Goal: Use online tool/utility: Utilize a website feature to perform a specific function

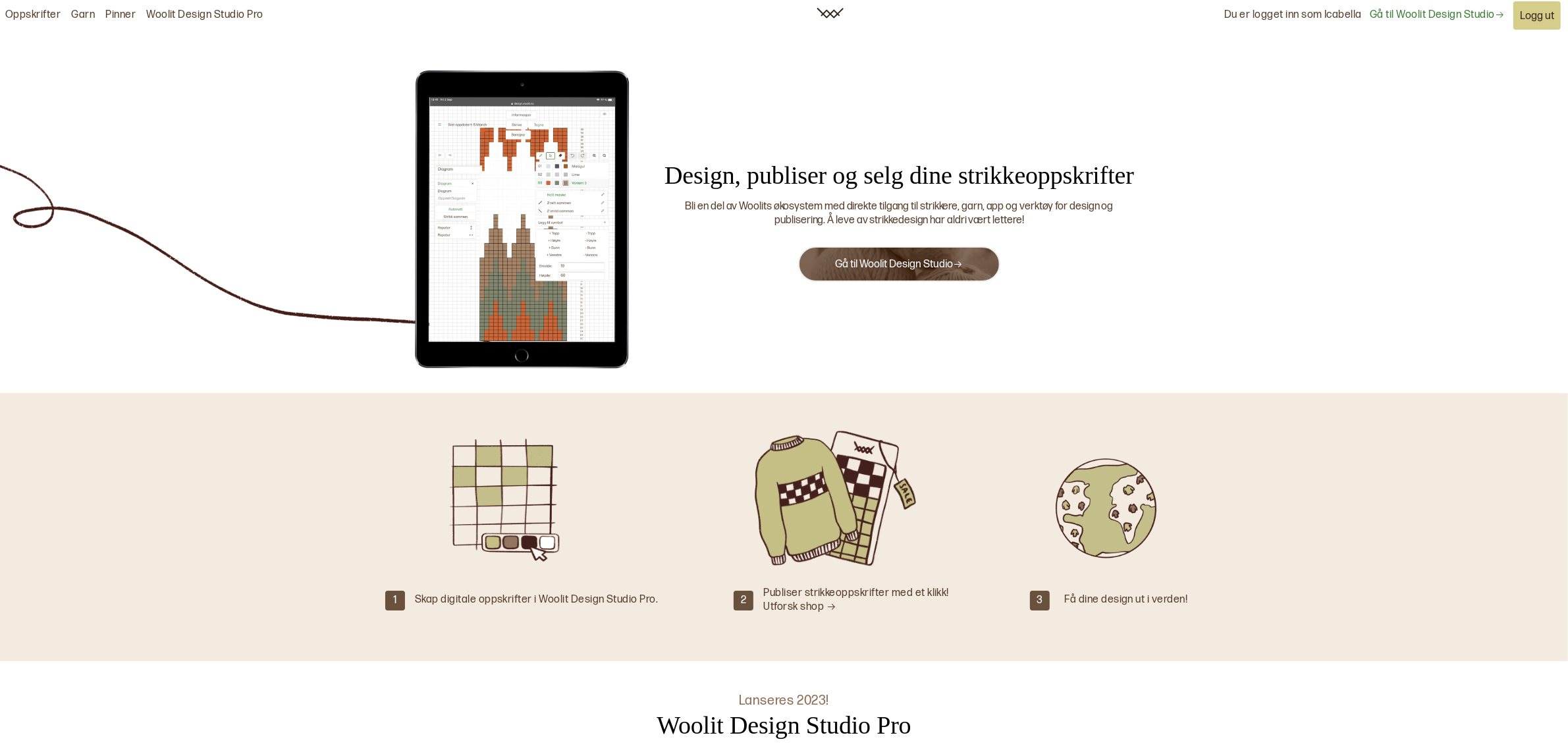
click at [956, 254] on button "Gå til Woolit Design Studio" at bounding box center [899, 265] width 201 height 36
click at [906, 275] on button "Gå til Woolit Design Studio" at bounding box center [899, 265] width 201 height 36
click at [227, 14] on link "Woolit Design Studio Pro" at bounding box center [205, 15] width 117 height 14
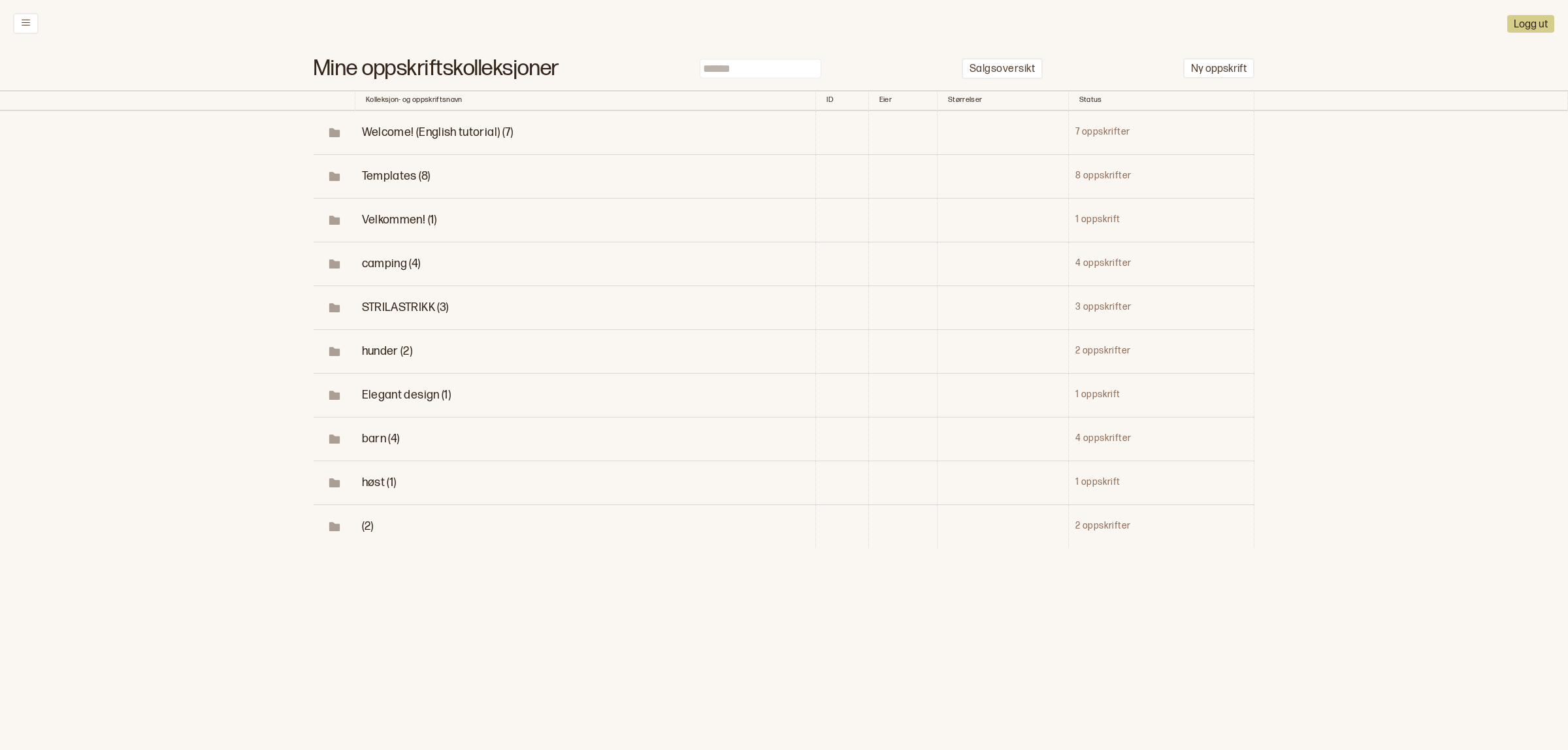
click at [381, 485] on span "høst (1)" at bounding box center [379, 483] width 35 height 14
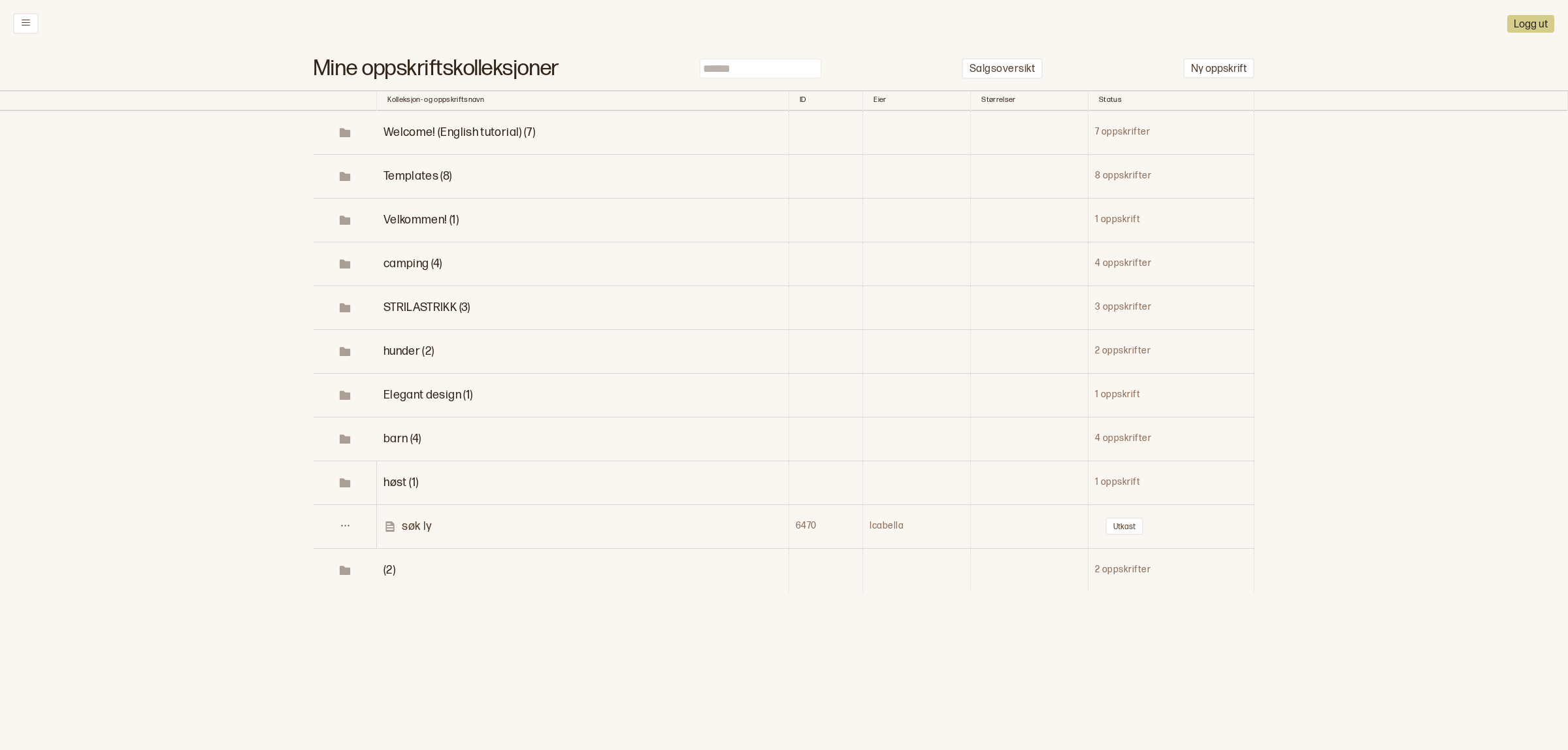
click at [432, 527] on p "søk ly" at bounding box center [417, 526] width 30 height 15
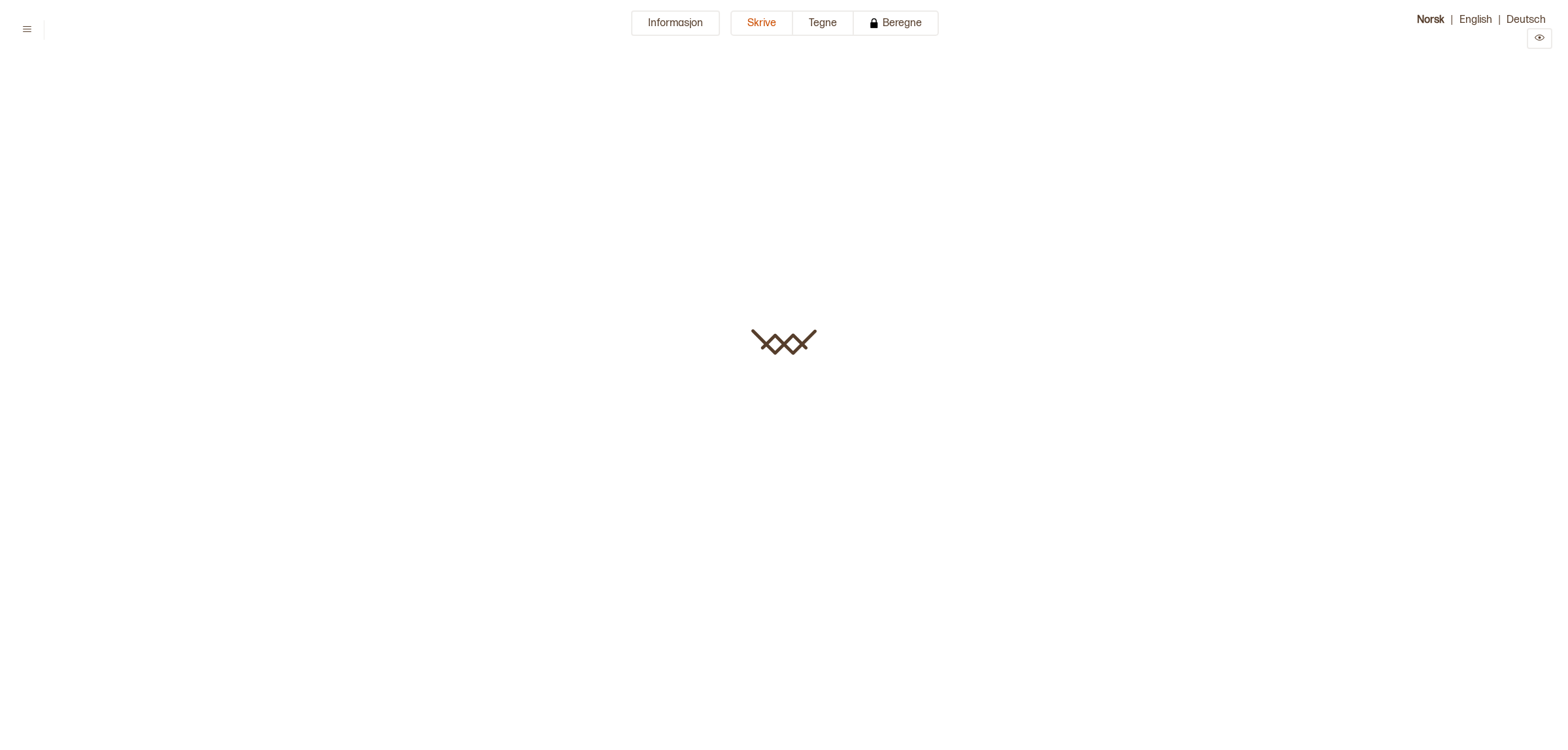
type input "******"
click at [676, 16] on button "Informasjon" at bounding box center [675, 22] width 89 height 25
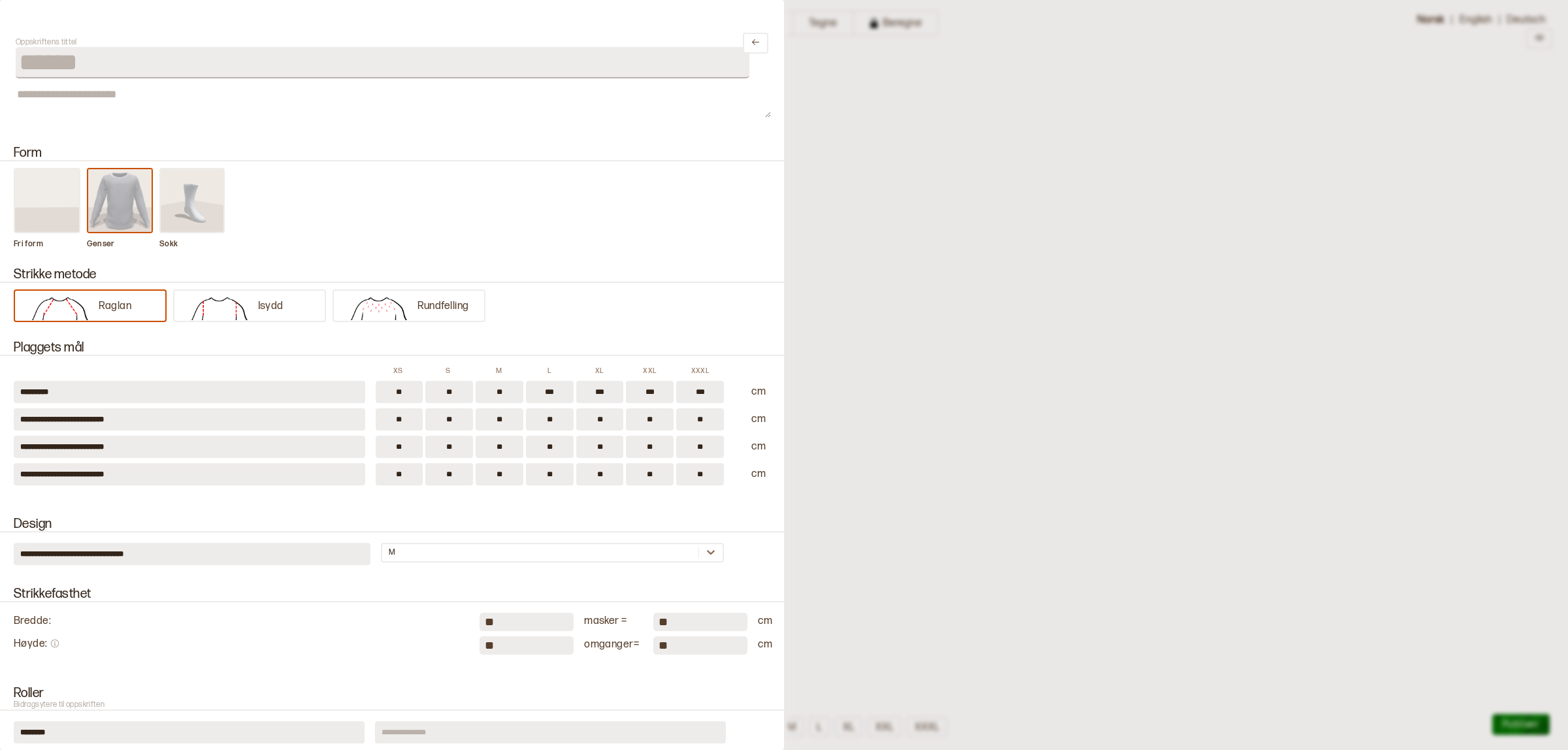
click at [831, 38] on div at bounding box center [784, 375] width 1568 height 750
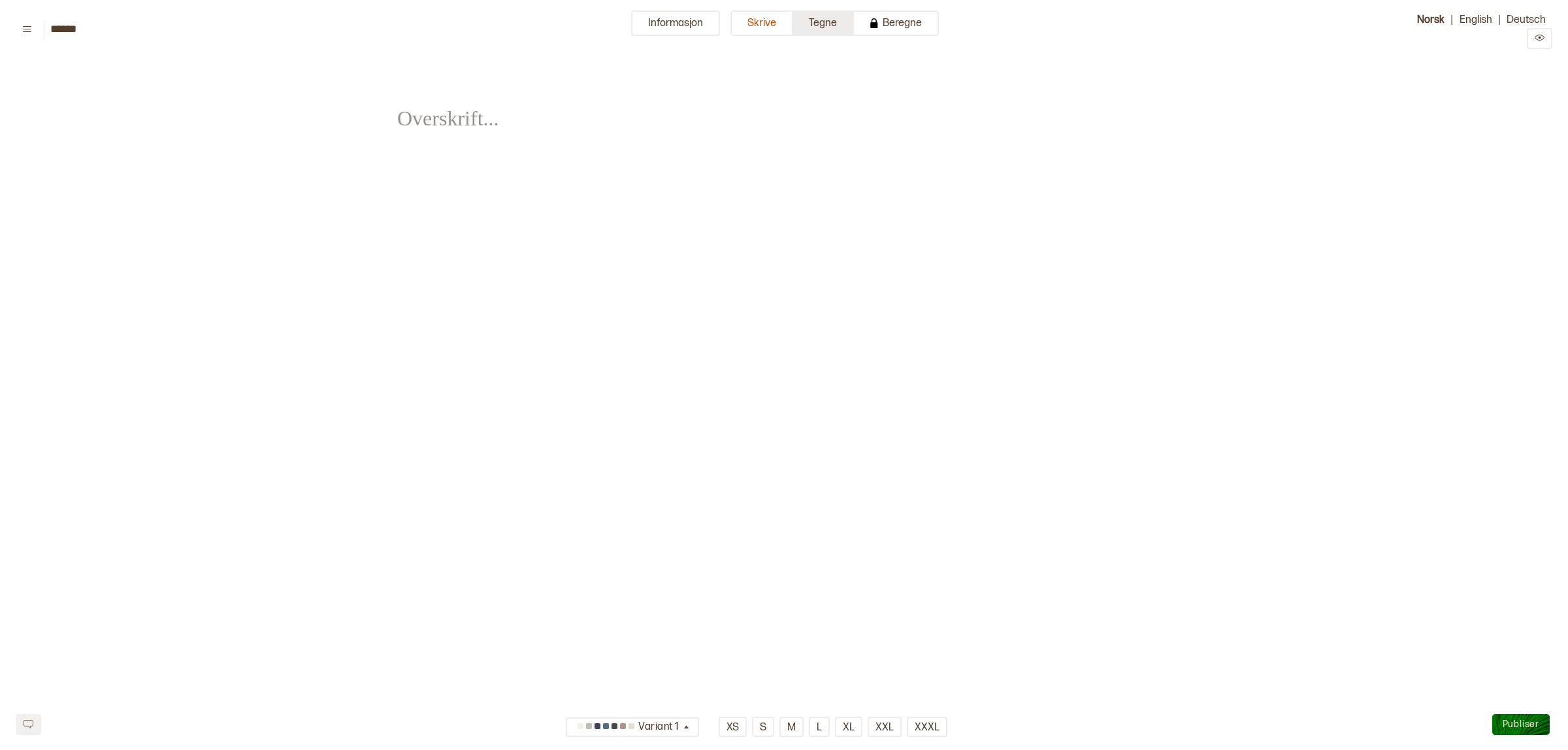
click at [830, 30] on button "Tegne" at bounding box center [823, 22] width 61 height 25
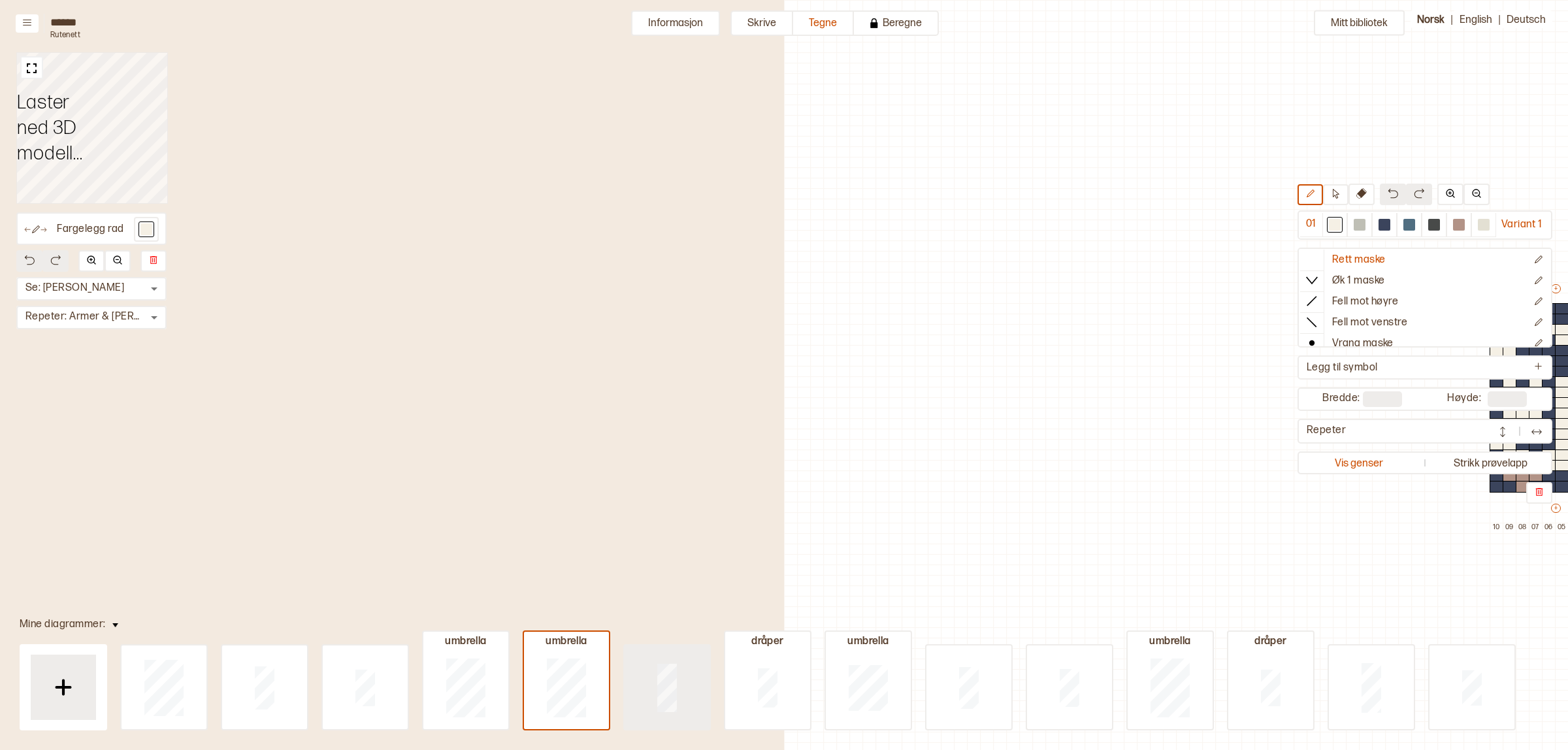
scroll to position [33, 503]
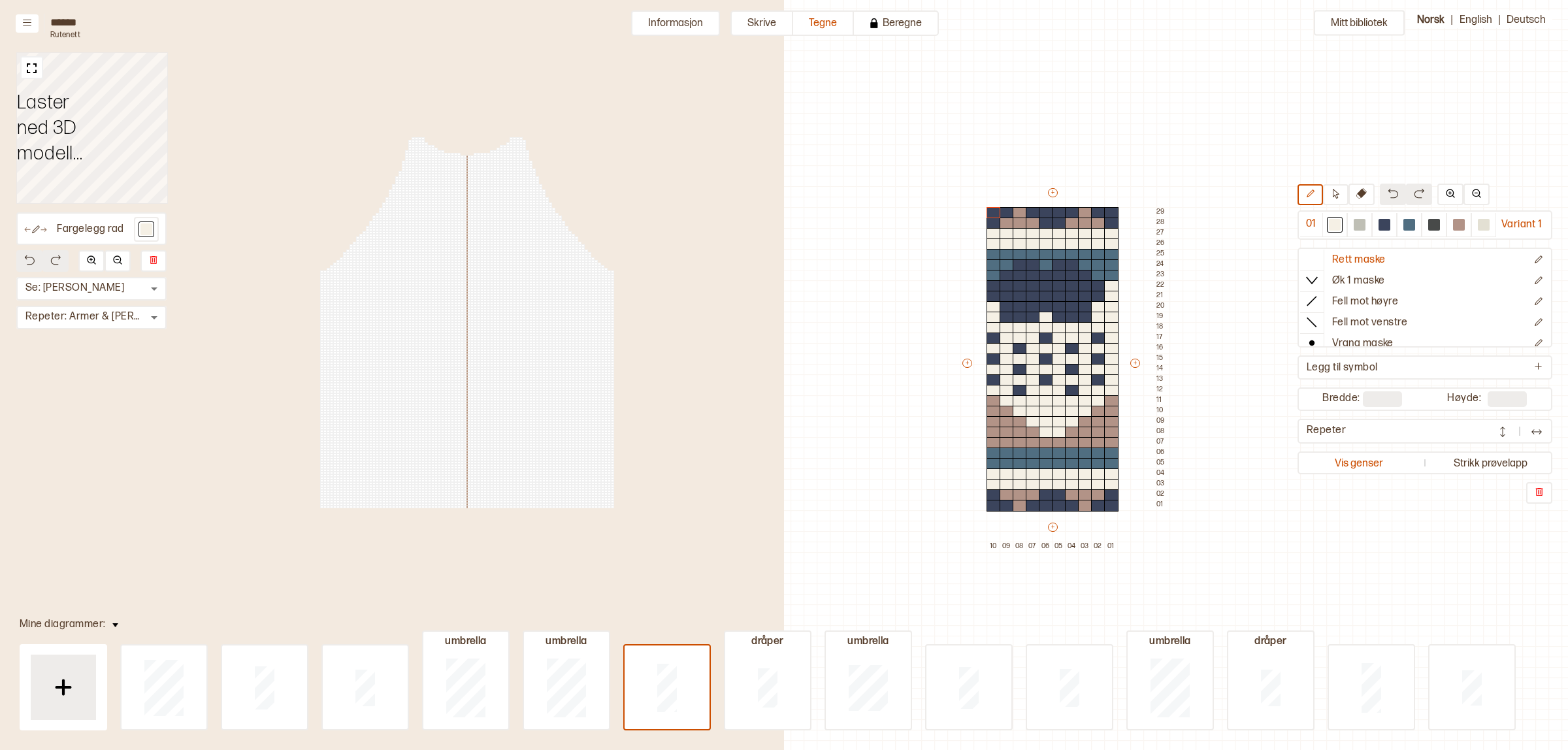
type input "**"
click at [1354, 221] on div at bounding box center [1359, 224] width 12 height 12
click at [994, 265] on div "+ + + + 10 09 08 07 06 05 04 03 02 01 29 28 27 26 25 24 23 22 21 20 19 18 17 16…" at bounding box center [1064, 369] width 209 height 366
click at [991, 257] on div at bounding box center [993, 254] width 14 height 12
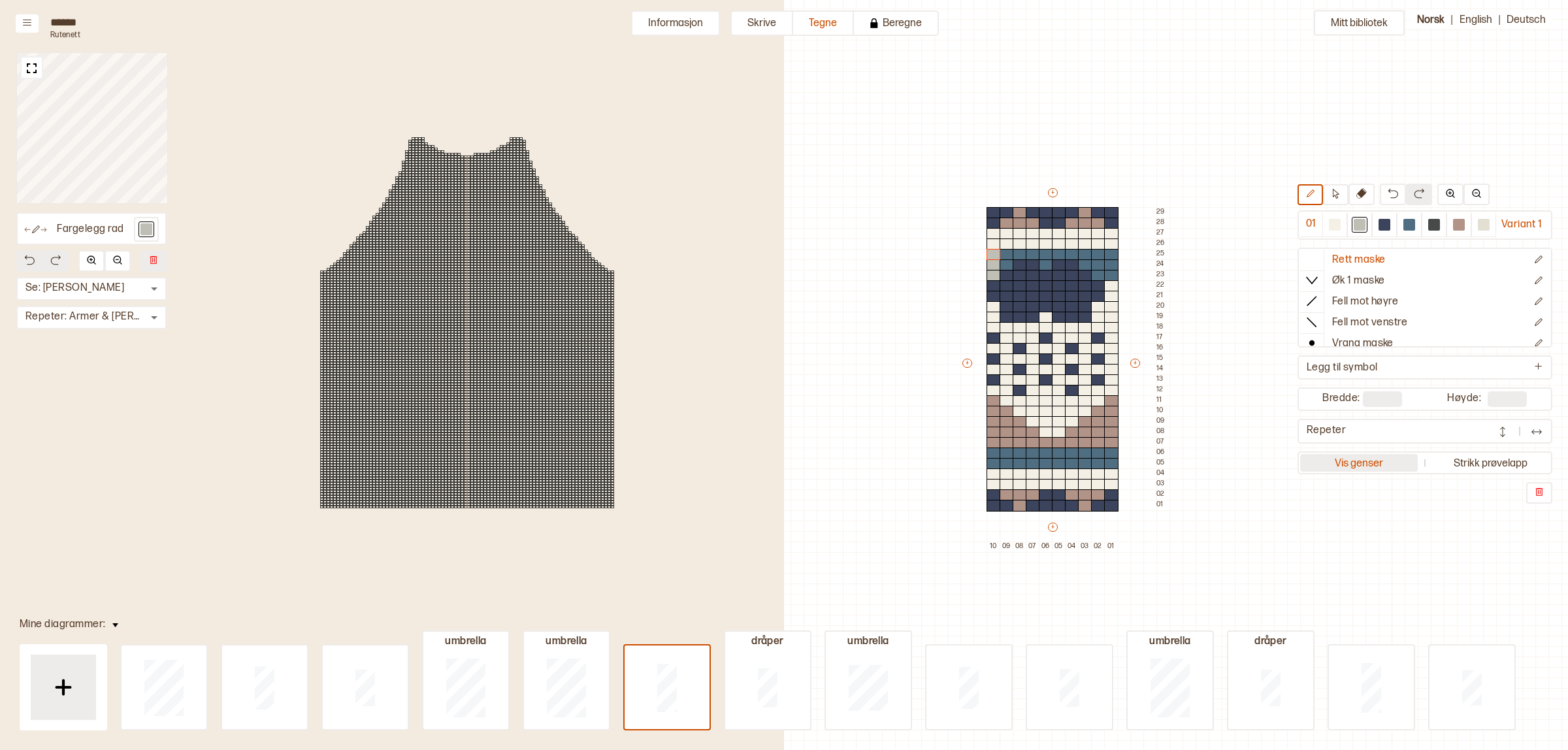
click at [1346, 459] on button "Vis genser" at bounding box center [1359, 463] width 118 height 18
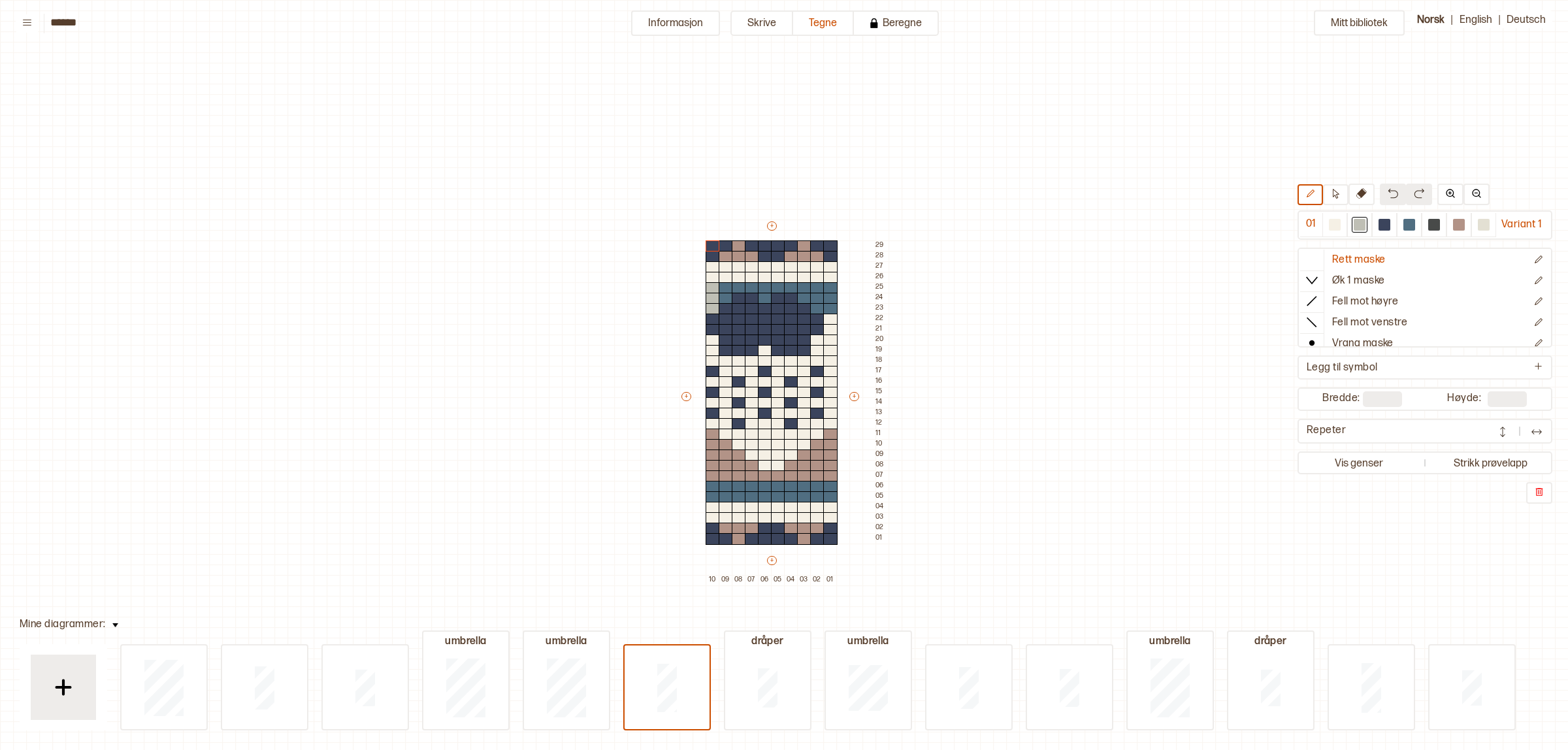
scroll to position [33, 7]
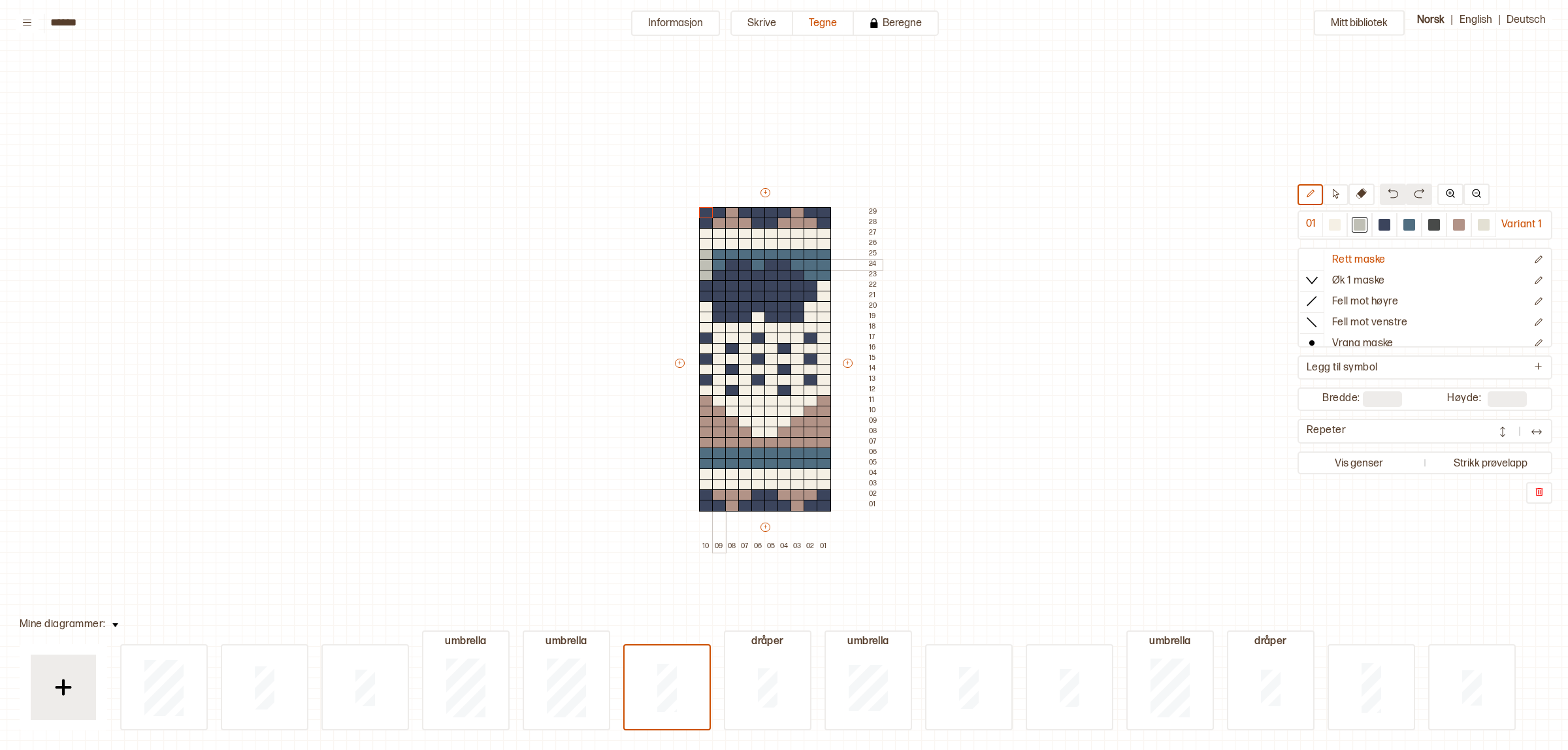
click at [719, 260] on div at bounding box center [719, 265] width 14 height 12
click at [719, 253] on div at bounding box center [719, 254] width 14 height 12
click at [735, 250] on div at bounding box center [732, 254] width 14 height 12
drag, startPoint x: 748, startPoint y: 252, endPoint x: 815, endPoint y: 275, distance: 70.8
click at [815, 275] on div "+ + + + 10 09 08 07 06 05 04 03 02 01 29 28 27 26 25 24 23 22 21 20 19 18 17 16…" at bounding box center [777, 369] width 209 height 366
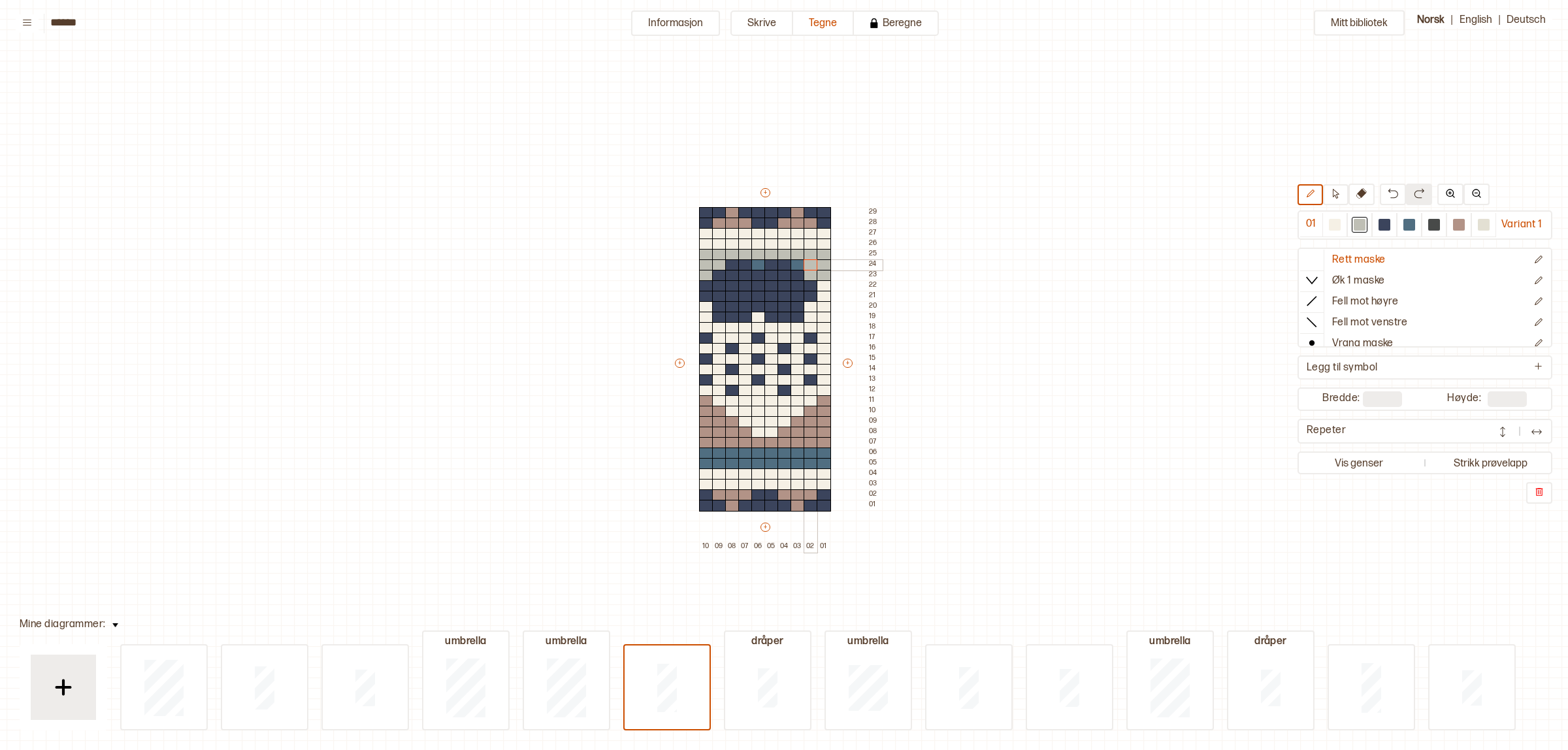
click at [805, 261] on div at bounding box center [810, 265] width 14 height 12
click at [797, 262] on div at bounding box center [797, 265] width 14 height 12
click at [761, 265] on div at bounding box center [758, 265] width 14 height 12
click at [1402, 220] on div at bounding box center [1409, 224] width 16 height 16
click at [706, 378] on div at bounding box center [706, 380] width 14 height 12
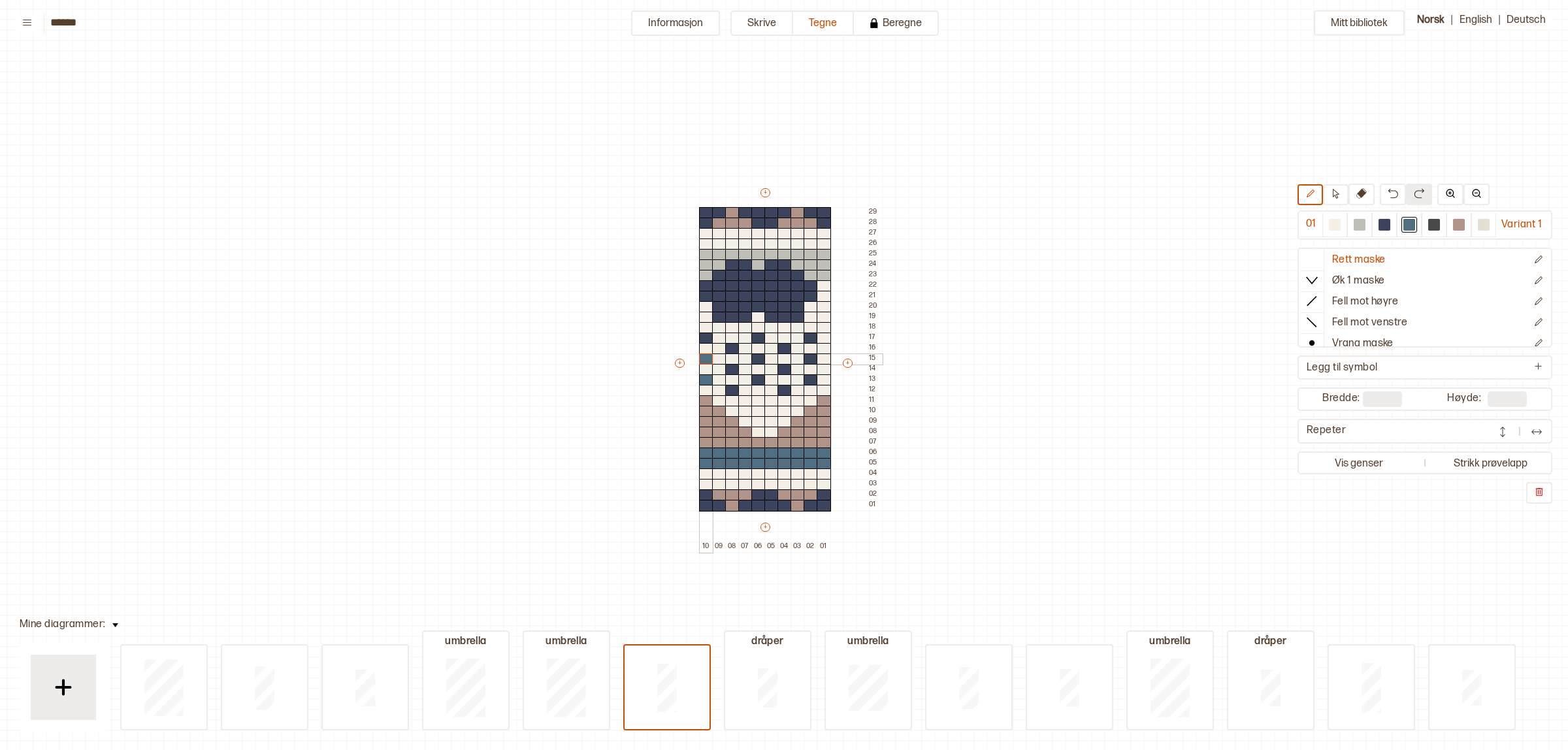
click at [707, 355] on div at bounding box center [706, 359] width 14 height 12
click at [707, 337] on div at bounding box center [706, 338] width 14 height 12
click at [735, 346] on div at bounding box center [732, 348] width 14 height 12
click at [727, 367] on div at bounding box center [732, 370] width 14 height 12
click at [735, 387] on div at bounding box center [732, 391] width 14 height 12
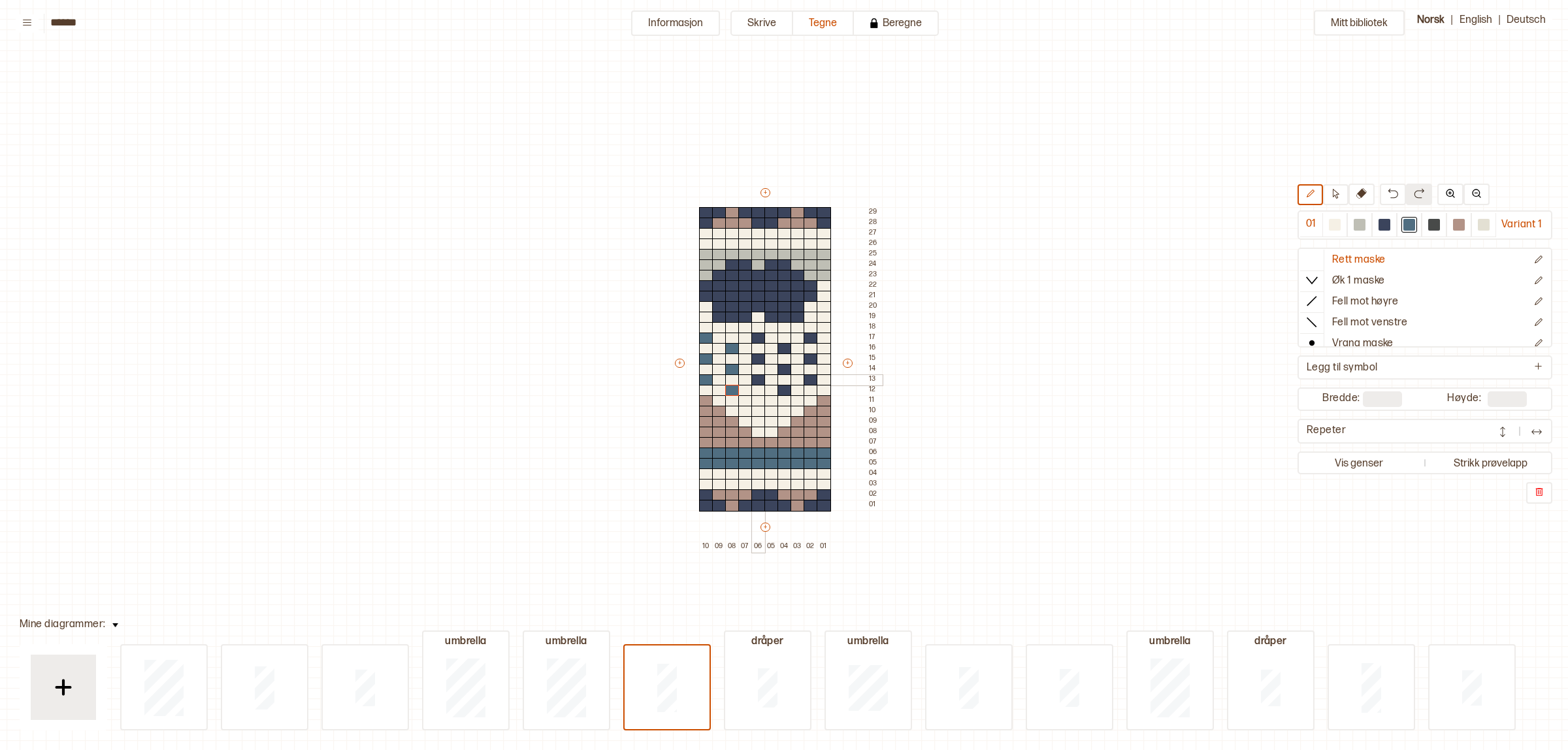
click at [758, 381] on div at bounding box center [758, 380] width 14 height 12
click at [756, 359] on div at bounding box center [758, 359] width 14 height 12
click at [759, 335] on div at bounding box center [758, 338] width 14 height 12
click at [784, 350] on div at bounding box center [784, 348] width 14 height 12
drag, startPoint x: 784, startPoint y: 368, endPoint x: 788, endPoint y: 384, distance: 16.5
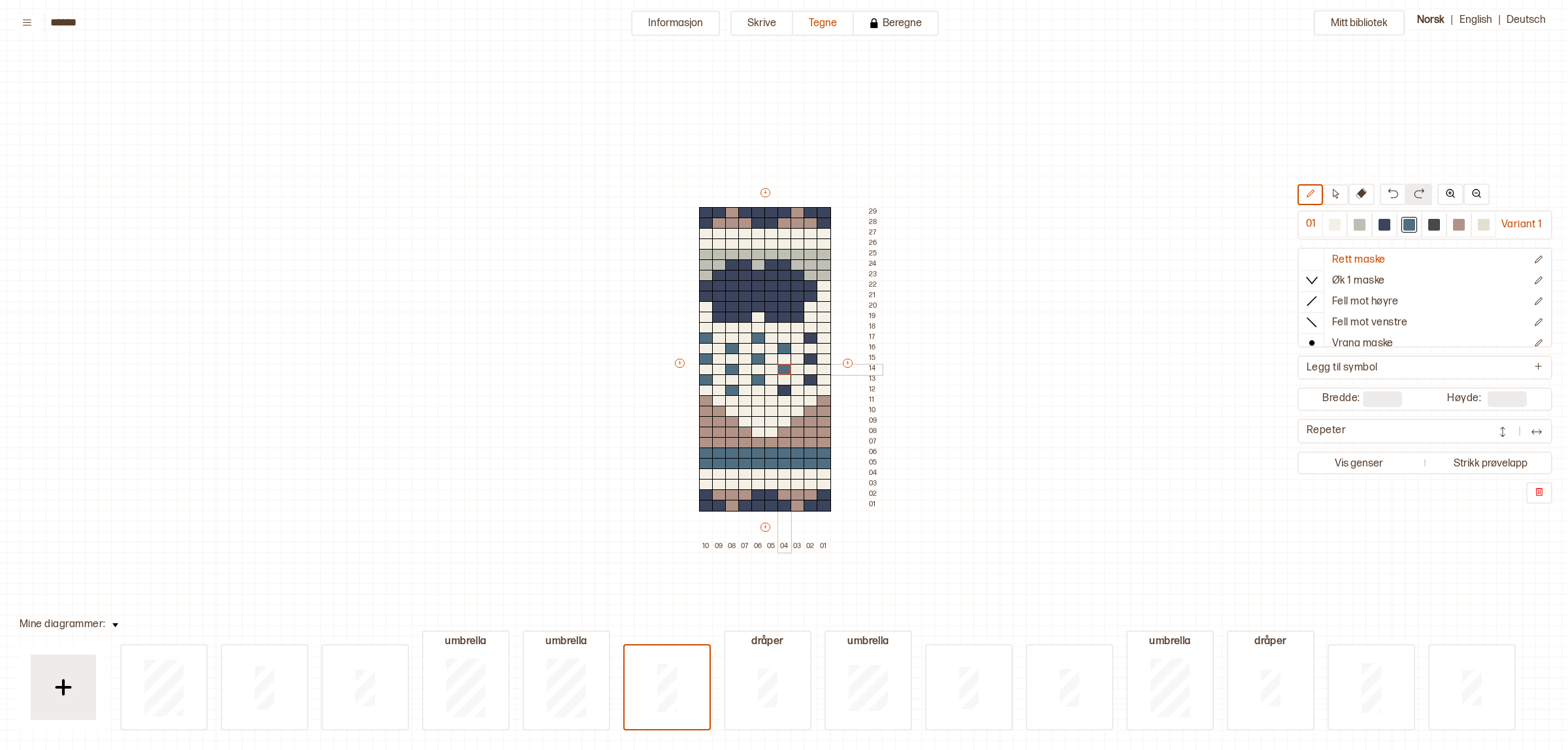
click at [784, 368] on div at bounding box center [784, 370] width 14 height 12
drag, startPoint x: 785, startPoint y: 389, endPoint x: 801, endPoint y: 355, distance: 37.6
click at [784, 387] on div at bounding box center [784, 391] width 14 height 12
drag, startPoint x: 812, startPoint y: 338, endPoint x: 814, endPoint y: 358, distance: 20.1
click at [811, 339] on div at bounding box center [810, 338] width 14 height 12
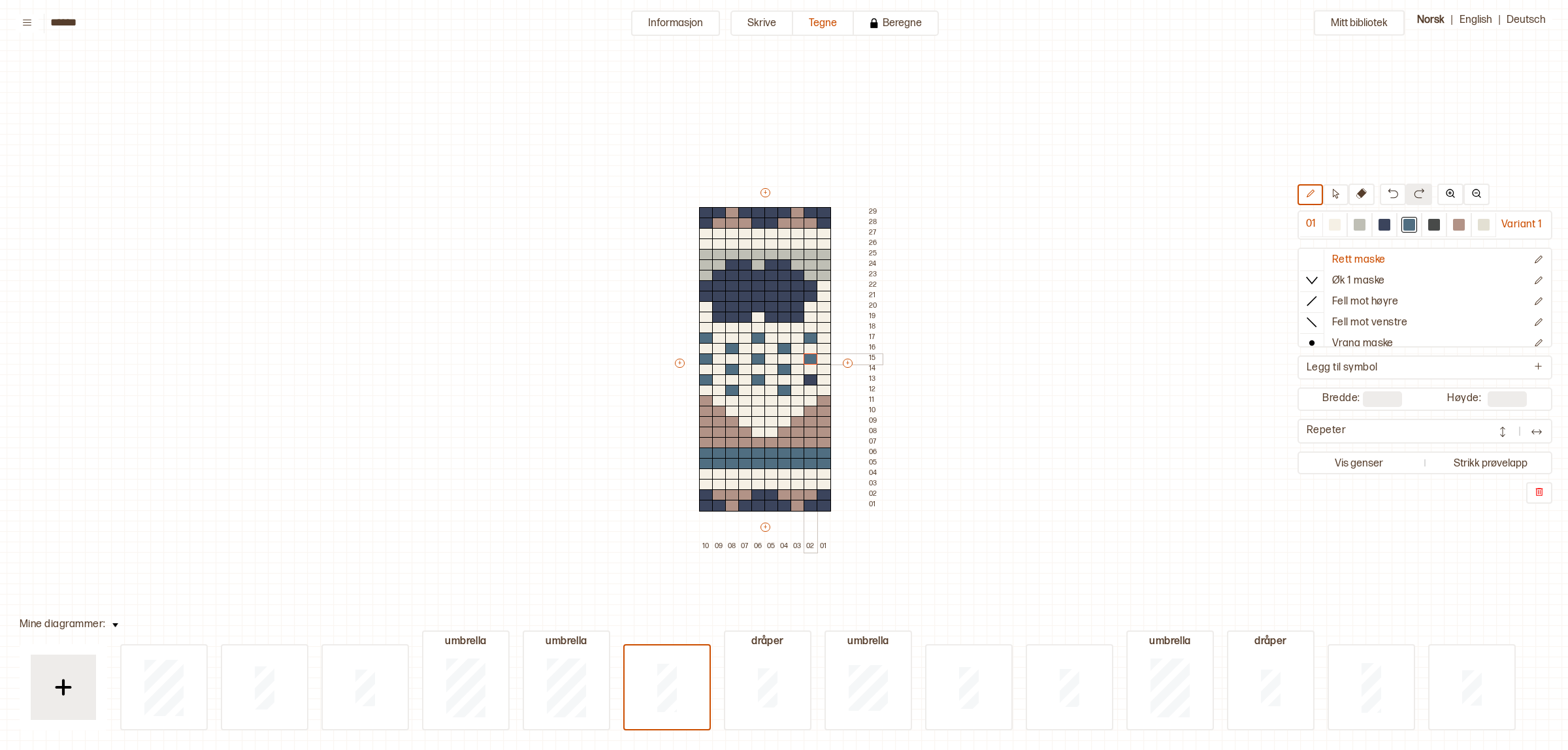
drag, startPoint x: 812, startPoint y: 359, endPoint x: 813, endPoint y: 386, distance: 27.0
click at [811, 361] on div at bounding box center [810, 359] width 14 height 12
click at [811, 380] on div at bounding box center [810, 380] width 14 height 12
click at [1379, 226] on div at bounding box center [1384, 224] width 12 height 12
drag, startPoint x: 703, startPoint y: 402, endPoint x: 745, endPoint y: 434, distance: 52.8
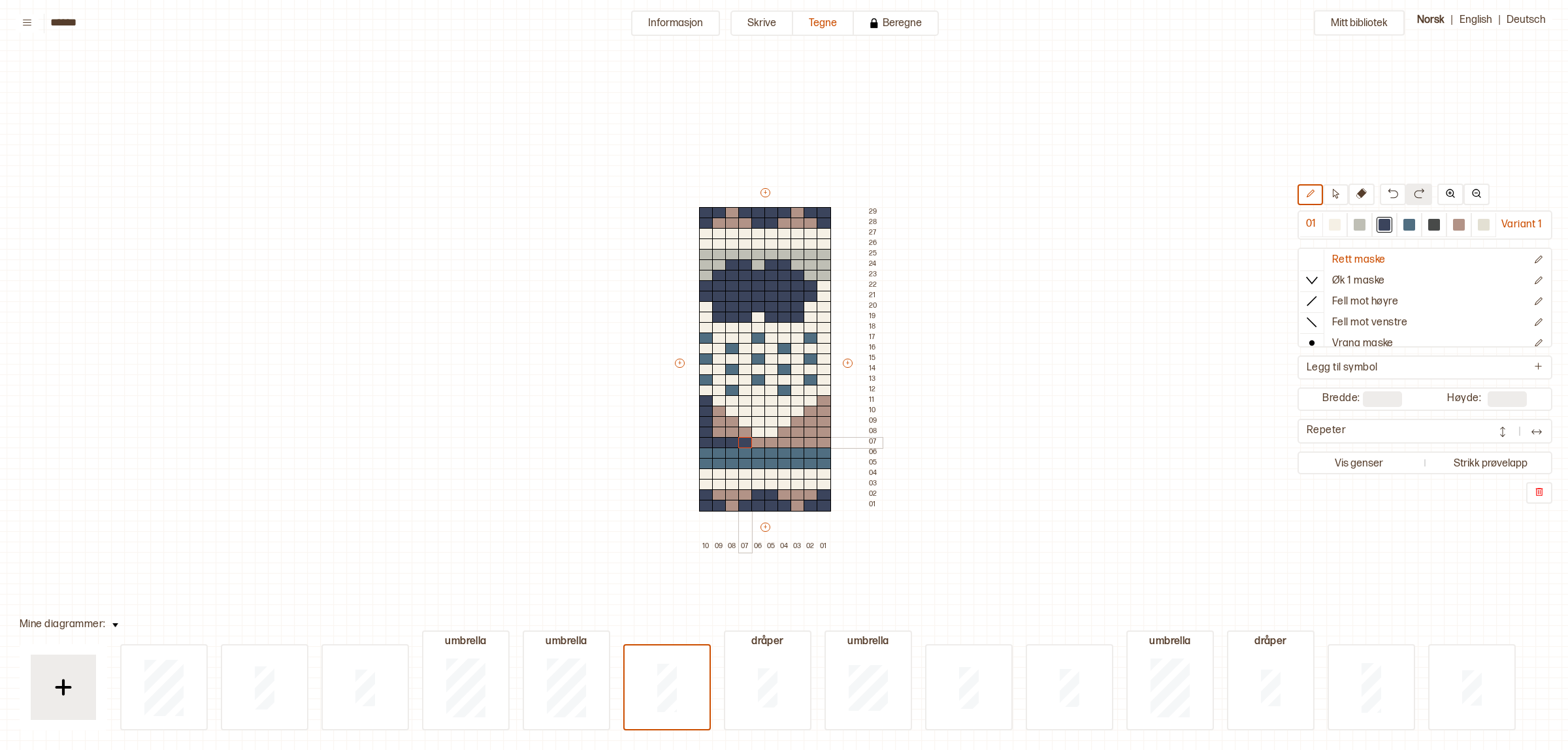
click at [745, 436] on div "+ + + + 10 09 08 07 06 05 04 03 02 01 29 28 27 26 25 24 23 22 21 20 19 18 17 16…" at bounding box center [777, 369] width 209 height 366
drag, startPoint x: 743, startPoint y: 429, endPoint x: 729, endPoint y: 421, distance: 16.1
click at [718, 430] on div "+ + + + 10 09 08 07 06 05 04 03 02 01 29 28 27 26 25 24 23 22 21 20 19 18 17 16…" at bounding box center [777, 369] width 209 height 366
drag, startPoint x: 729, startPoint y: 421, endPoint x: 713, endPoint y: 413, distance: 17.9
click at [709, 417] on div "+ + + + 10 09 08 07 06 05 04 03 02 01 29 28 27 26 25 24 23 22 21 20 19 18 17 16…" at bounding box center [777, 369] width 209 height 366
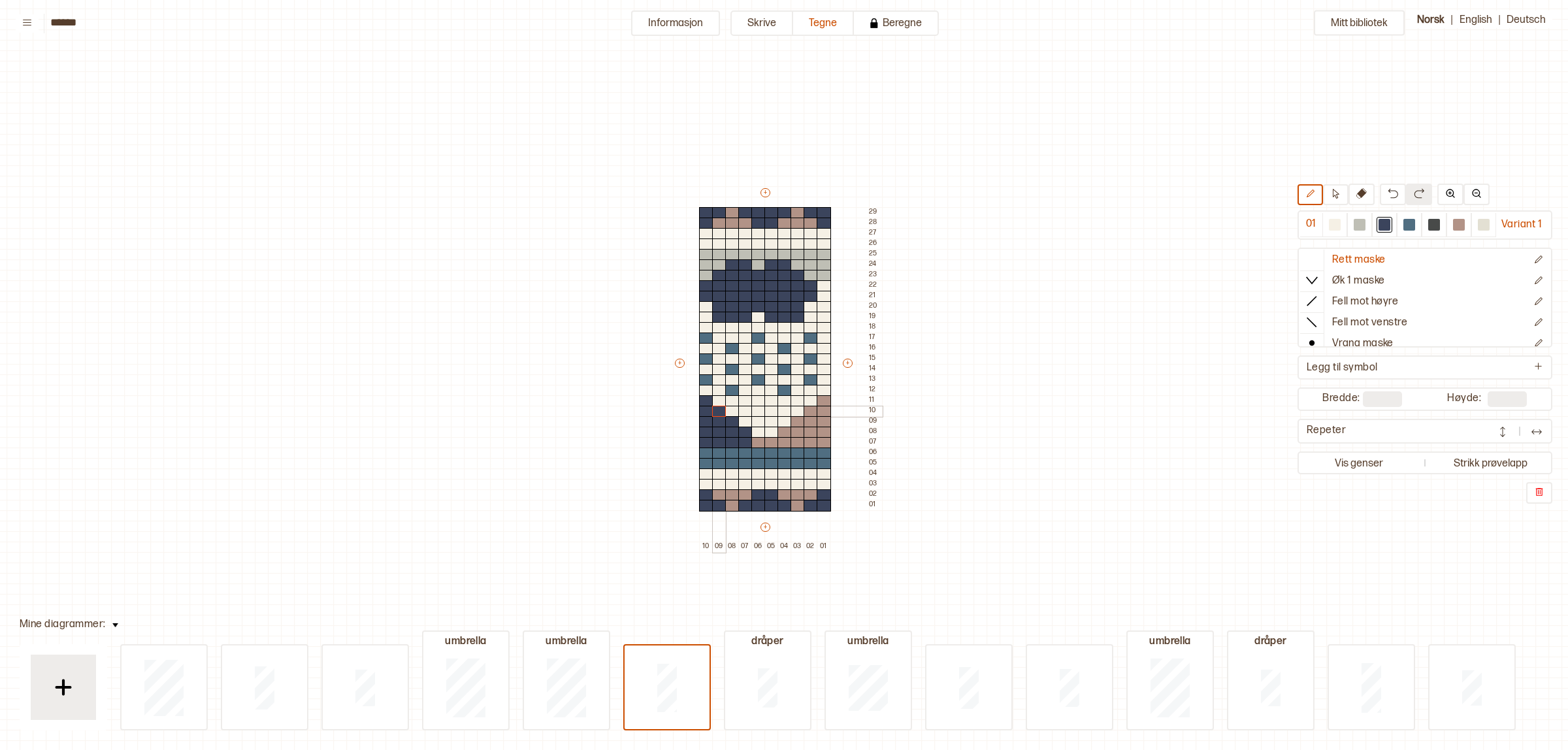
click at [718, 410] on div at bounding box center [719, 411] width 14 height 12
drag, startPoint x: 753, startPoint y: 441, endPoint x: 825, endPoint y: 403, distance: 81.4
click at [825, 403] on div "+ + + + 10 09 08 07 06 05 04 03 02 01 29 28 27 26 25 24 23 22 21 20 19 18 17 16…" at bounding box center [777, 369] width 209 height 366
drag, startPoint x: 810, startPoint y: 407, endPoint x: 800, endPoint y: 418, distance: 14.9
click at [805, 426] on div "+ + + + 10 09 08 07 06 05 04 03 02 01 29 28 27 26 25 24 23 22 21 20 19 18 17 16…" at bounding box center [777, 369] width 209 height 366
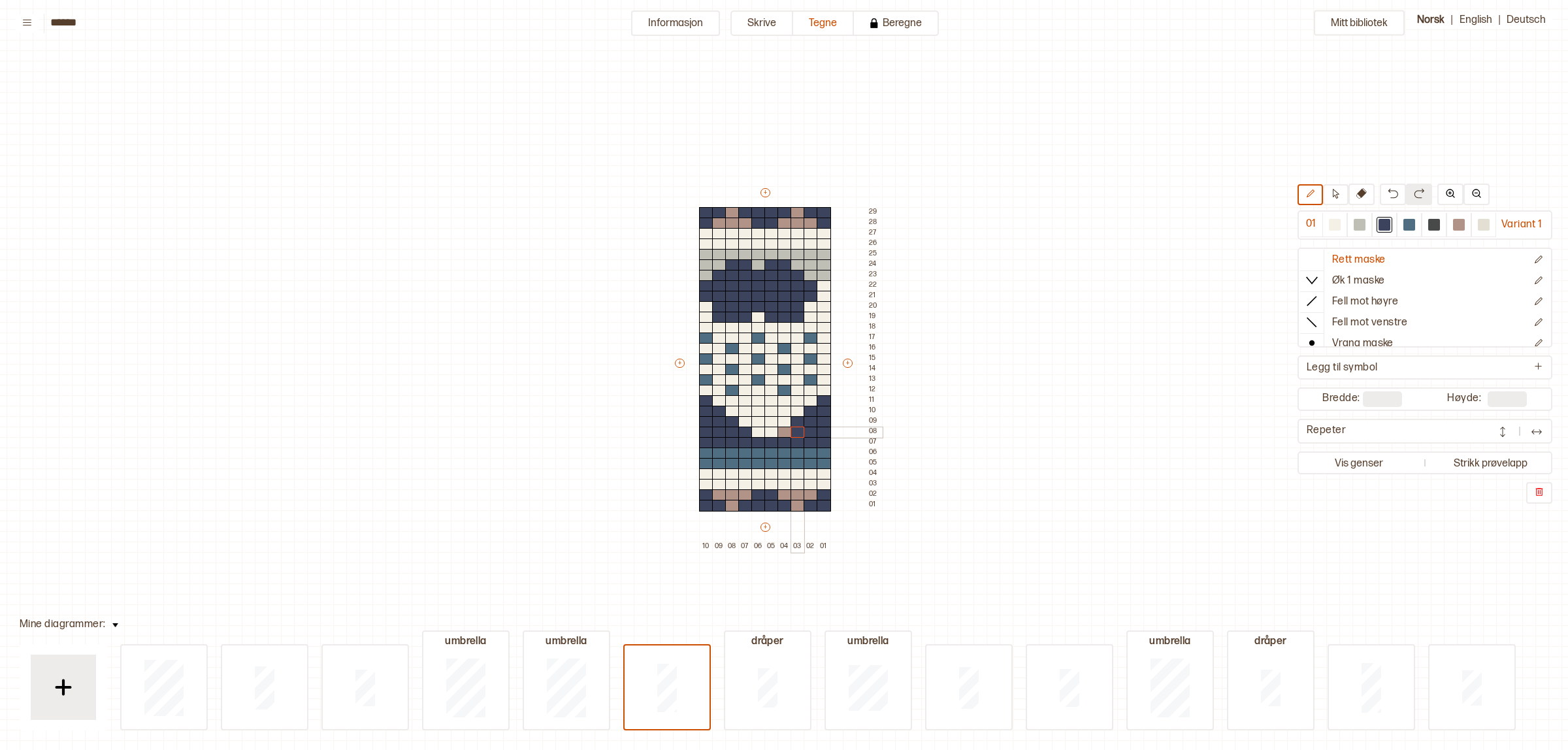
drag, startPoint x: 797, startPoint y: 421, endPoint x: 791, endPoint y: 432, distance: 12.5
click at [795, 430] on div "+ + + + 10 09 08 07 06 05 04 03 02 01 29 28 27 26 25 24 23 22 21 20 19 18 17 16…" at bounding box center [777, 369] width 209 height 366
click at [788, 433] on div "+ + + + 10 09 08 07 06 05 04 03 02 01 29 28 27 26 25 24 23 22 21 20 19 18 17 16…" at bounding box center [777, 369] width 209 height 366
click at [1357, 226] on div at bounding box center [1359, 224] width 12 height 12
drag, startPoint x: 706, startPoint y: 453, endPoint x: 698, endPoint y: 468, distance: 17.0
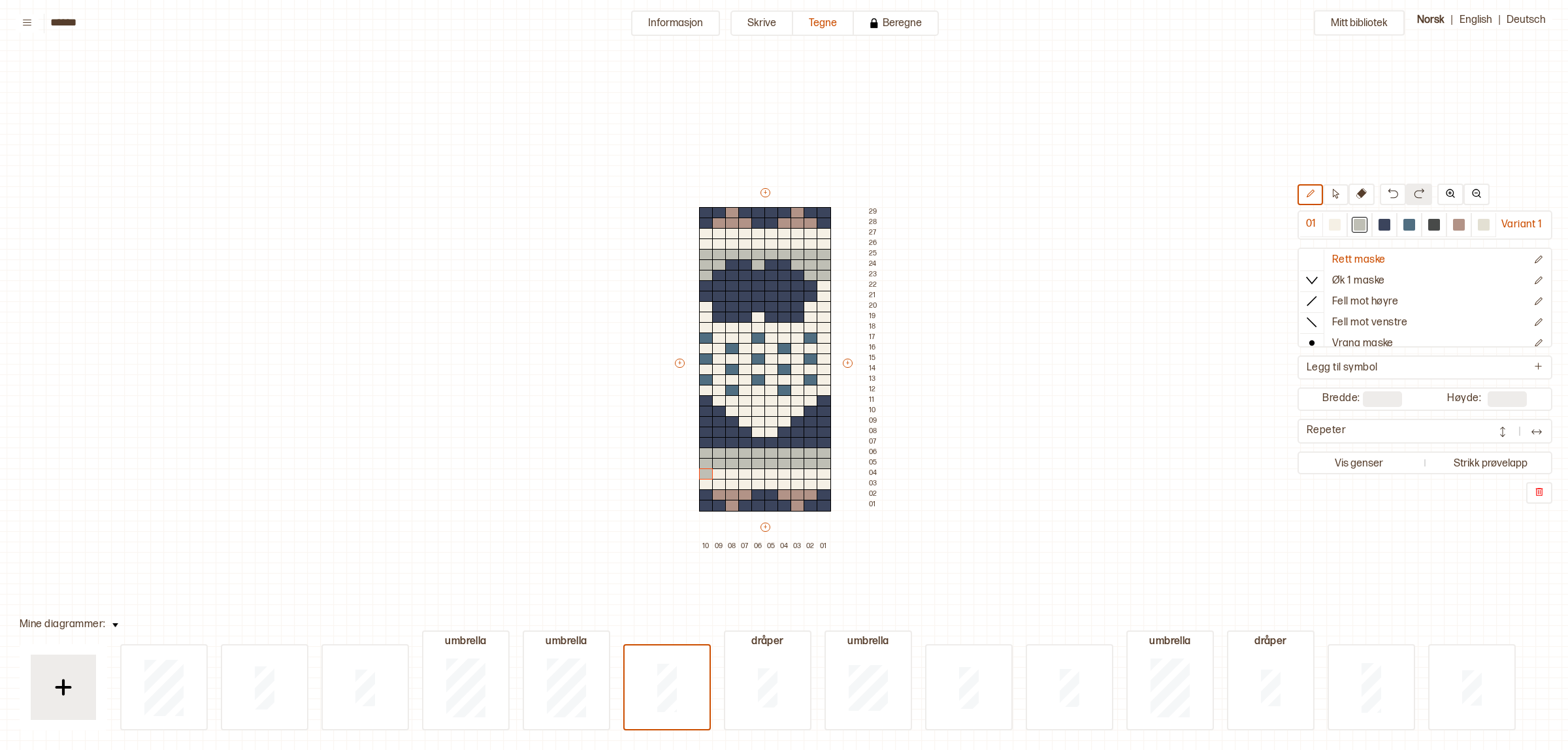
click at [698, 468] on div "+ + + + 10 09 08 07 06 05 04 03 02 01 29 28 27 26 25 24 23 22 21 20 19 18 17 16…" at bounding box center [777, 369] width 209 height 366
drag, startPoint x: 718, startPoint y: 494, endPoint x: 743, endPoint y: 494, distance: 25.0
click at [723, 494] on div at bounding box center [719, 495] width 14 height 12
drag, startPoint x: 732, startPoint y: 494, endPoint x: 745, endPoint y: 492, distance: 13.2
click at [735, 494] on div at bounding box center [732, 495] width 14 height 12
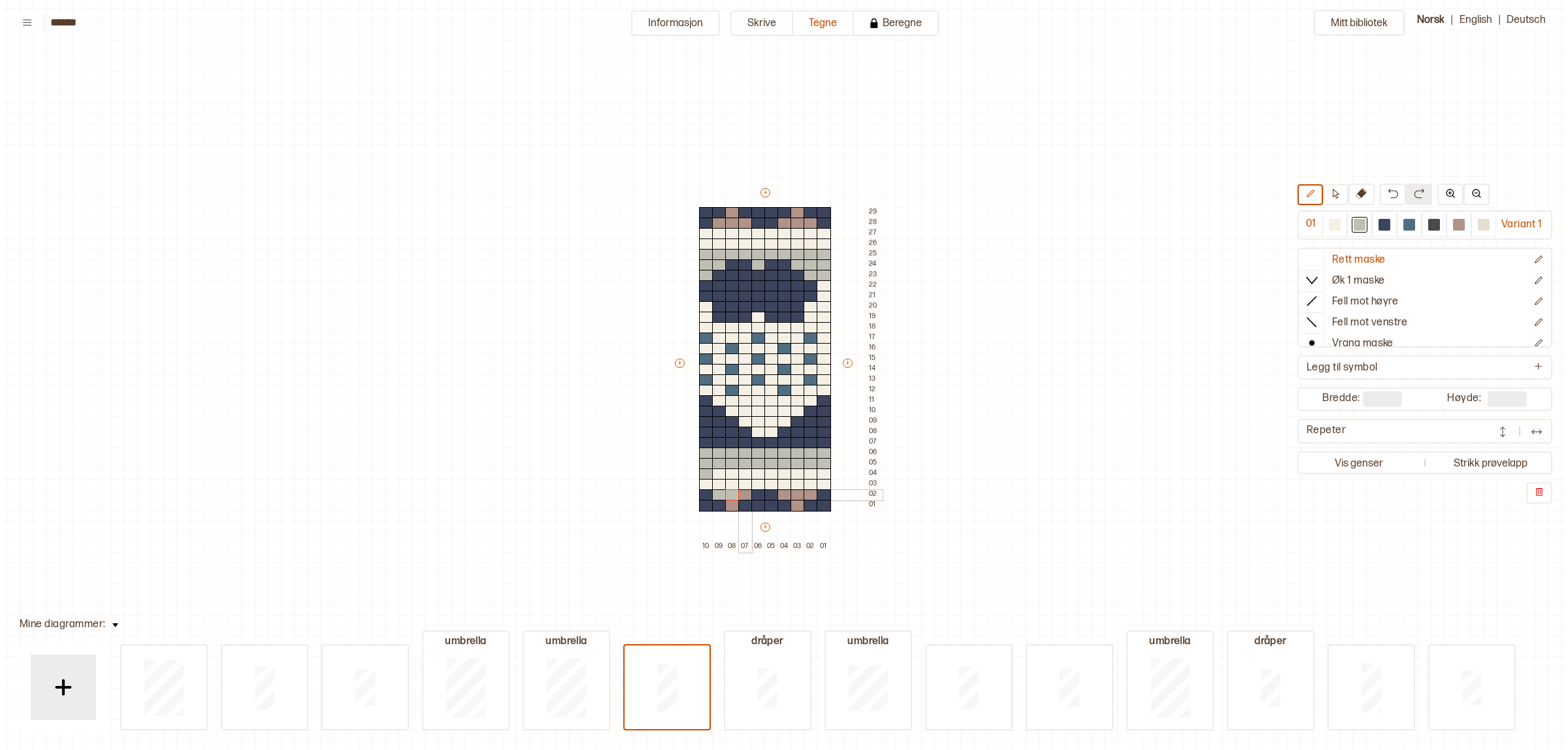
click at [745, 492] on div at bounding box center [745, 495] width 14 height 12
click at [733, 503] on div at bounding box center [732, 505] width 14 height 12
drag, startPoint x: 784, startPoint y: 494, endPoint x: 808, endPoint y: 495, distance: 24.0
click at [808, 495] on div "+ + + + 10 09 08 07 06 05 04 03 02 01 29 28 27 26 25 24 23 22 21 20 19 18 17 16…" at bounding box center [777, 369] width 209 height 366
click at [797, 503] on div at bounding box center [797, 505] width 14 height 12
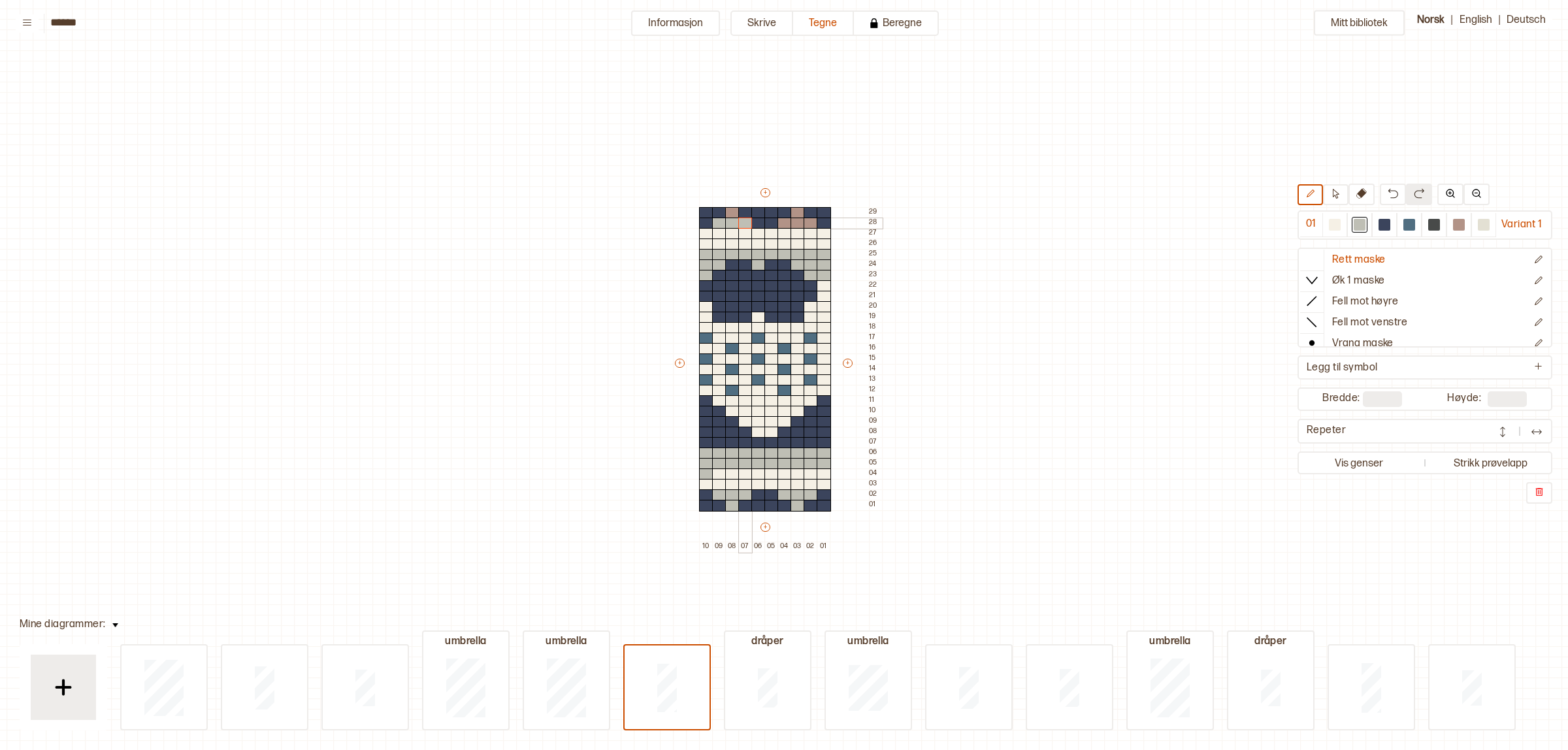
drag, startPoint x: 719, startPoint y: 217, endPoint x: 742, endPoint y: 222, distance: 23.5
click at [742, 222] on div "+ + + + 10 09 08 07 06 05 04 03 02 01 29 28 27 26 25 24 23 22 21 20 19 18 17 16…" at bounding box center [777, 369] width 209 height 366
drag, startPoint x: 728, startPoint y: 211, endPoint x: 829, endPoint y: 230, distance: 102.8
click at [729, 211] on div at bounding box center [732, 213] width 14 height 12
drag, startPoint x: 787, startPoint y: 224, endPoint x: 803, endPoint y: 223, distance: 16.0
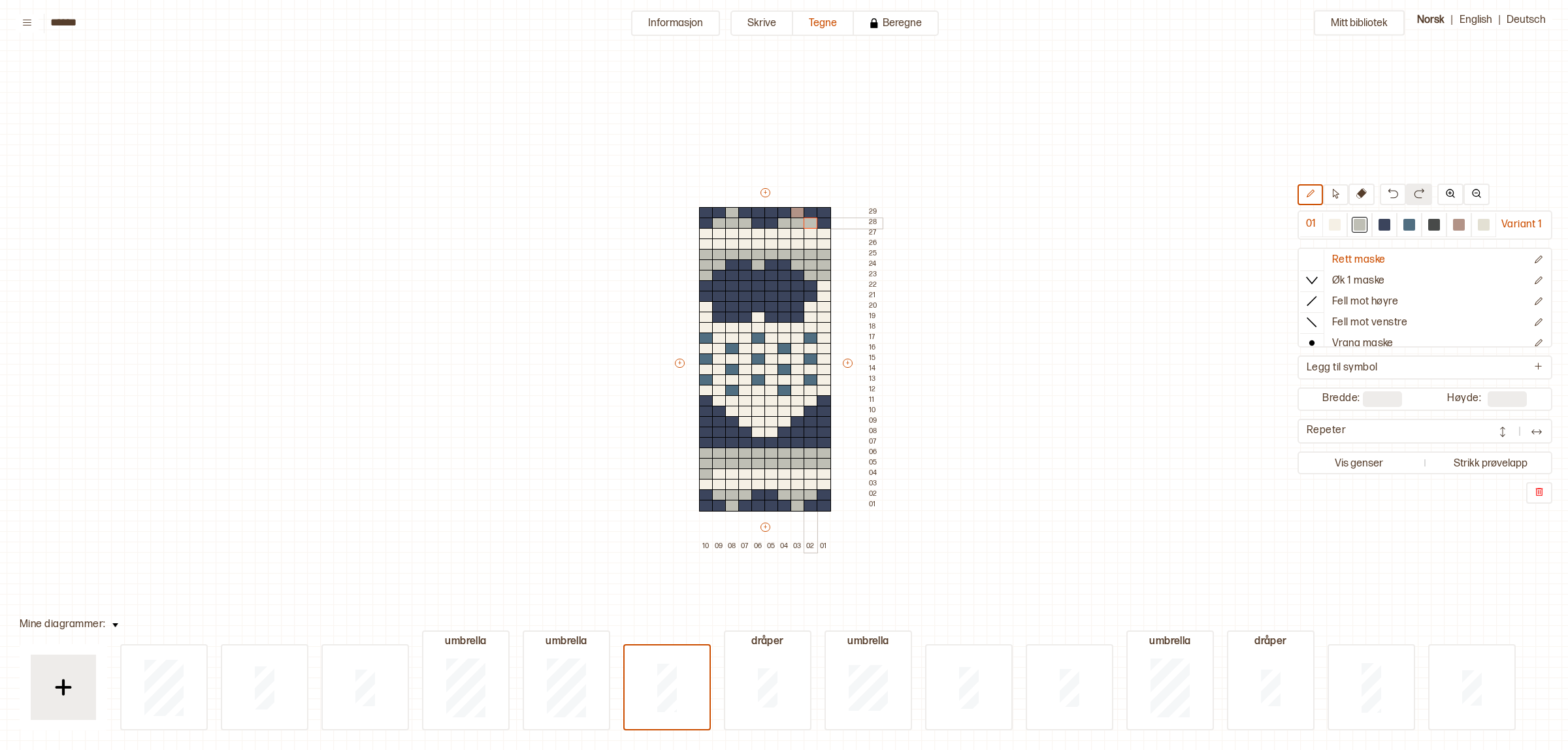
click at [803, 223] on div "+ + + + 10 09 08 07 06 05 04 03 02 01 29 28 27 26 25 24 23 22 21 20 19 18 17 16…" at bounding box center [777, 369] width 209 height 366
drag, startPoint x: 796, startPoint y: 216, endPoint x: 805, endPoint y: 213, distance: 9.5
click at [795, 216] on div at bounding box center [797, 213] width 14 height 12
click at [1354, 226] on div at bounding box center [1359, 224] width 12 height 12
drag, startPoint x: 709, startPoint y: 481, endPoint x: 718, endPoint y: 478, distance: 9.5
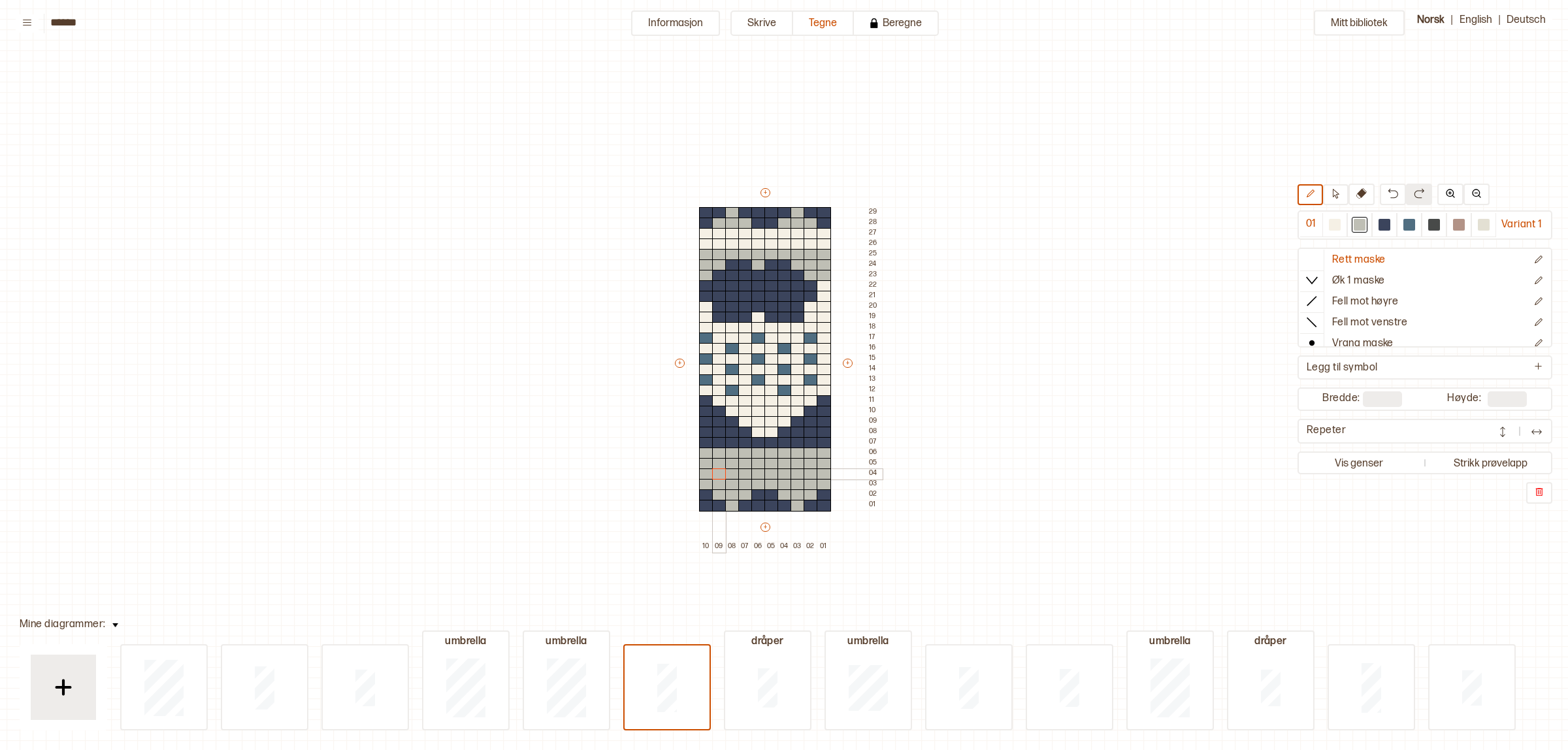
click at [718, 478] on div "+ + + + 10 09 08 07 06 05 04 03 02 01 29 28 27 26 25 24 23 22 21 20 19 18 17 16…" at bounding box center [777, 369] width 209 height 366
drag, startPoint x: 1334, startPoint y: 228, endPoint x: 1287, endPoint y: 235, distance: 47.5
click at [1336, 228] on div at bounding box center [1334, 224] width 12 height 12
drag, startPoint x: 722, startPoint y: 494, endPoint x: 740, endPoint y: 492, distance: 18.1
click at [740, 492] on div "+ + + + 10 09 08 07 06 05 04 03 02 01 29 28 27 26 25 24 23 22 21 20 19 18 17 16…" at bounding box center [777, 369] width 209 height 366
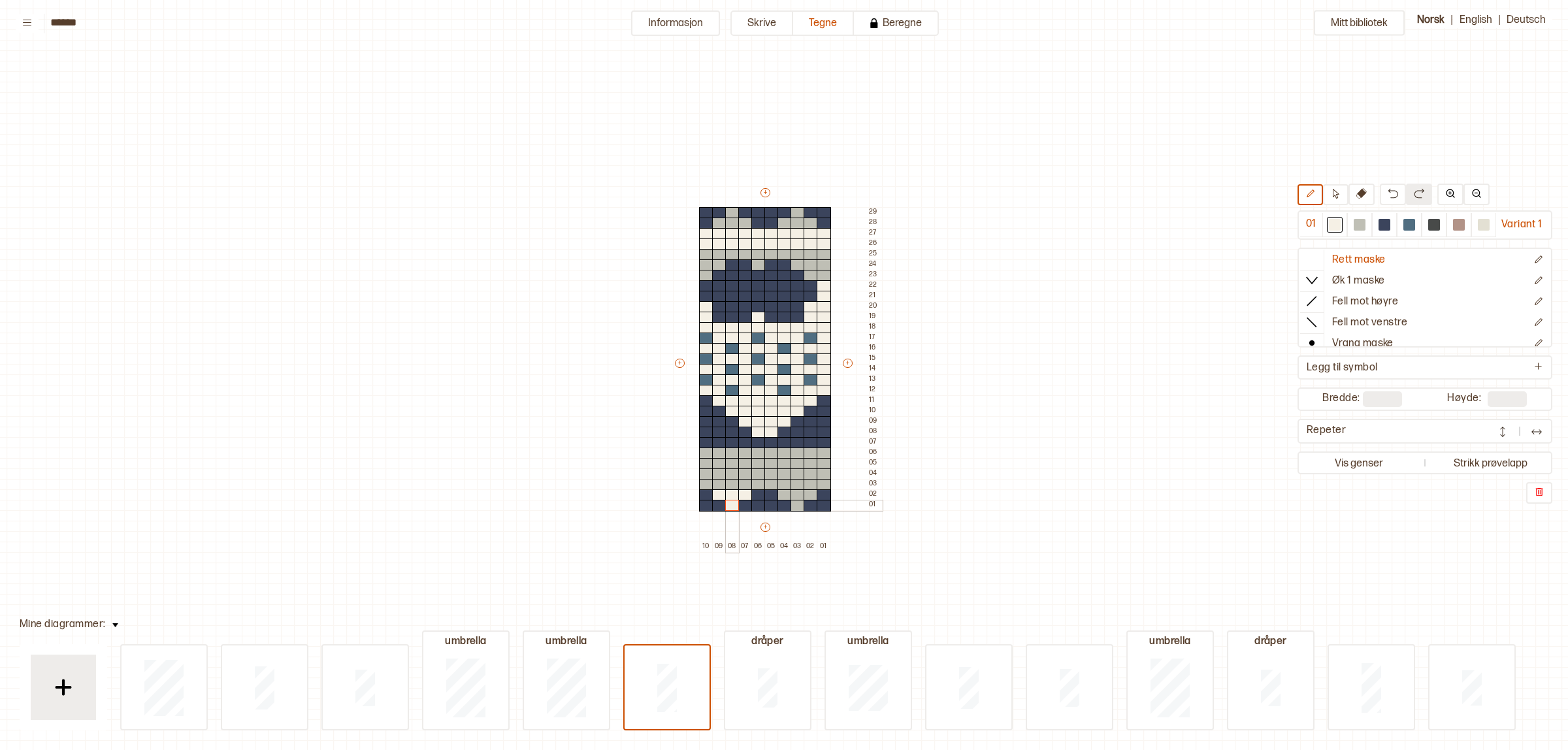
drag, startPoint x: 733, startPoint y: 502, endPoint x: 795, endPoint y: 498, distance: 62.1
click at [733, 502] on div at bounding box center [732, 505] width 14 height 12
drag, startPoint x: 784, startPoint y: 494, endPoint x: 805, endPoint y: 491, distance: 21.2
click at [805, 491] on div "+ + + + 10 09 08 07 06 05 04 03 02 01 29 28 27 26 25 24 23 22 21 20 19 18 17 16…" at bounding box center [777, 369] width 209 height 366
click at [800, 503] on div at bounding box center [797, 505] width 14 height 12
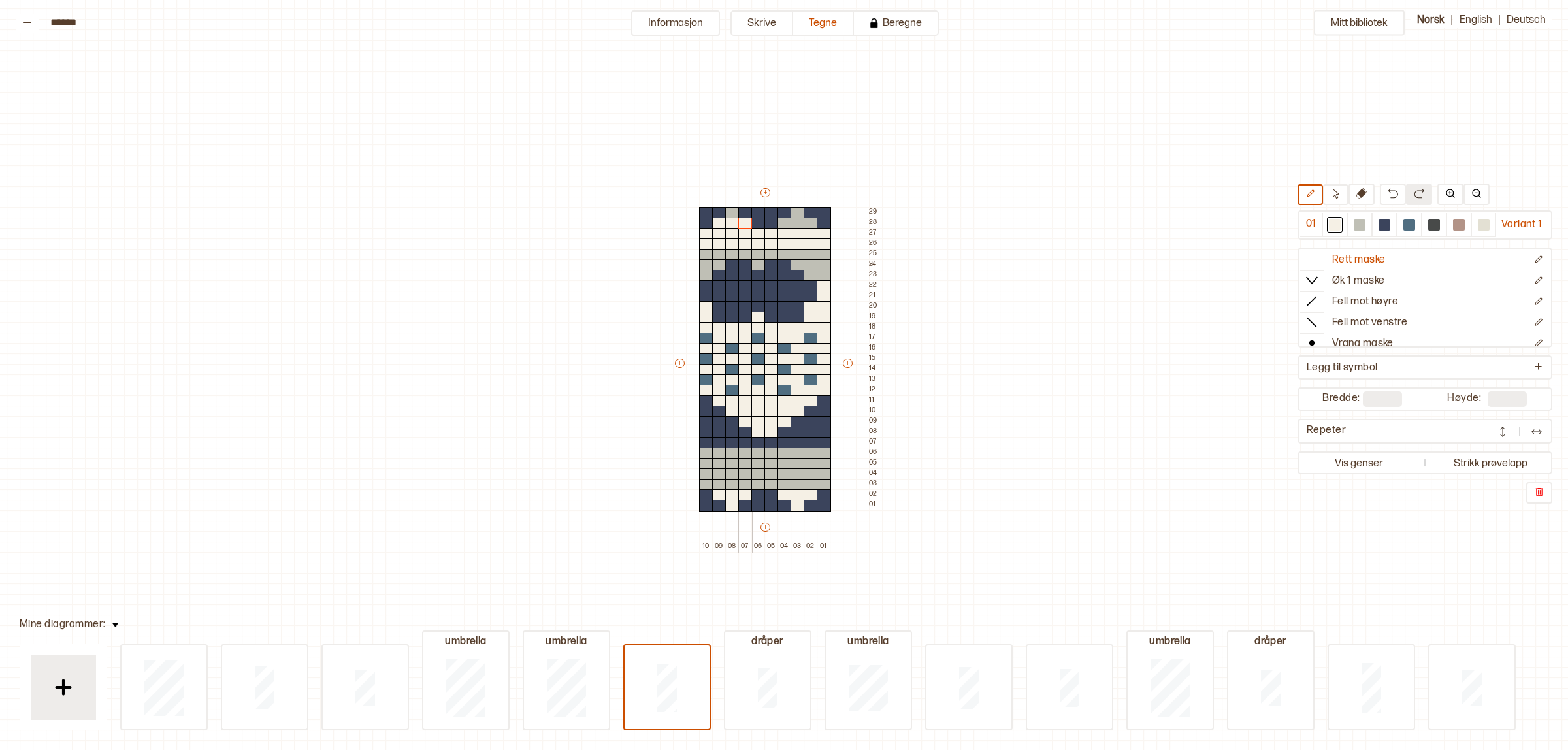
drag, startPoint x: 720, startPoint y: 221, endPoint x: 738, endPoint y: 221, distance: 18.0
click at [738, 221] on div "+ + + + 10 09 08 07 06 05 04 03 02 01 29 28 27 26 25 24 23 22 21 20 19 18 17 16…" at bounding box center [777, 369] width 209 height 366
click at [729, 213] on div at bounding box center [732, 213] width 14 height 12
drag, startPoint x: 784, startPoint y: 223, endPoint x: 805, endPoint y: 222, distance: 21.0
click at [805, 222] on div "+ + + + 10 09 08 07 06 05 04 03 02 01 29 28 27 26 25 24 23 22 21 20 19 18 17 16…" at bounding box center [777, 369] width 209 height 366
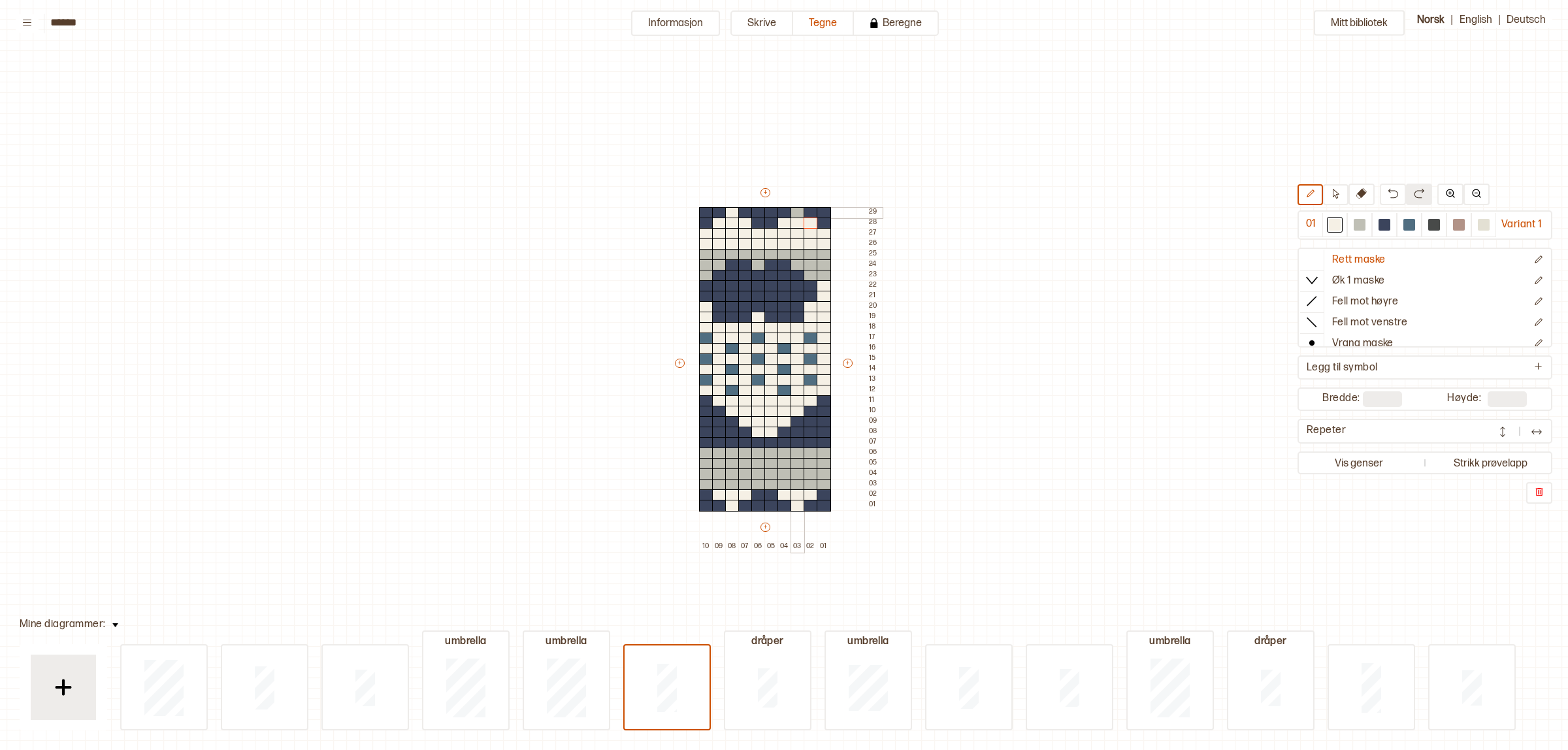
click at [795, 211] on div at bounding box center [797, 213] width 14 height 12
click at [1353, 221] on div at bounding box center [1359, 224] width 12 height 12
drag, startPoint x: 710, startPoint y: 245, endPoint x: 1353, endPoint y: 229, distance: 643.2
click at [712, 234] on div "+ + + + 10 09 08 07 06 05 04 03 02 01 29 28 27 26 25 24 23 22 21 20 19 18 17 16…" at bounding box center [777, 369] width 209 height 366
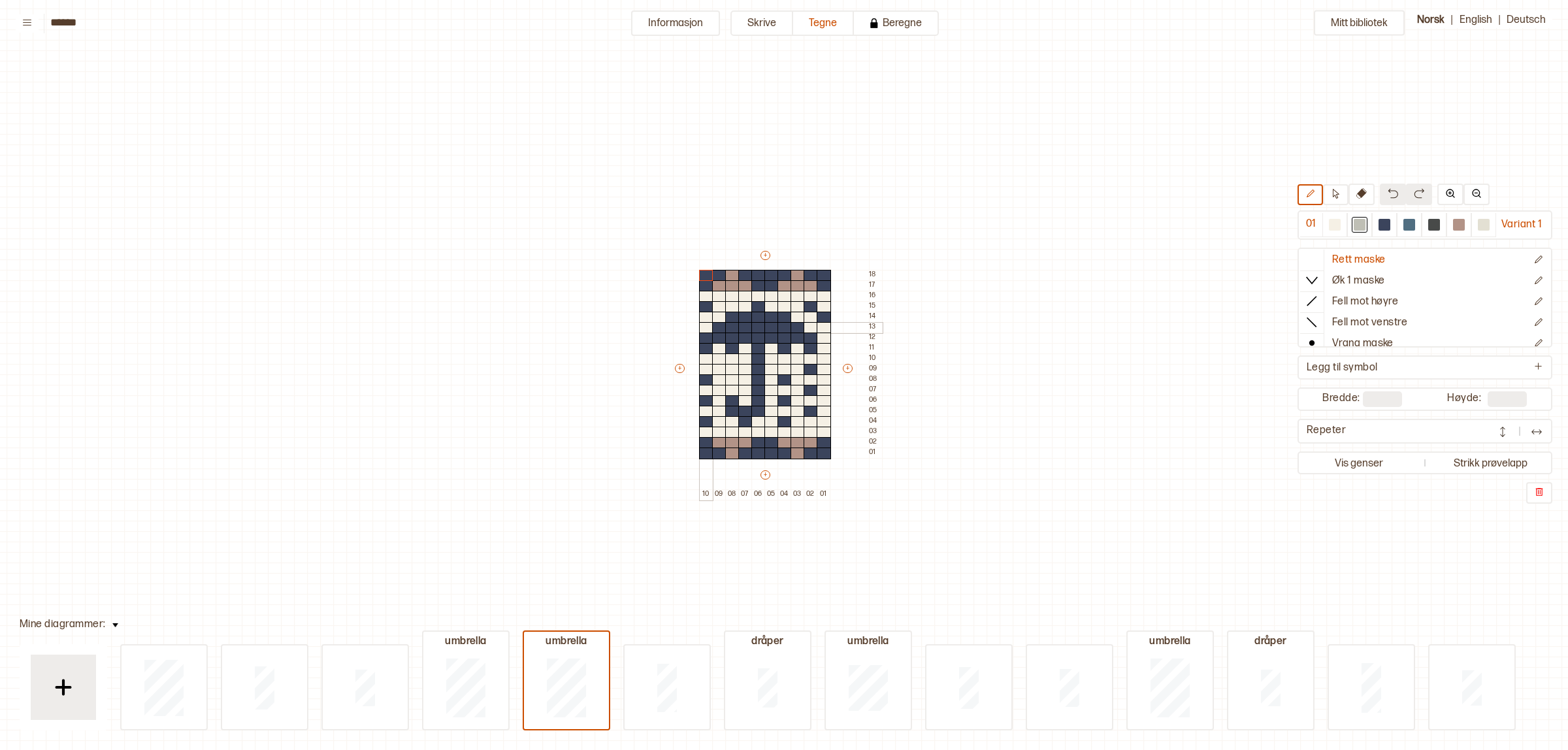
drag, startPoint x: 703, startPoint y: 325, endPoint x: 722, endPoint y: 320, distance: 19.6
click at [703, 324] on div at bounding box center [706, 328] width 14 height 12
click at [716, 318] on div at bounding box center [719, 317] width 14 height 12
click at [703, 317] on div at bounding box center [706, 317] width 14 height 12
drag, startPoint x: 720, startPoint y: 308, endPoint x: 741, endPoint y: 301, distance: 22.1
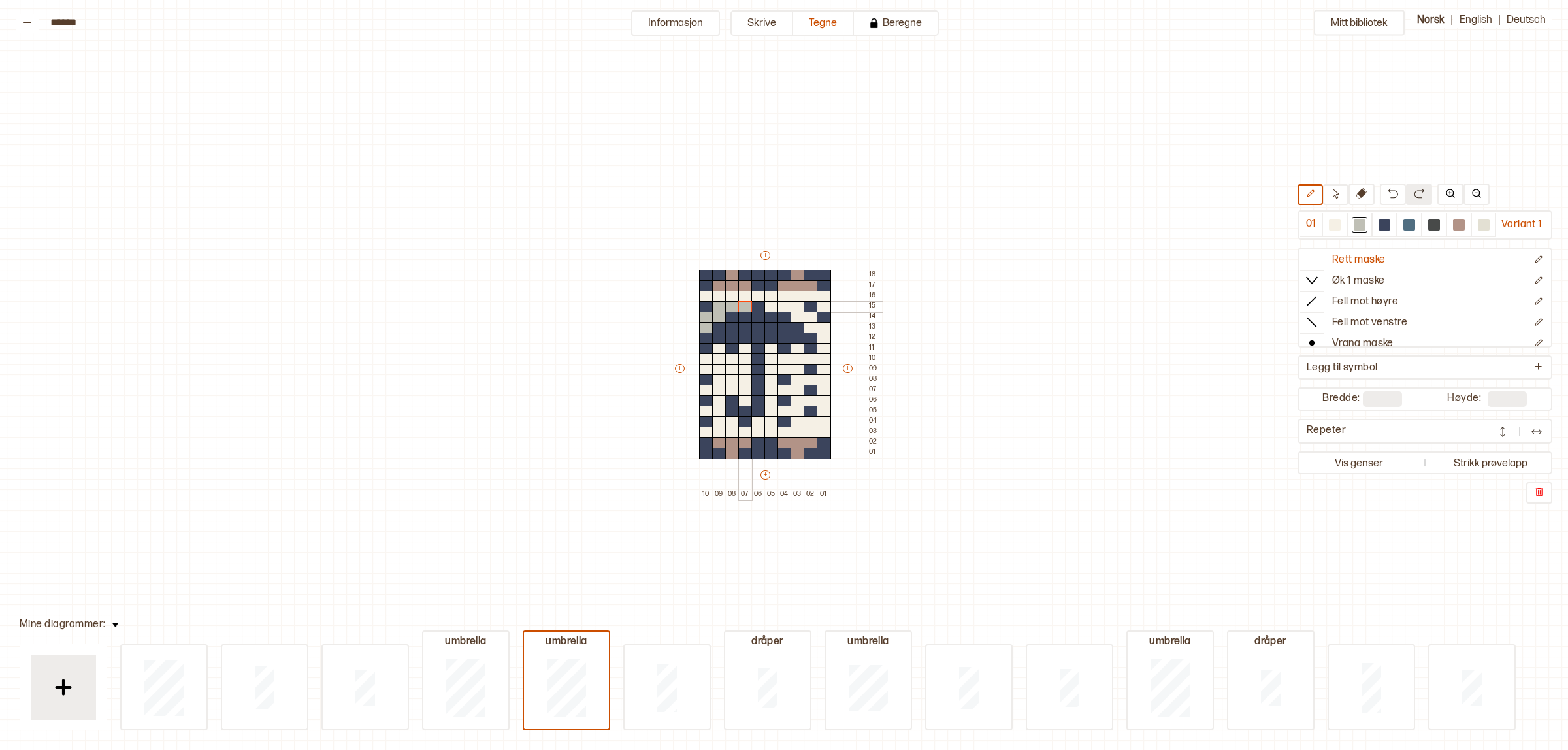
click at [741, 301] on div "+ + + + 10 09 08 07 06 05 04 03 02 01 18 17 16 15 14 13 12 11 10 09 08 07 06 05…" at bounding box center [777, 374] width 209 height 251
drag, startPoint x: 772, startPoint y: 301, endPoint x: 816, endPoint y: 324, distance: 49.6
click at [816, 324] on div "+ + + + 10 09 08 07 06 05 04 03 02 01 18 17 16 15 14 13 12 11 10 09 08 07 06 05…" at bounding box center [777, 374] width 209 height 251
drag, startPoint x: 709, startPoint y: 296, endPoint x: 938, endPoint y: 272, distance: 230.3
click at [827, 304] on div "+ + + + 10 09 08 07 06 05 04 03 02 01 18 17 16 15 14 13 12 11 10 09 08 07 06 05…" at bounding box center [777, 374] width 209 height 251
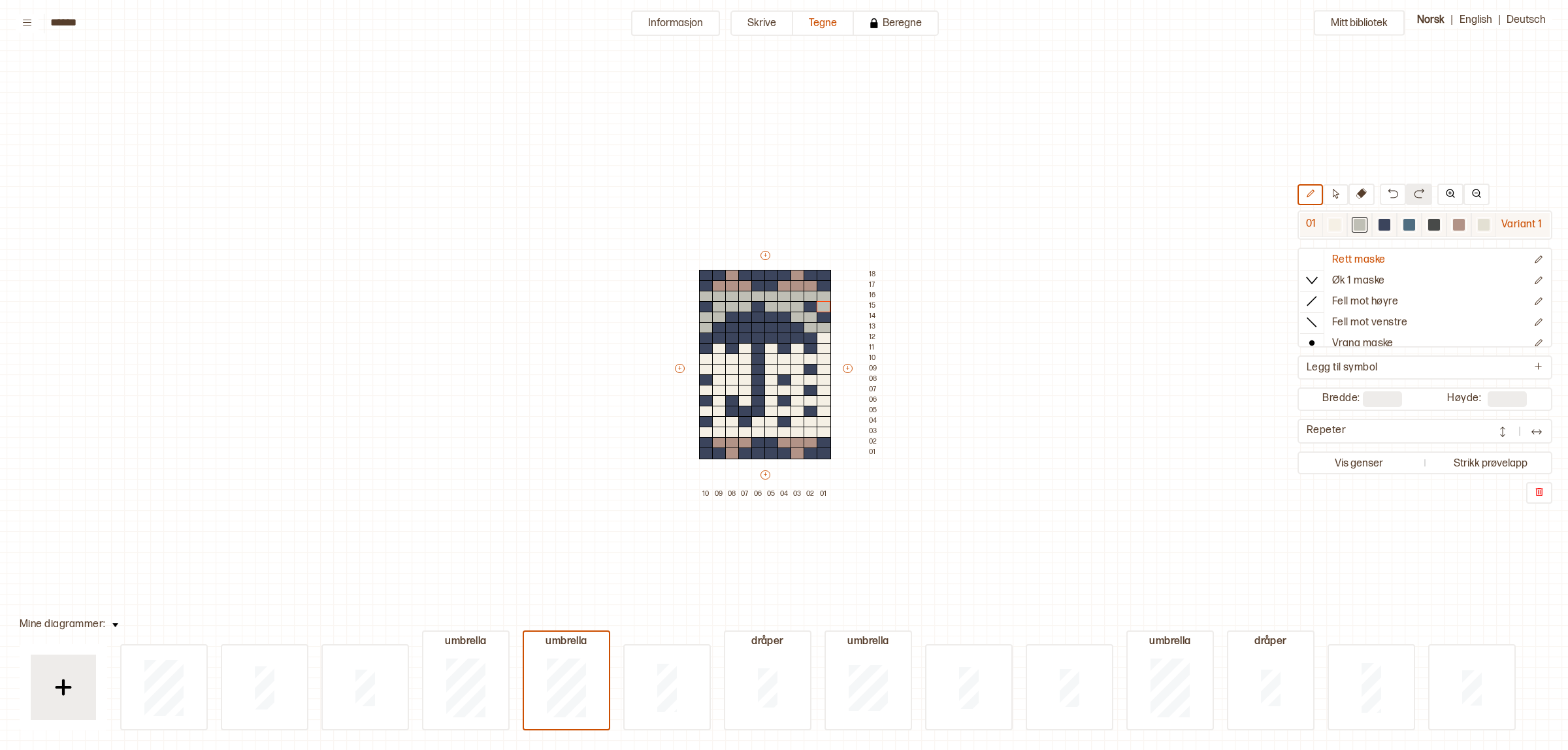
click at [1334, 224] on div at bounding box center [1334, 224] width 12 height 12
drag, startPoint x: 723, startPoint y: 285, endPoint x: 740, endPoint y: 282, distance: 17.3
click at [740, 282] on div "+ + + + 10 09 08 07 06 05 04 03 02 01 18 17 16 15 14 13 12 11 10 09 08 07 06 05…" at bounding box center [777, 374] width 209 height 251
drag, startPoint x: 730, startPoint y: 272, endPoint x: 785, endPoint y: 272, distance: 55.0
click at [730, 271] on div at bounding box center [732, 275] width 14 height 12
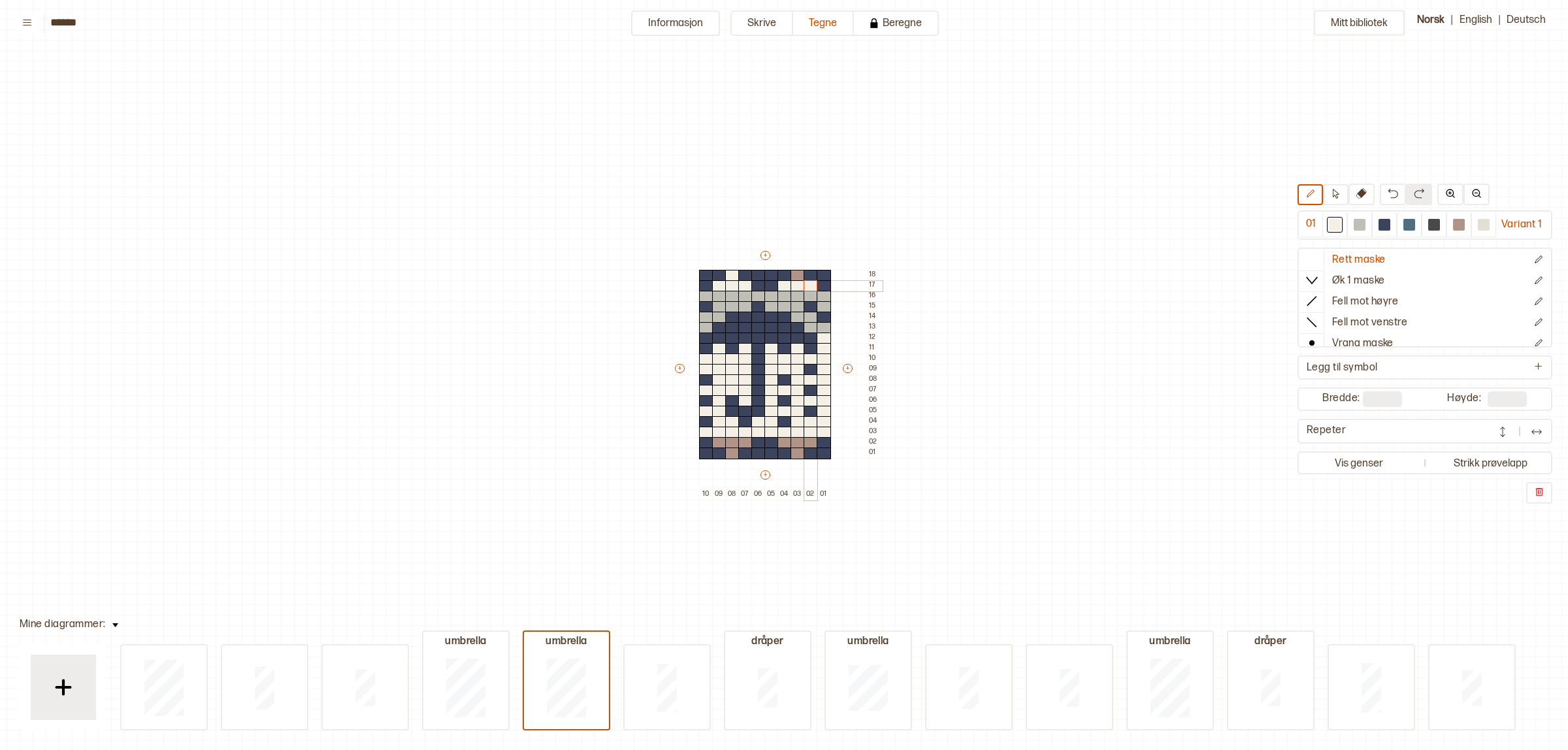
drag, startPoint x: 786, startPoint y: 283, endPoint x: 807, endPoint y: 282, distance: 21.0
click at [807, 282] on div "+ + + + 10 09 08 07 06 05 04 03 02 01 18 17 16 15 14 13 12 11 10 09 08 07 06 05…" at bounding box center [777, 374] width 209 height 251
click at [795, 275] on div at bounding box center [797, 275] width 14 height 12
drag, startPoint x: 1405, startPoint y: 227, endPoint x: 904, endPoint y: 254, distance: 501.7
click at [1404, 226] on div at bounding box center [1409, 224] width 12 height 12
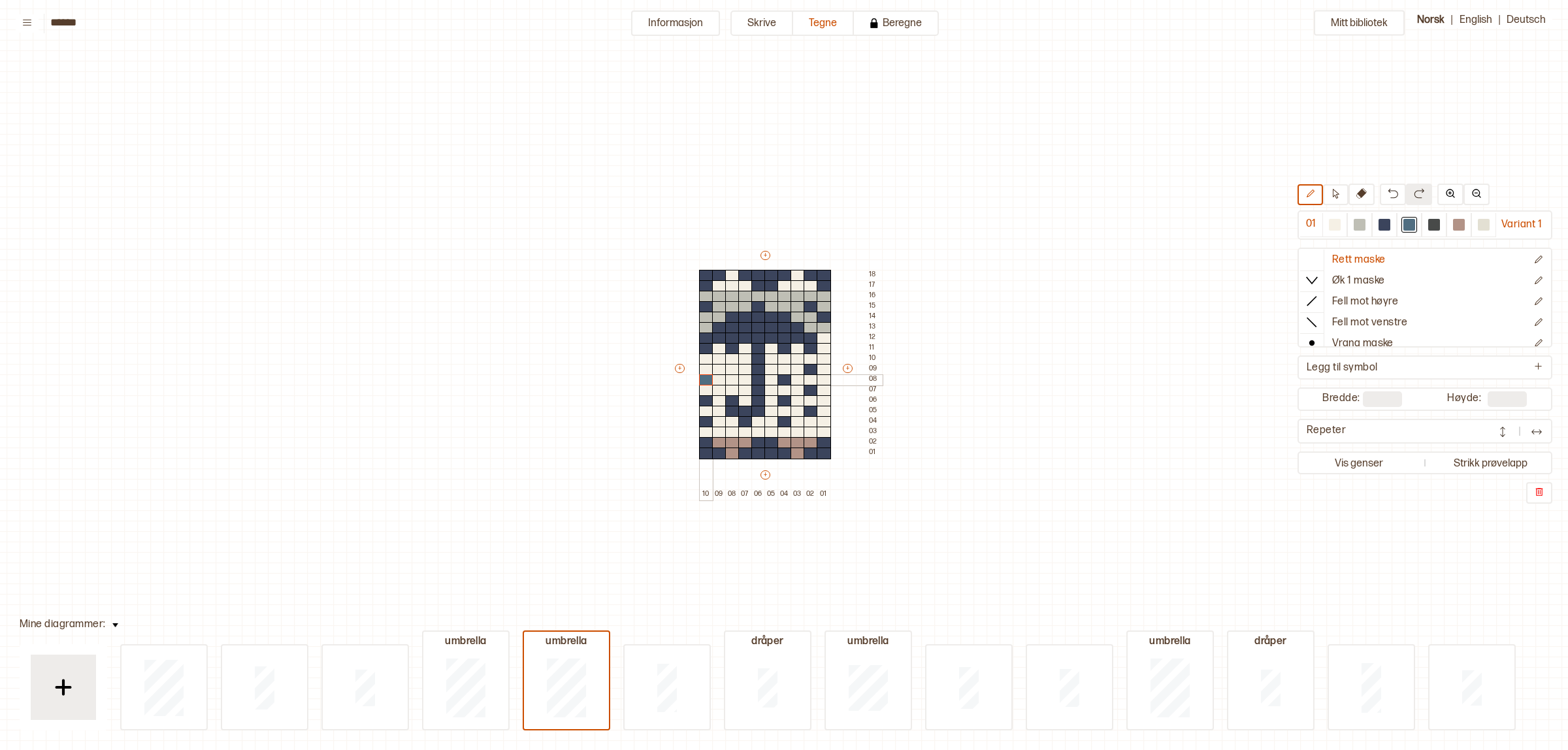
click at [701, 376] on div at bounding box center [706, 380] width 14 height 12
drag, startPoint x: 1380, startPoint y: 226, endPoint x: 746, endPoint y: 291, distance: 637.3
click at [1351, 226] on div at bounding box center [1409, 224] width 174 height 24
click at [701, 382] on div at bounding box center [706, 380] width 14 height 12
click at [711, 377] on div "+ + + + 10 09 08 07 06 05 04 03 02 01 18 17 16 15 14 13 12 11 10 09 08 07 06 05…" at bounding box center [777, 374] width 209 height 251
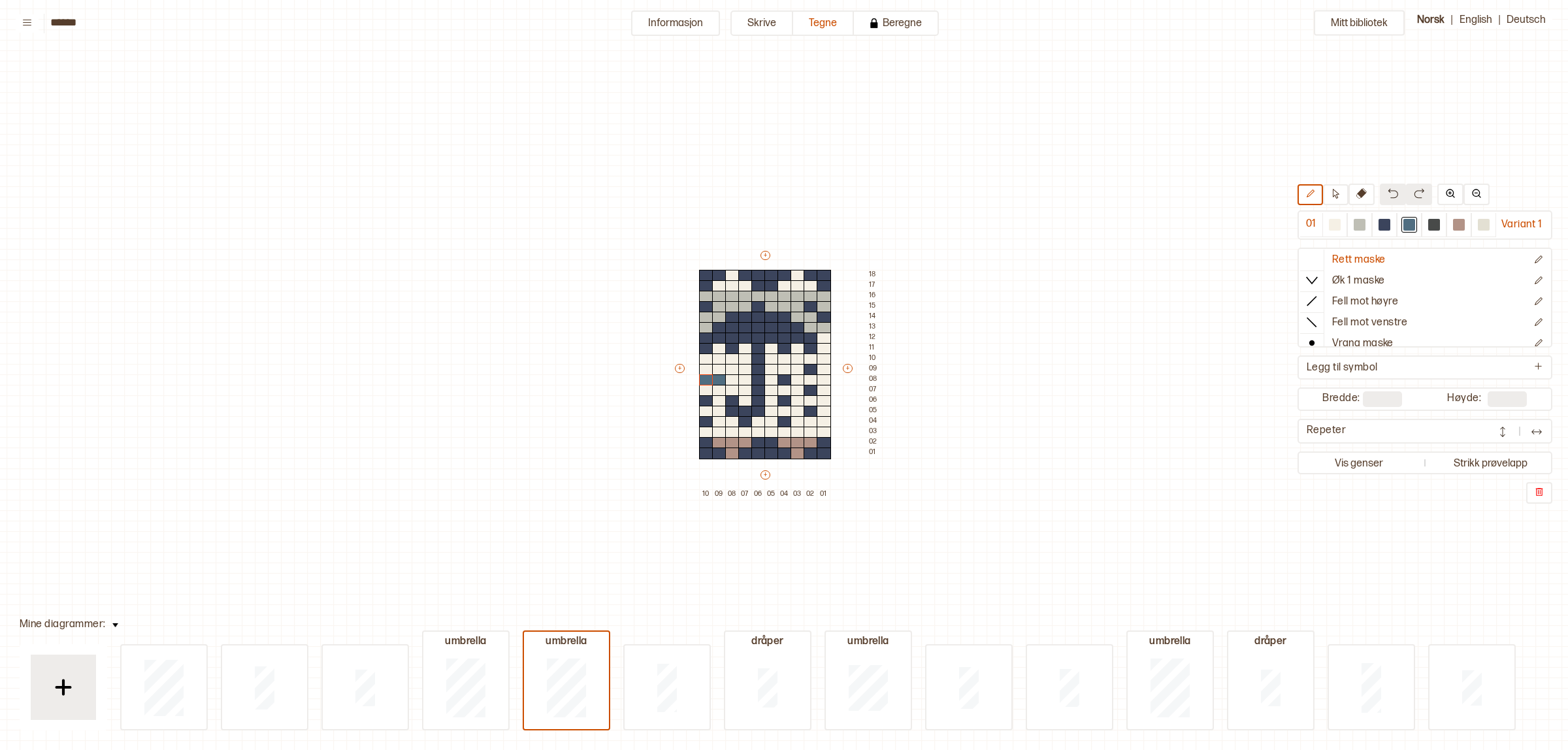
click at [1387, 195] on img at bounding box center [1392, 193] width 10 height 10
click at [1387, 191] on img at bounding box center [1392, 193] width 10 height 10
click at [1353, 226] on div at bounding box center [1359, 224] width 12 height 12
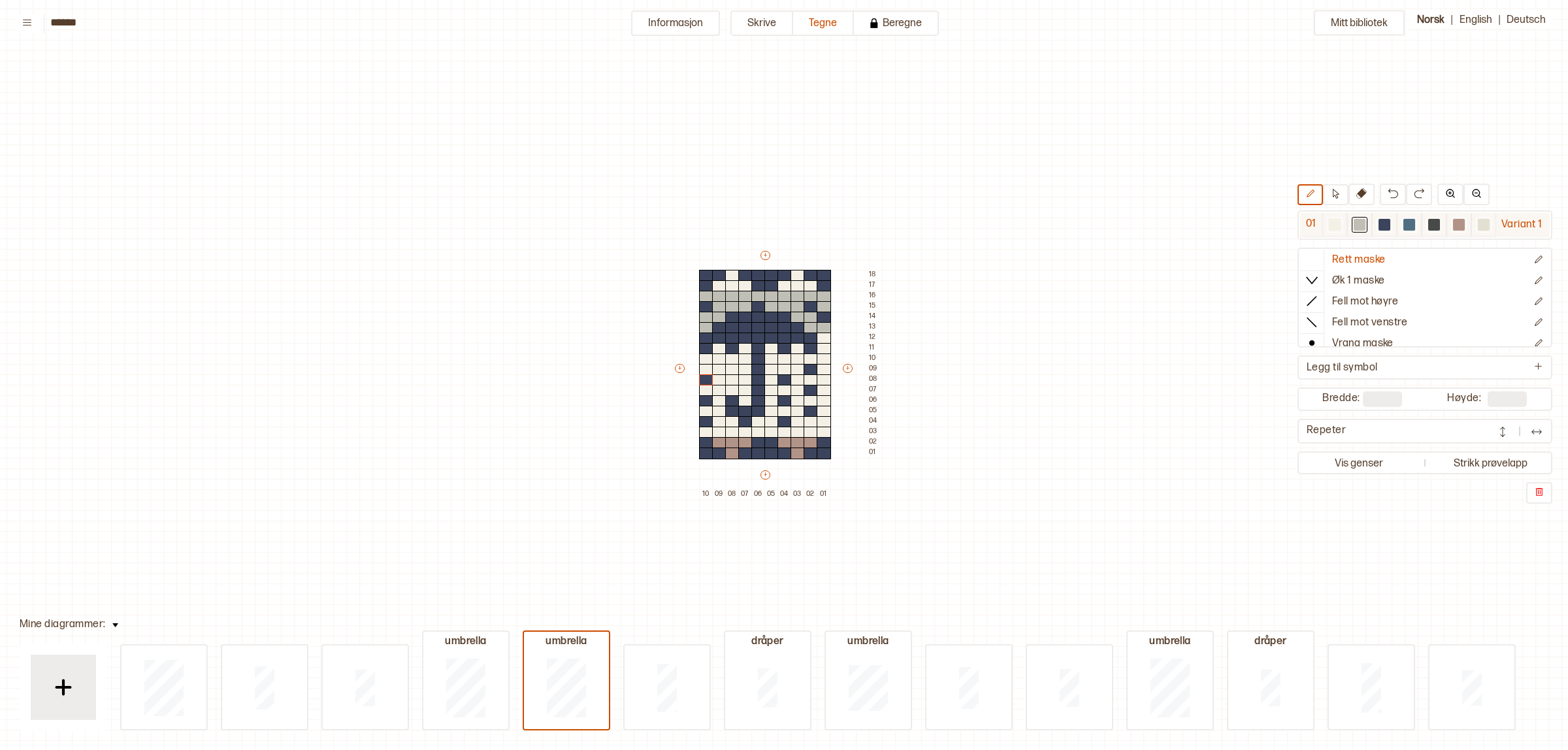
click at [1333, 219] on div at bounding box center [1334, 224] width 12 height 12
drag, startPoint x: 703, startPoint y: 294, endPoint x: 825, endPoint y: 296, distance: 122.0
click at [825, 296] on div "+ + + + 10 09 08 07 06 05 04 03 02 01 18 17 16 15 14 13 12 11 10 09 08 07 06 05…" at bounding box center [777, 374] width 209 height 251
drag, startPoint x: 701, startPoint y: 324, endPoint x: 716, endPoint y: 314, distance: 18.0
click at [703, 315] on div "+ + + + 10 09 08 07 06 05 04 03 02 01 18 17 16 15 14 13 12 11 10 09 08 07 06 05…" at bounding box center [777, 374] width 209 height 251
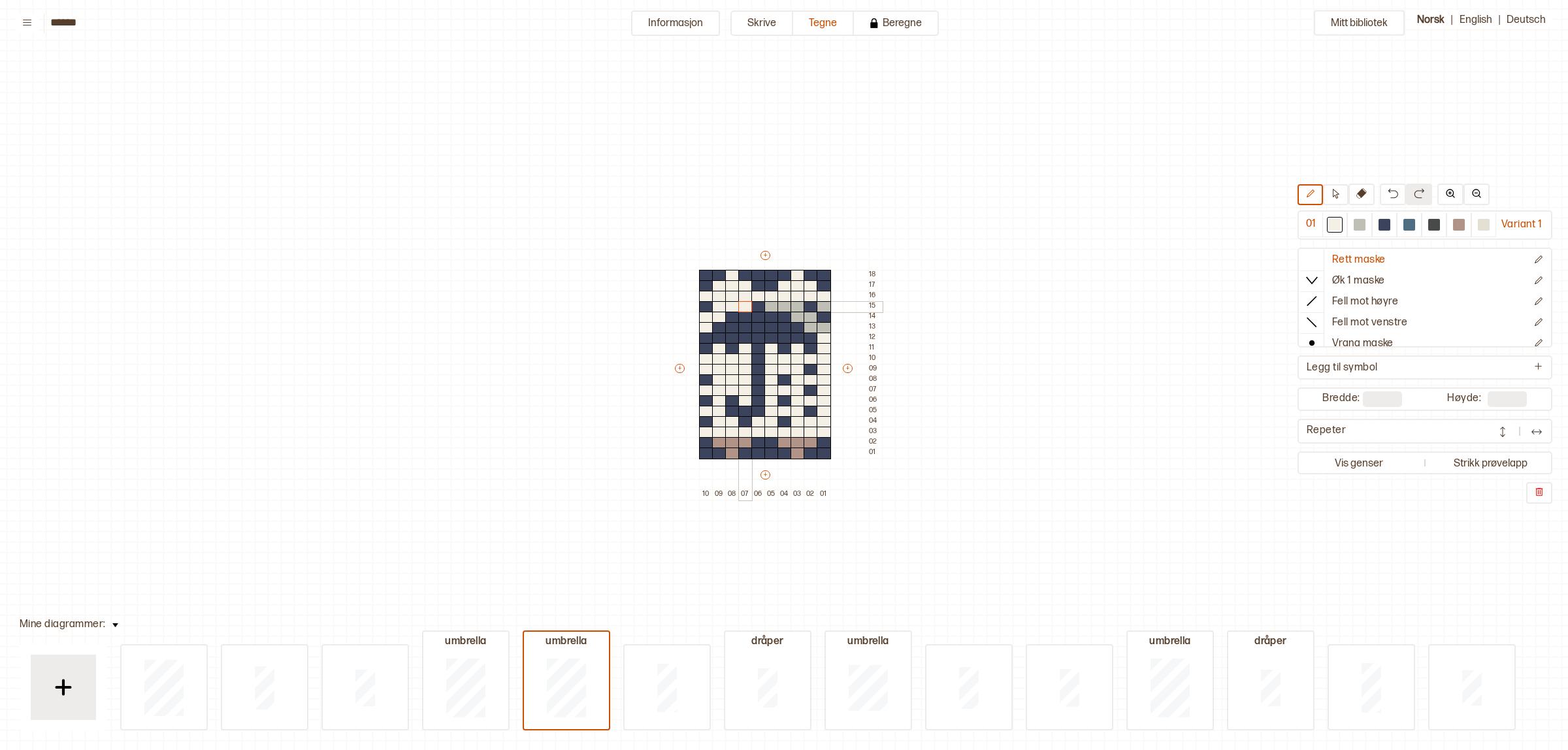
drag, startPoint x: 718, startPoint y: 314, endPoint x: 739, endPoint y: 304, distance: 23.3
click at [739, 304] on div "+ + + + 10 09 08 07 06 05 04 03 02 01 18 17 16 15 14 13 12 11 10 09 08 07 06 05…" at bounding box center [777, 374] width 209 height 251
drag, startPoint x: 774, startPoint y: 303, endPoint x: 818, endPoint y: 324, distance: 48.8
click at [818, 324] on div "+ + + + 10 09 08 07 06 05 04 03 02 01 18 17 16 15 14 13 12 11 10 09 08 07 06 05…" at bounding box center [777, 374] width 209 height 251
click at [823, 303] on div at bounding box center [823, 307] width 14 height 12
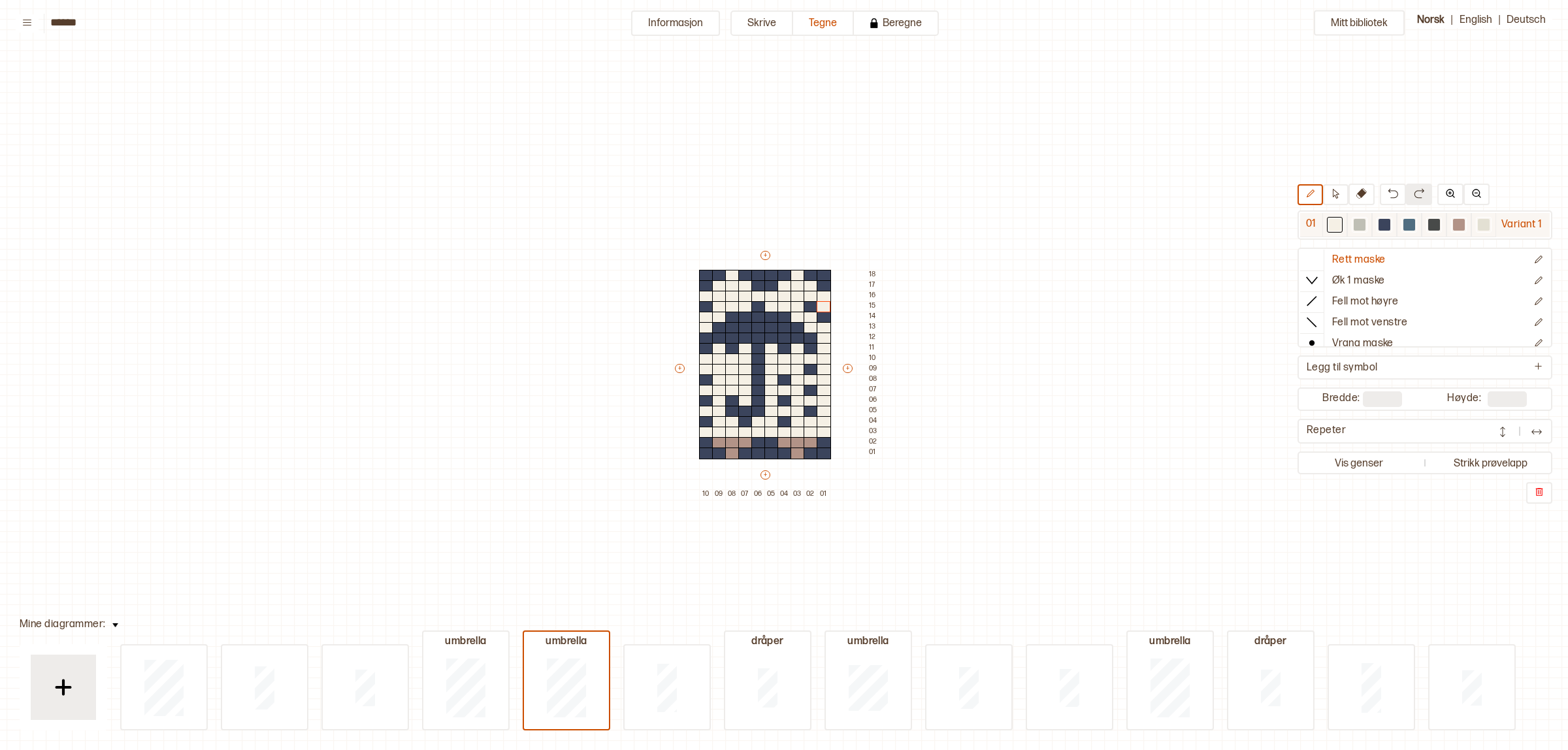
click at [1357, 220] on div at bounding box center [1359, 224] width 12 height 12
click at [1403, 223] on div at bounding box center [1409, 224] width 12 height 12
drag, startPoint x: 1360, startPoint y: 226, endPoint x: 1403, endPoint y: 220, distance: 43.4
click at [1366, 224] on div at bounding box center [1359, 224] width 25 height 24
click at [1404, 220] on div at bounding box center [1409, 224] width 12 height 12
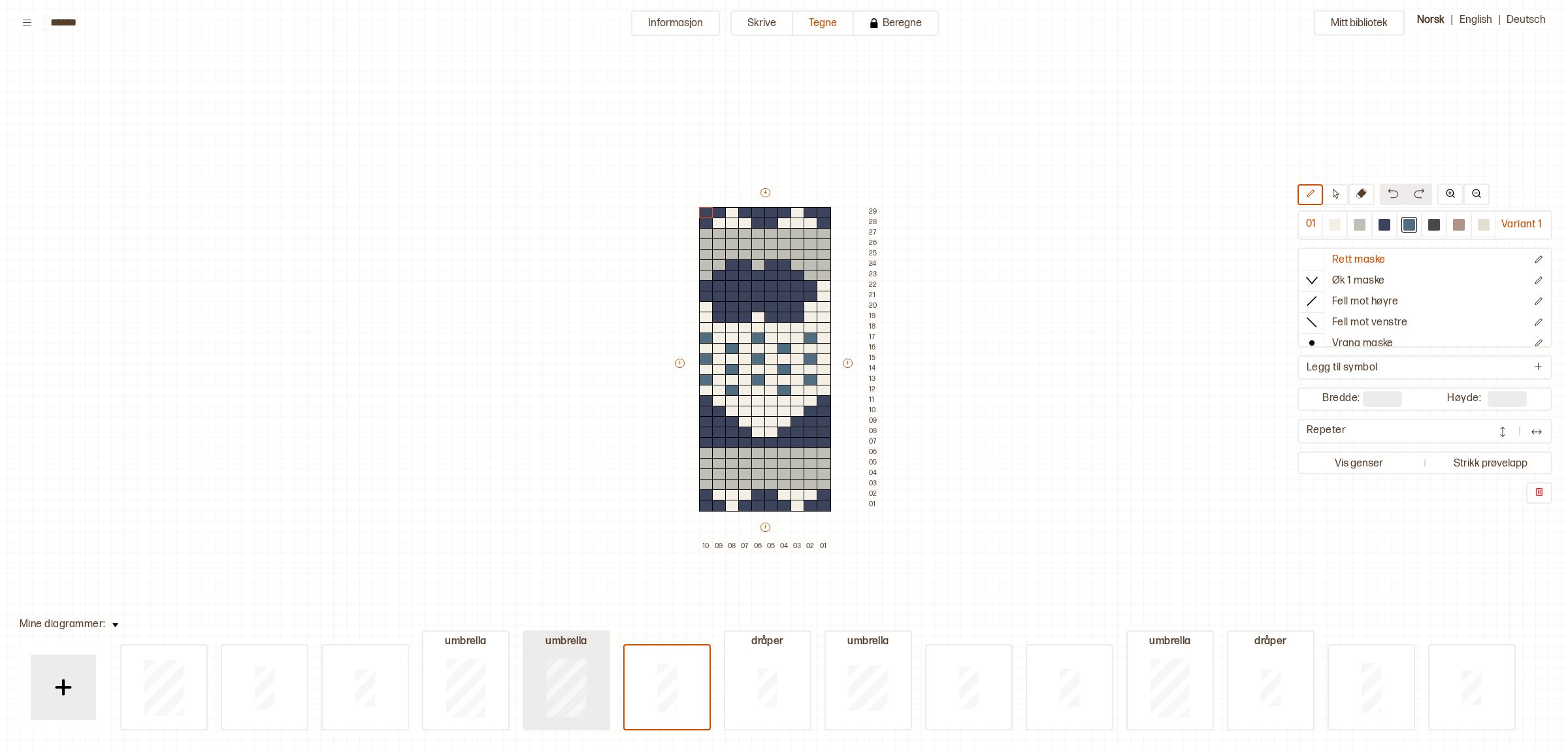
type input "**"
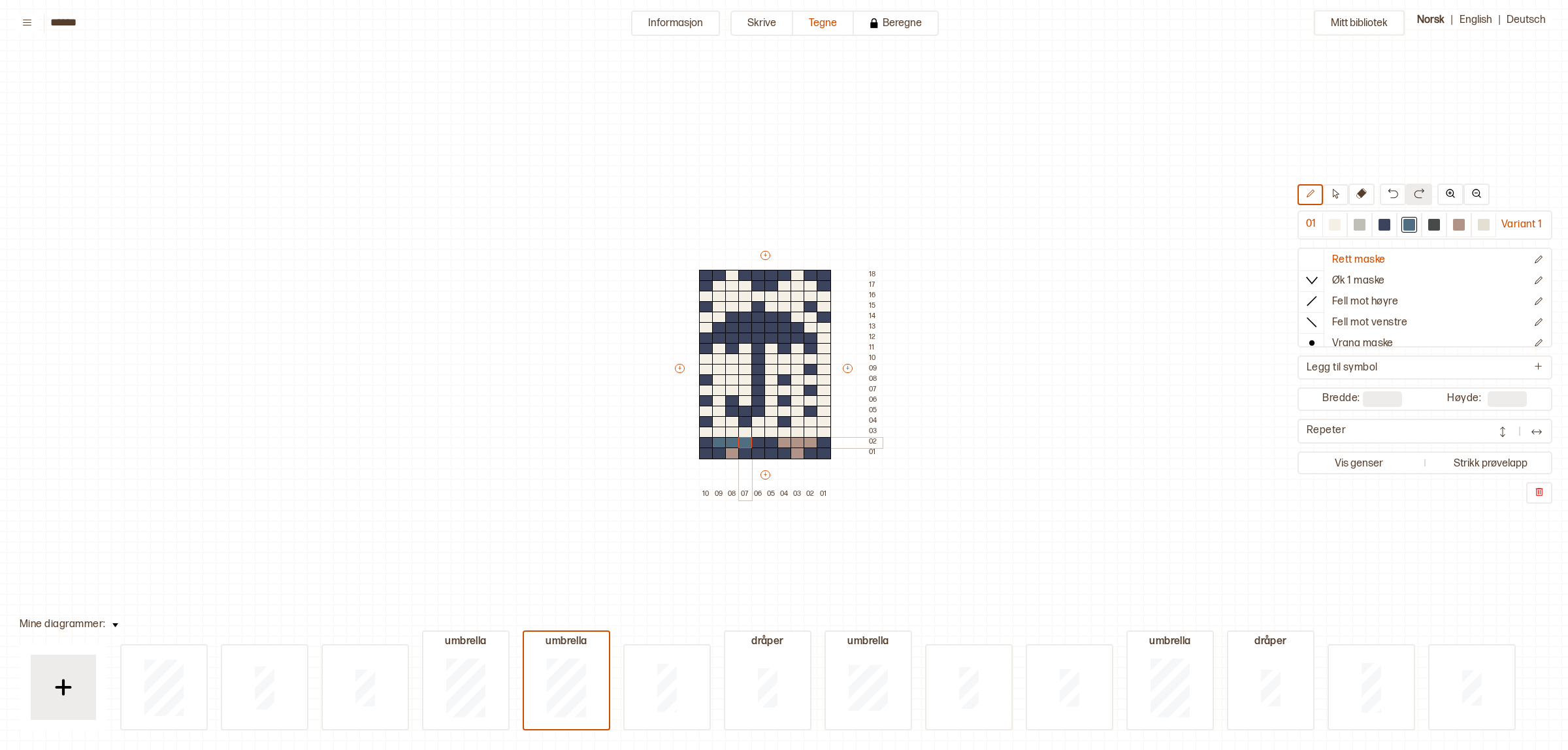
drag, startPoint x: 723, startPoint y: 441, endPoint x: 738, endPoint y: 438, distance: 15.3
click at [738, 438] on div "+ + + + 10 09 08 07 06 05 04 03 02 01 18 17 16 15 14 13 12 11 10 09 08 07 06 05…" at bounding box center [777, 374] width 209 height 251
click at [733, 450] on div at bounding box center [732, 453] width 14 height 12
drag, startPoint x: 720, startPoint y: 284, endPoint x: 743, endPoint y: 285, distance: 23.0
click at [743, 285] on div "+ + + + 10 09 08 07 06 05 04 03 02 01 18 17 16 15 14 13 12 11 10 09 08 07 06 05…" at bounding box center [777, 374] width 209 height 251
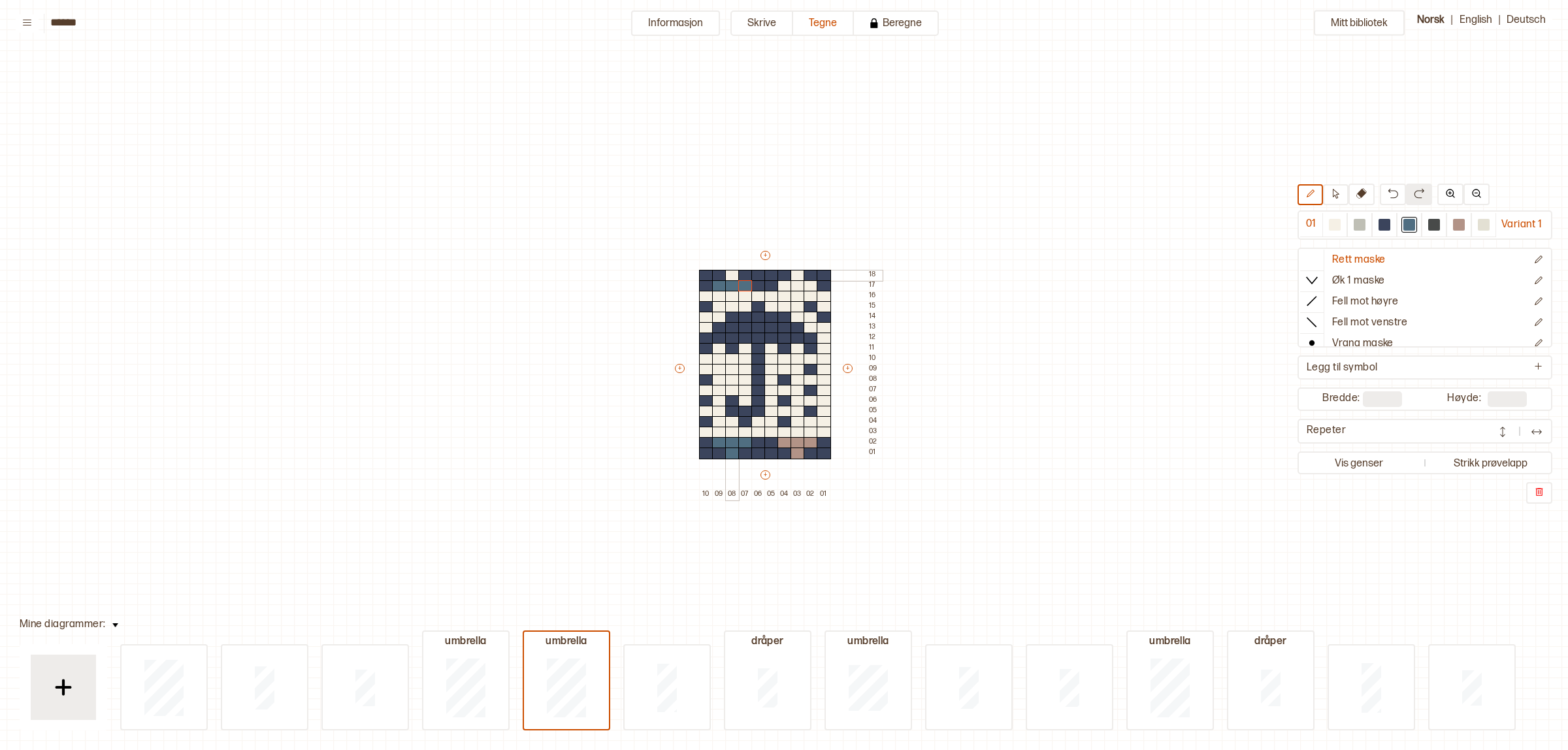
drag, startPoint x: 731, startPoint y: 275, endPoint x: 790, endPoint y: 275, distance: 59.0
click at [733, 275] on div at bounding box center [732, 275] width 14 height 12
click at [1357, 220] on div at bounding box center [1359, 224] width 12 height 12
drag, startPoint x: 720, startPoint y: 438, endPoint x: 745, endPoint y: 440, distance: 25.1
click at [745, 440] on div "+ + + + 10 09 08 07 06 05 04 03 02 01 18 17 16 15 14 13 12 11 10 09 08 07 06 05…" at bounding box center [777, 374] width 209 height 251
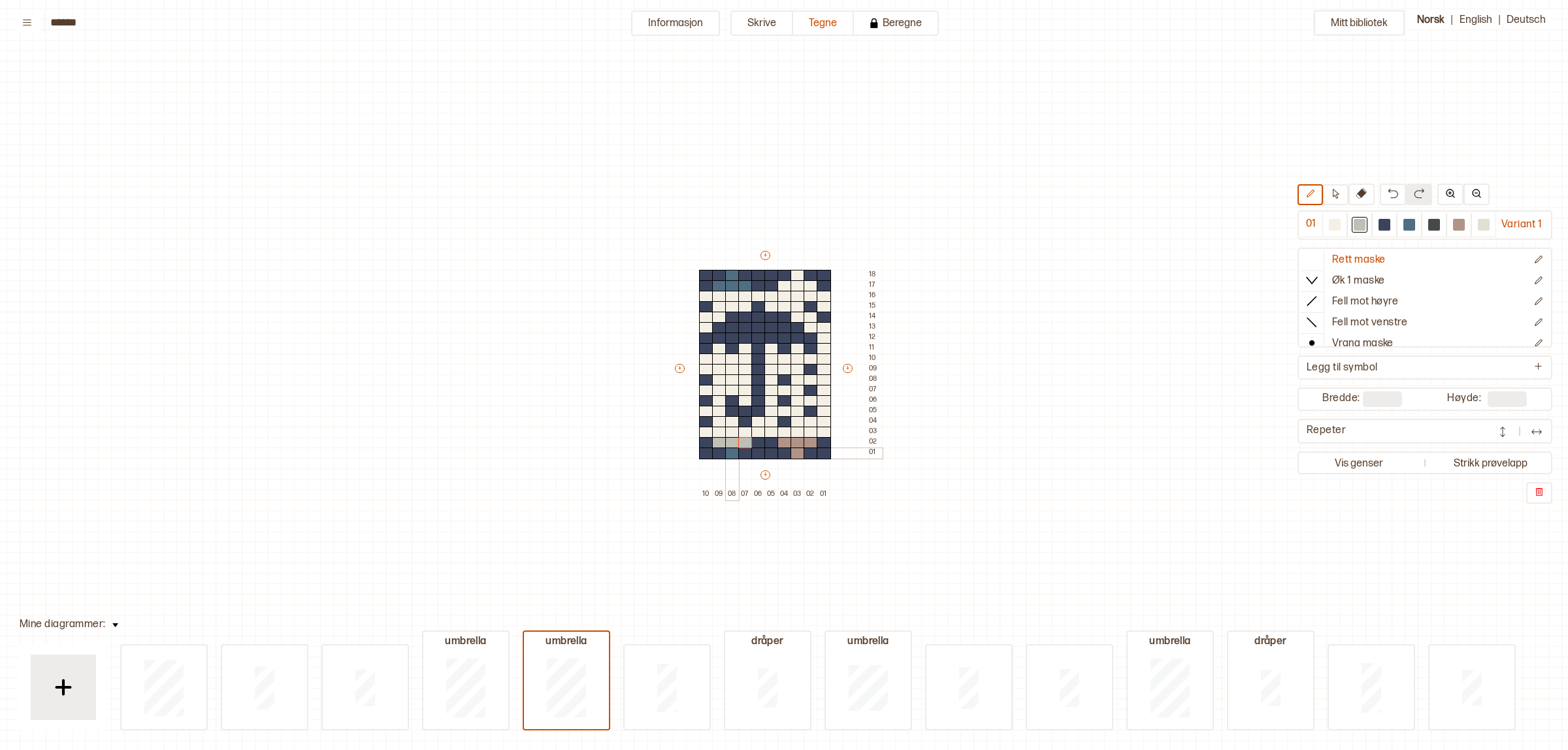
drag, startPoint x: 733, startPoint y: 449, endPoint x: 807, endPoint y: 434, distance: 75.5
click at [733, 449] on div at bounding box center [732, 453] width 14 height 12
drag, startPoint x: 785, startPoint y: 439, endPoint x: 805, endPoint y: 439, distance: 20.0
click at [805, 439] on div "+ + + + 10 09 08 07 06 05 04 03 02 01 18 17 16 15 14 13 12 11 10 09 08 07 06 05…" at bounding box center [777, 374] width 209 height 251
click at [795, 449] on div at bounding box center [797, 453] width 14 height 12
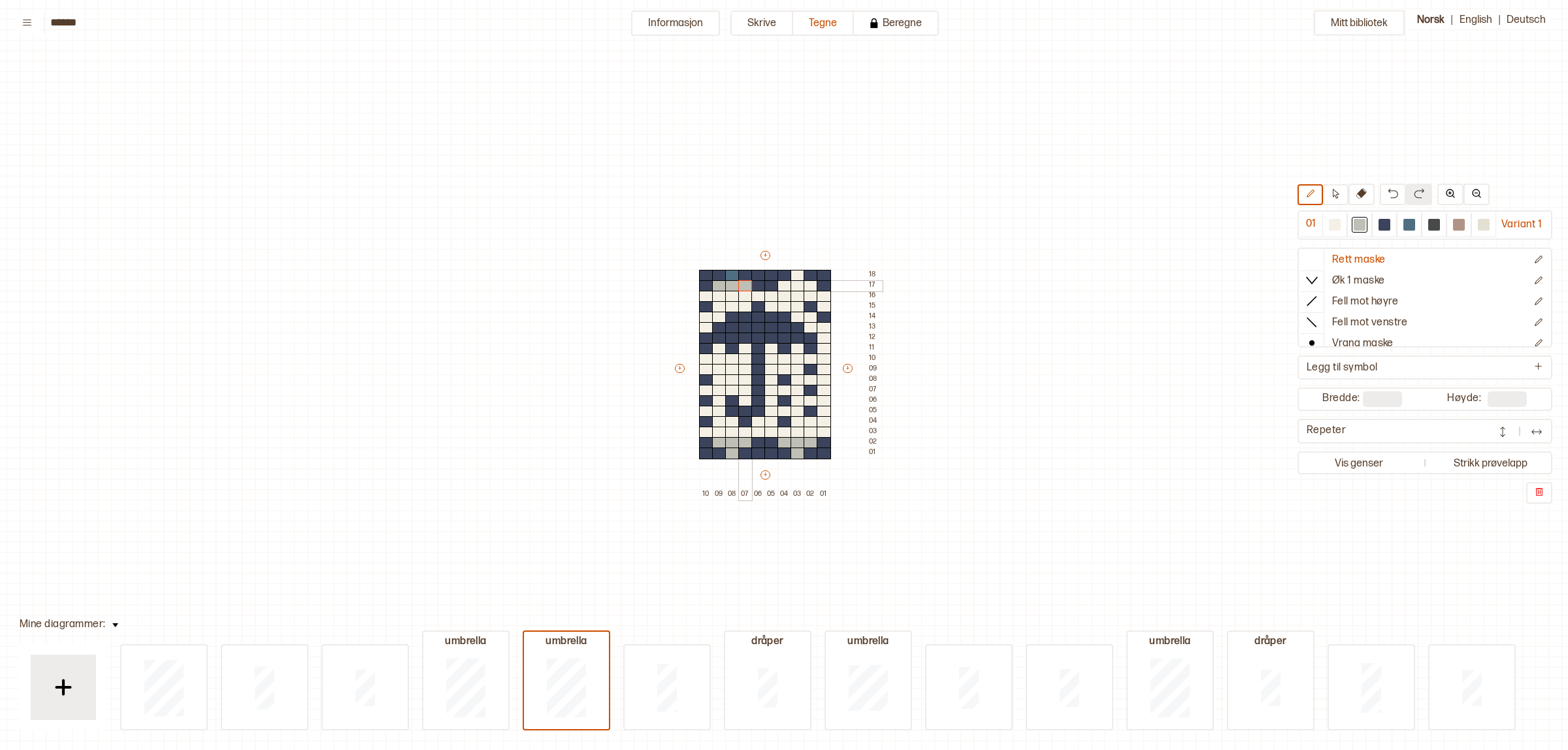
drag, startPoint x: 720, startPoint y: 283, endPoint x: 739, endPoint y: 283, distance: 19.0
click at [739, 283] on div "+ + + + 10 09 08 07 06 05 04 03 02 01 18 17 16 15 14 13 12 11 10 09 08 07 06 05…" at bounding box center [777, 374] width 209 height 251
click at [730, 278] on div at bounding box center [732, 275] width 14 height 12
drag, startPoint x: 784, startPoint y: 282, endPoint x: 808, endPoint y: 282, distance: 24.0
click at [808, 282] on div "+ + + + 10 09 08 07 06 05 04 03 02 01 18 17 16 15 14 13 12 11 10 09 08 07 06 05…" at bounding box center [777, 374] width 209 height 251
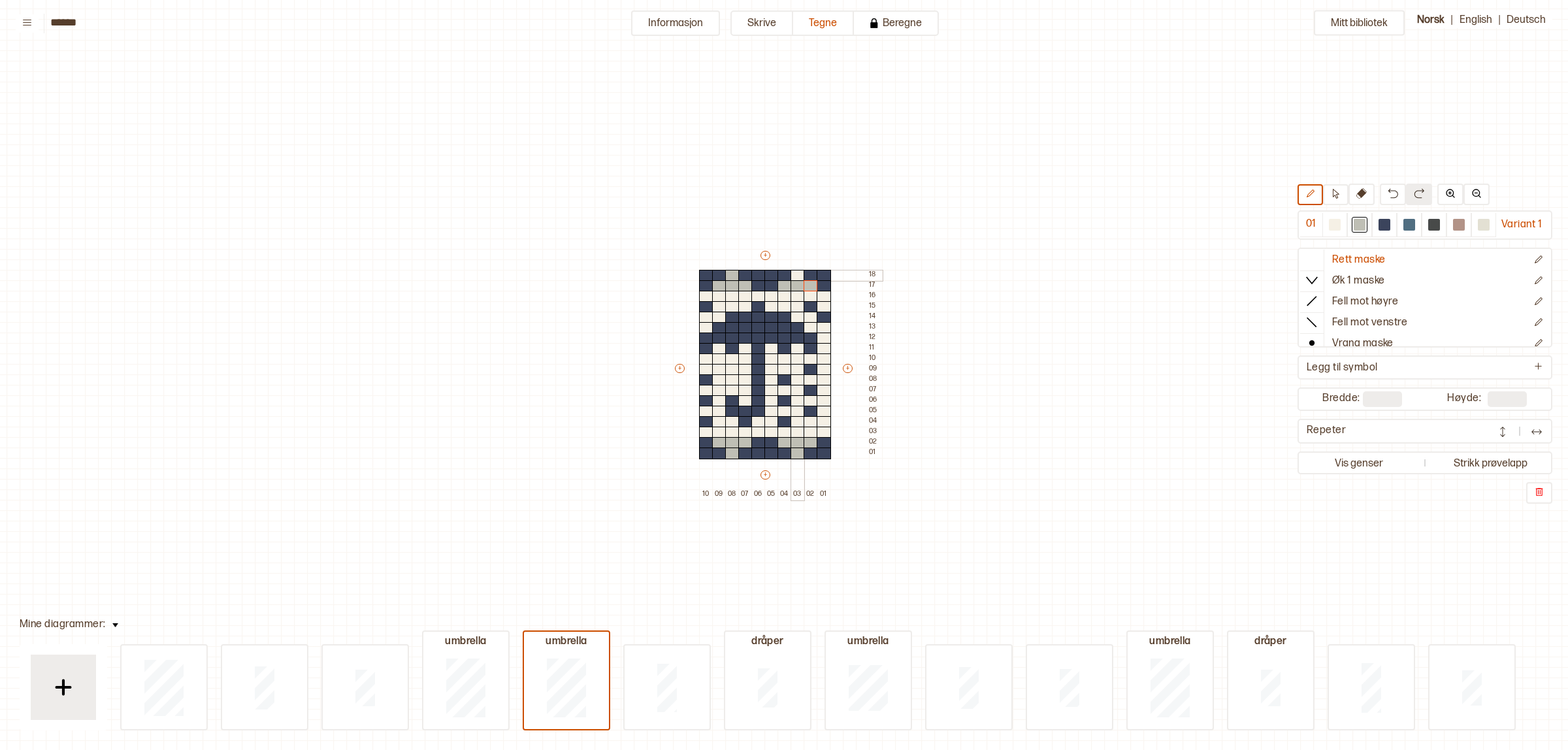
click at [795, 276] on div at bounding box center [797, 275] width 14 height 12
drag, startPoint x: 706, startPoint y: 432, endPoint x: 833, endPoint y: 426, distance: 127.1
click at [833, 426] on div "+ + + + 10 09 08 07 06 05 04 03 02 01 18 17 16 15 14 13 12 11 10 09 08 07 06 05…" at bounding box center [777, 374] width 209 height 251
drag, startPoint x: 707, startPoint y: 295, endPoint x: 831, endPoint y: 295, distance: 124.0
click at [831, 295] on div "+ + + + 10 09 08 07 06 05 04 03 02 01 18 17 16 15 14 13 12 11 10 09 08 07 06 05…" at bounding box center [777, 374] width 209 height 251
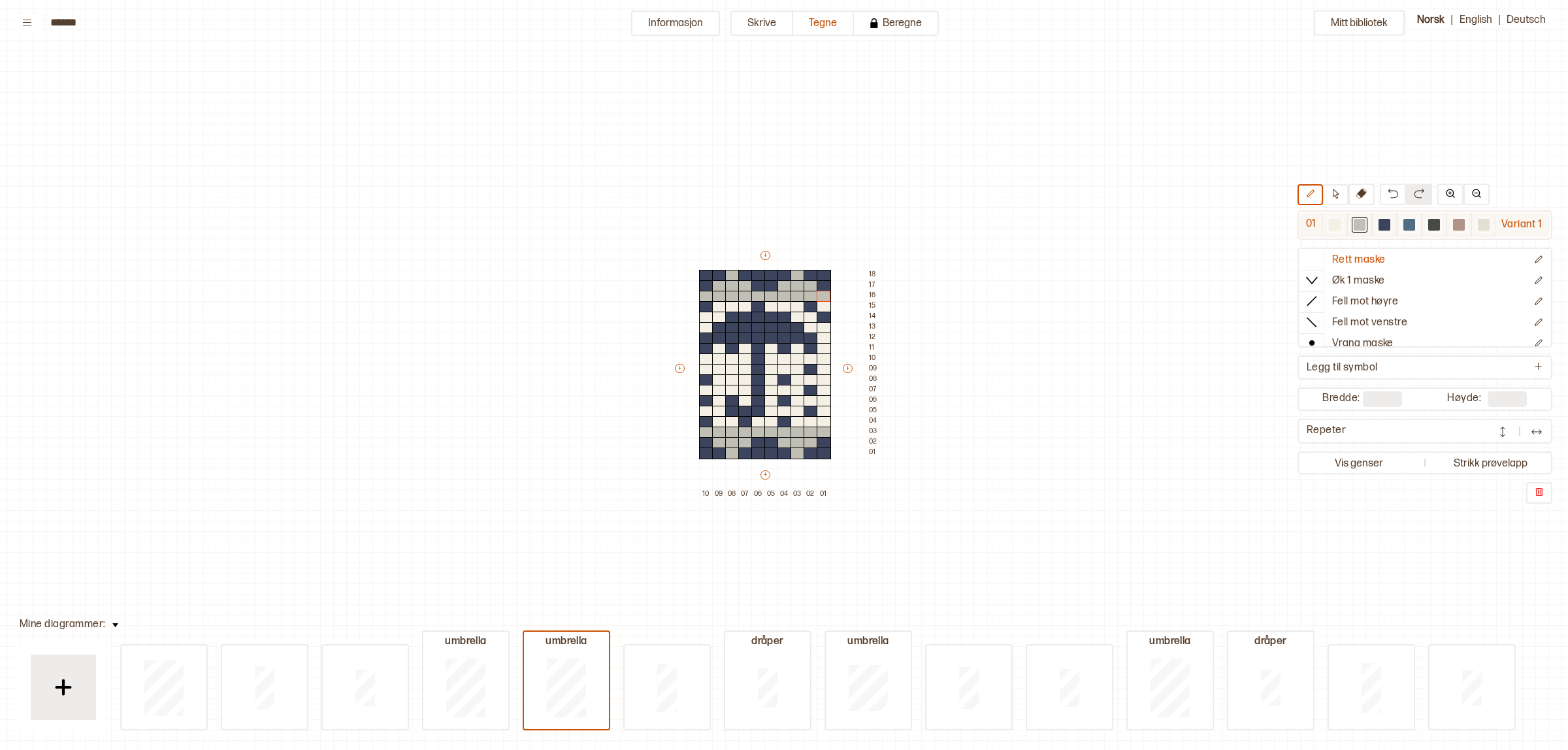
click at [1338, 226] on div at bounding box center [1334, 224] width 16 height 16
drag, startPoint x: 746, startPoint y: 296, endPoint x: 765, endPoint y: 292, distance: 19.4
click at [752, 292] on div "+ + + + 10 09 08 07 06 05 04 03 02 01 18 17 16 15 14 13 12 11 10 09 08 07 06 05…" at bounding box center [777, 374] width 209 height 251
click at [772, 292] on div at bounding box center [771, 297] width 14 height 12
click at [731, 430] on div at bounding box center [732, 432] width 14 height 12
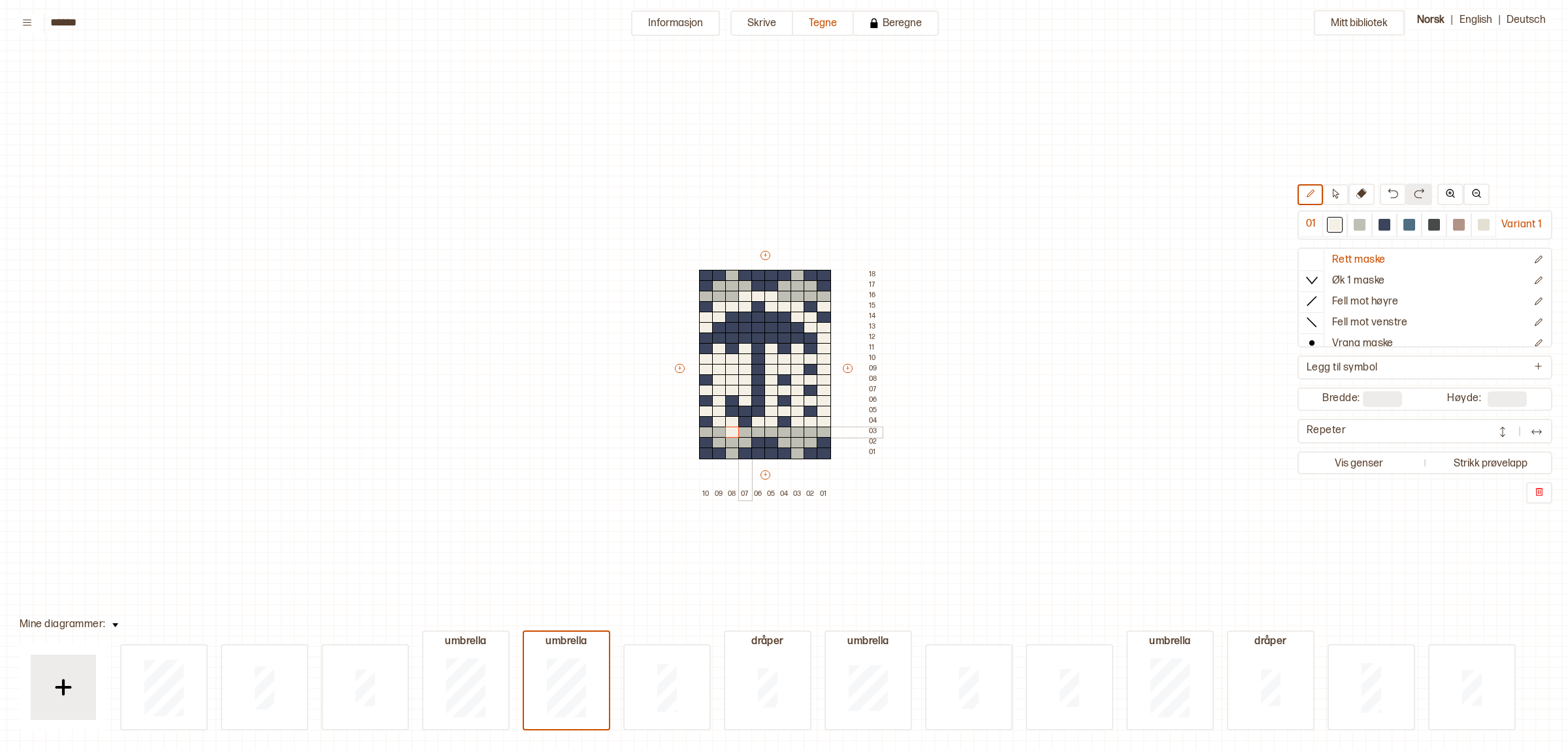
click at [745, 432] on div at bounding box center [745, 432] width 14 height 12
click at [763, 432] on div at bounding box center [758, 432] width 14 height 12
drag, startPoint x: 771, startPoint y: 430, endPoint x: 799, endPoint y: 428, distance: 28.1
click at [799, 428] on div "+ + + + 10 09 08 07 06 05 04 03 02 01 18 17 16 15 14 13 12 11 10 09 08 07 06 05…" at bounding box center [777, 374] width 209 height 251
click at [827, 389] on div at bounding box center [823, 391] width 14 height 12
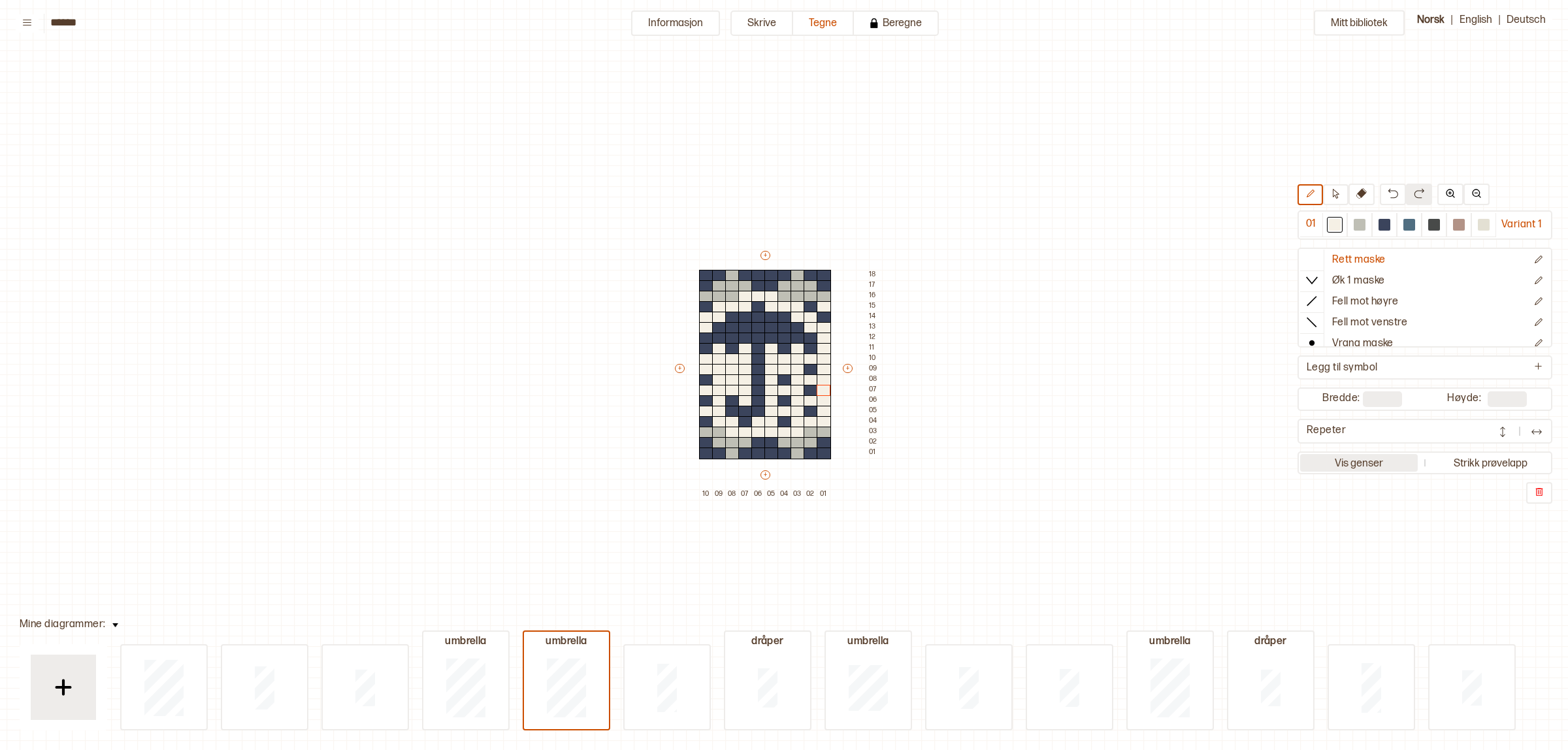
click at [1368, 463] on button "Vis genser" at bounding box center [1359, 463] width 118 height 18
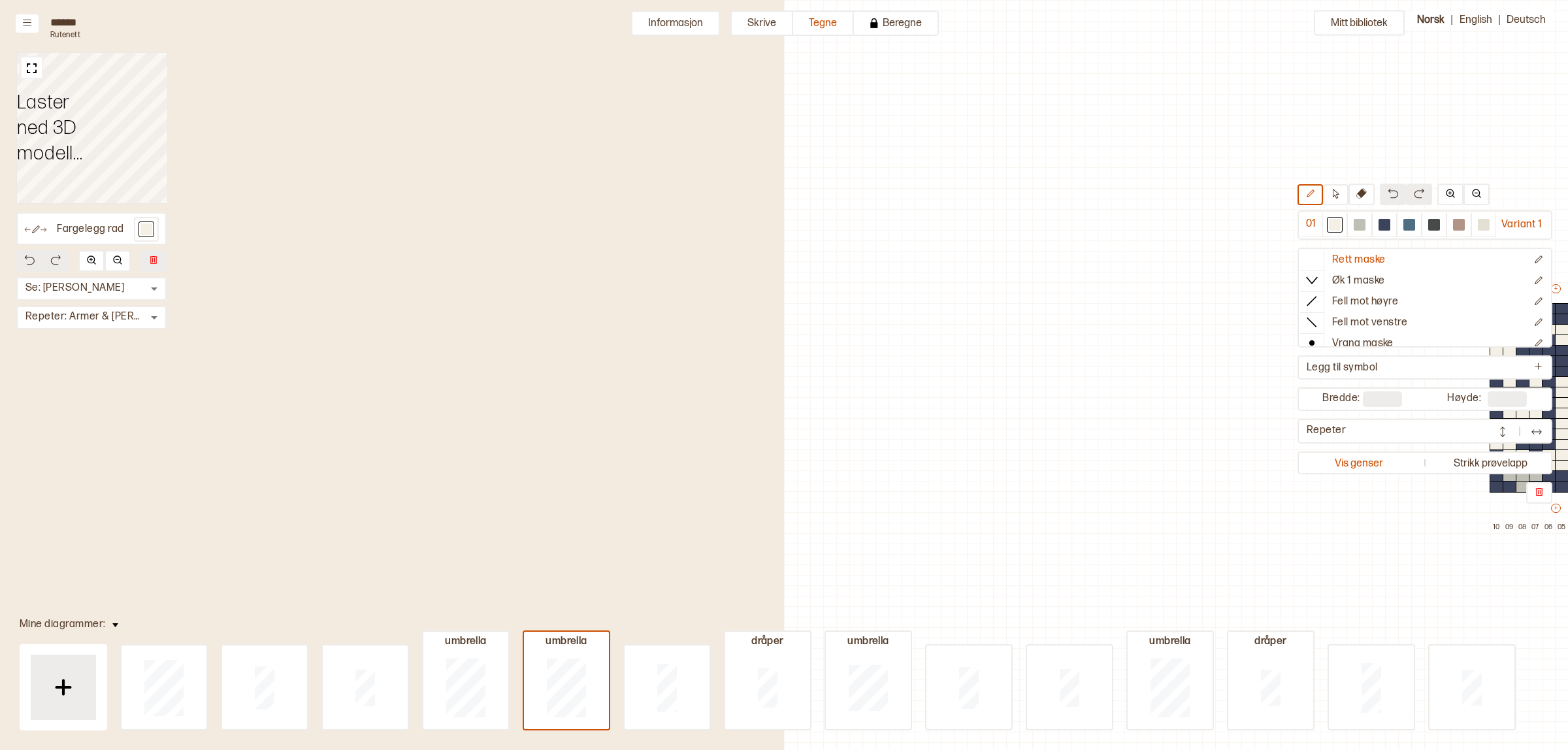
scroll to position [40, 503]
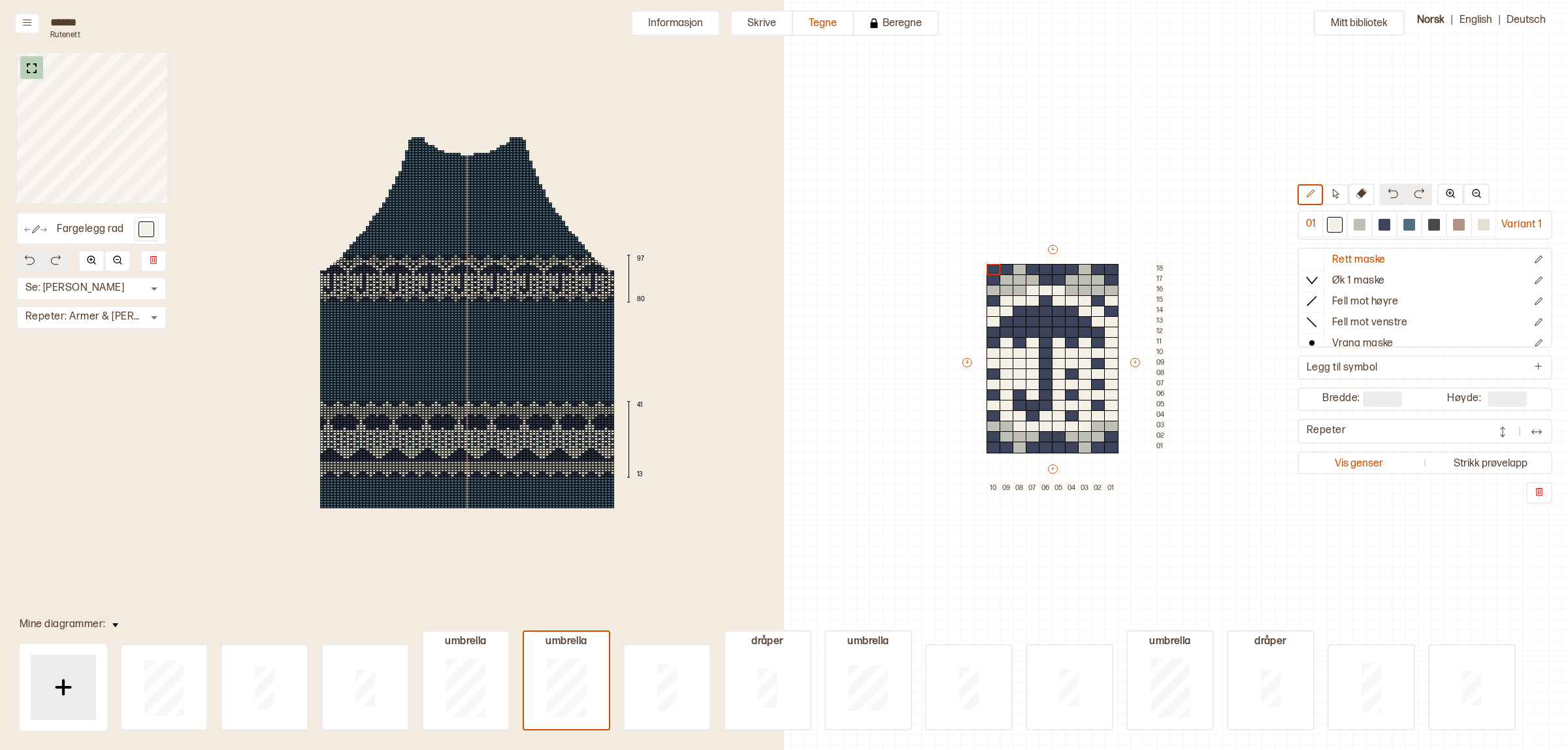
click at [27, 60] on img at bounding box center [32, 68] width 16 height 16
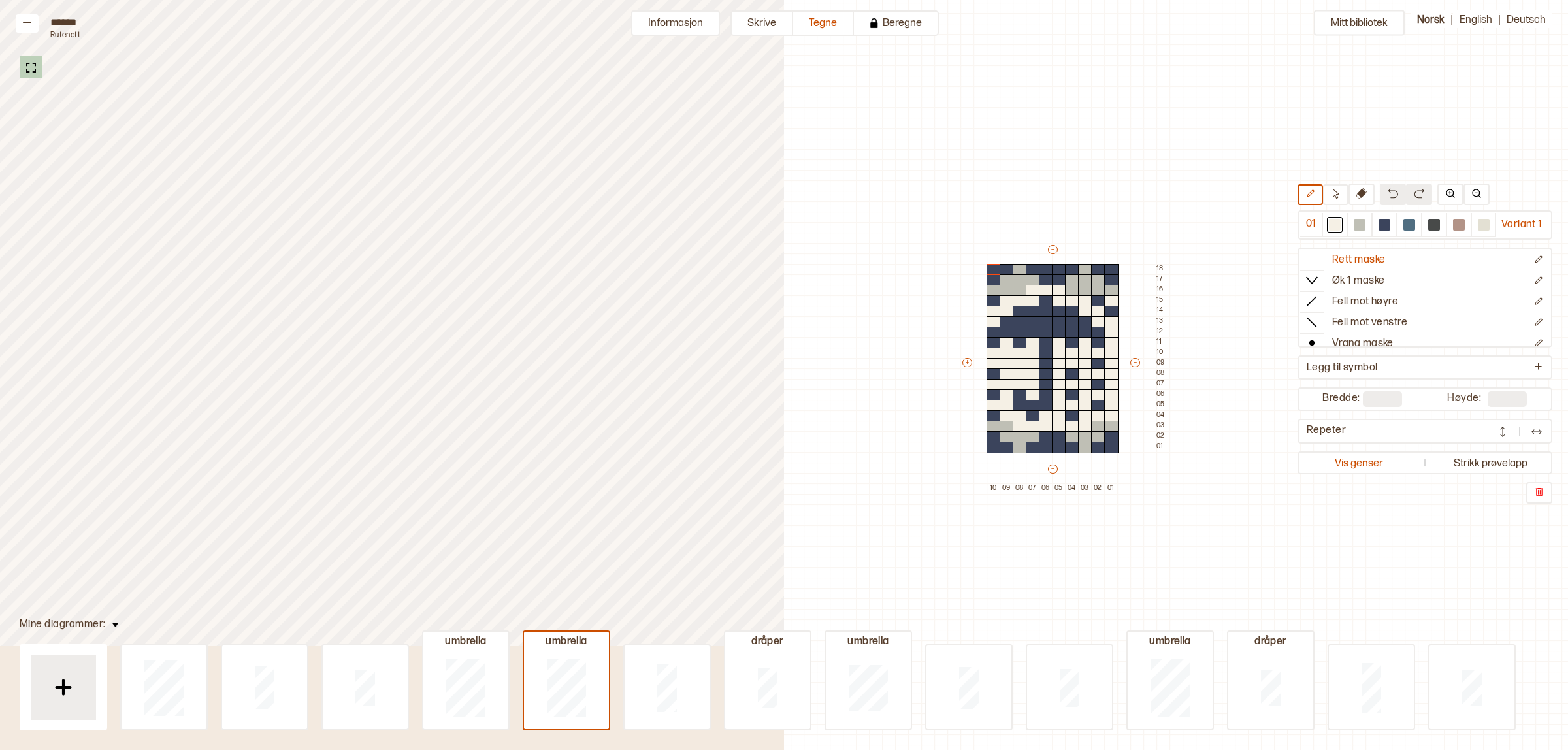
click at [26, 65] on img at bounding box center [31, 68] width 16 height 16
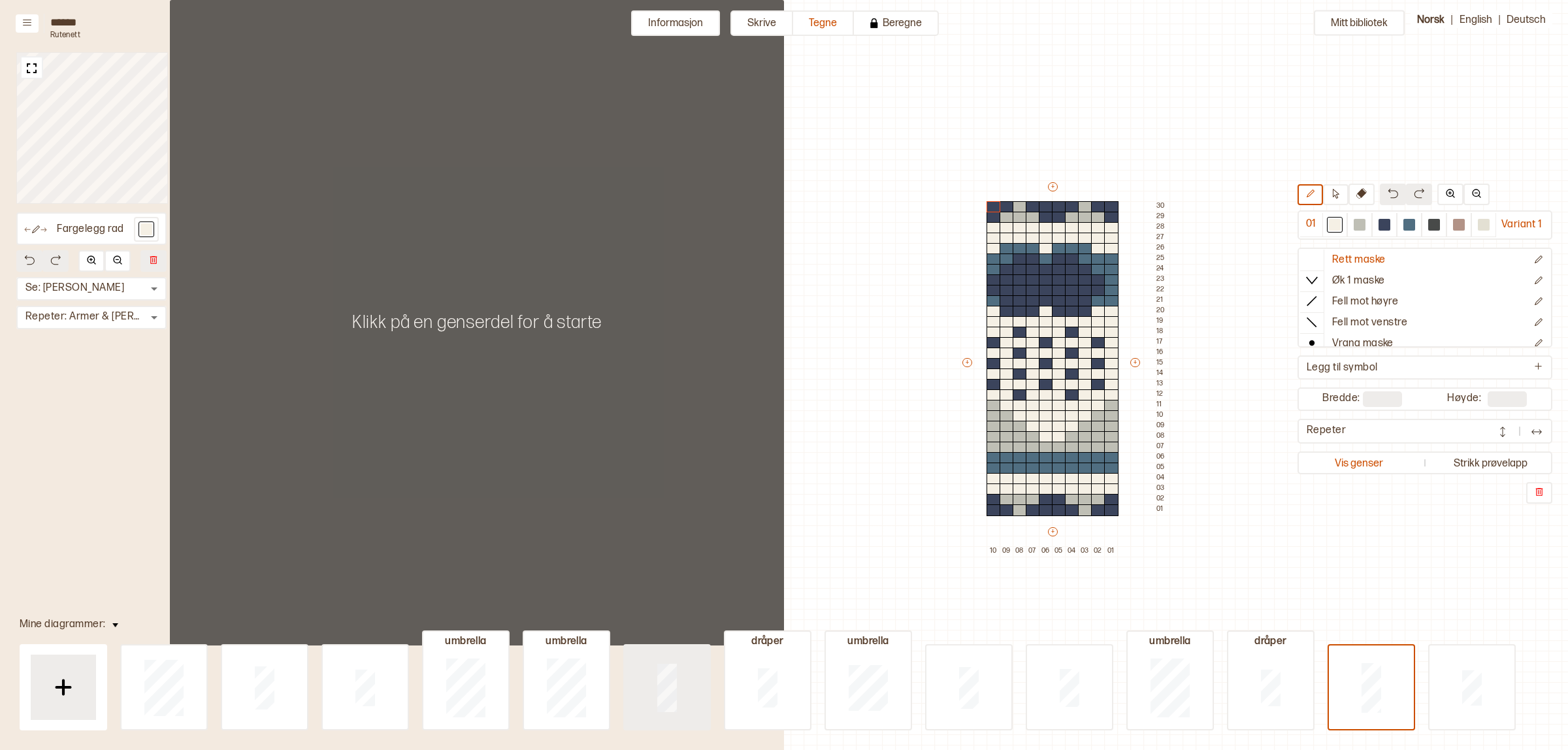
click at [206, 687] on div at bounding box center [164, 687] width 85 height 84
type input "**"
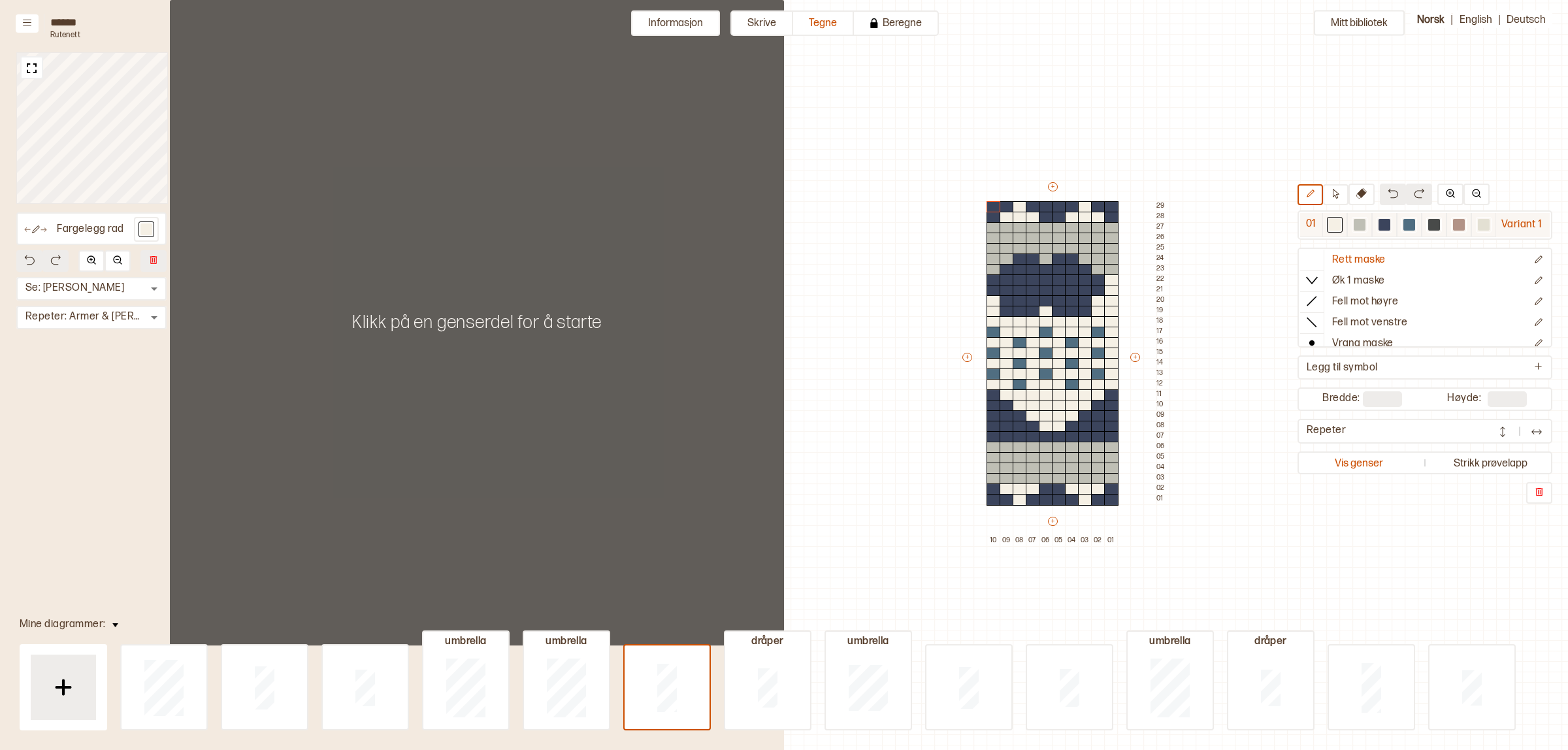
click at [1334, 224] on div at bounding box center [1334, 224] width 12 height 12
drag, startPoint x: 991, startPoint y: 229, endPoint x: 1101, endPoint y: 220, distance: 110.4
click at [1017, 224] on div "+ + + + 10 09 08 07 06 05 04 03 02 01 29 28 27 26 25 24 23 22 21 20 19 18 17 16…" at bounding box center [1064, 363] width 209 height 366
drag, startPoint x: 1108, startPoint y: 229, endPoint x: 1088, endPoint y: 227, distance: 20.1
click at [1088, 227] on div "+ + + + 10 09 08 07 06 05 04 03 02 01 29 28 27 26 25 24 23 22 21 20 19 18 17 16…" at bounding box center [1064, 363] width 209 height 366
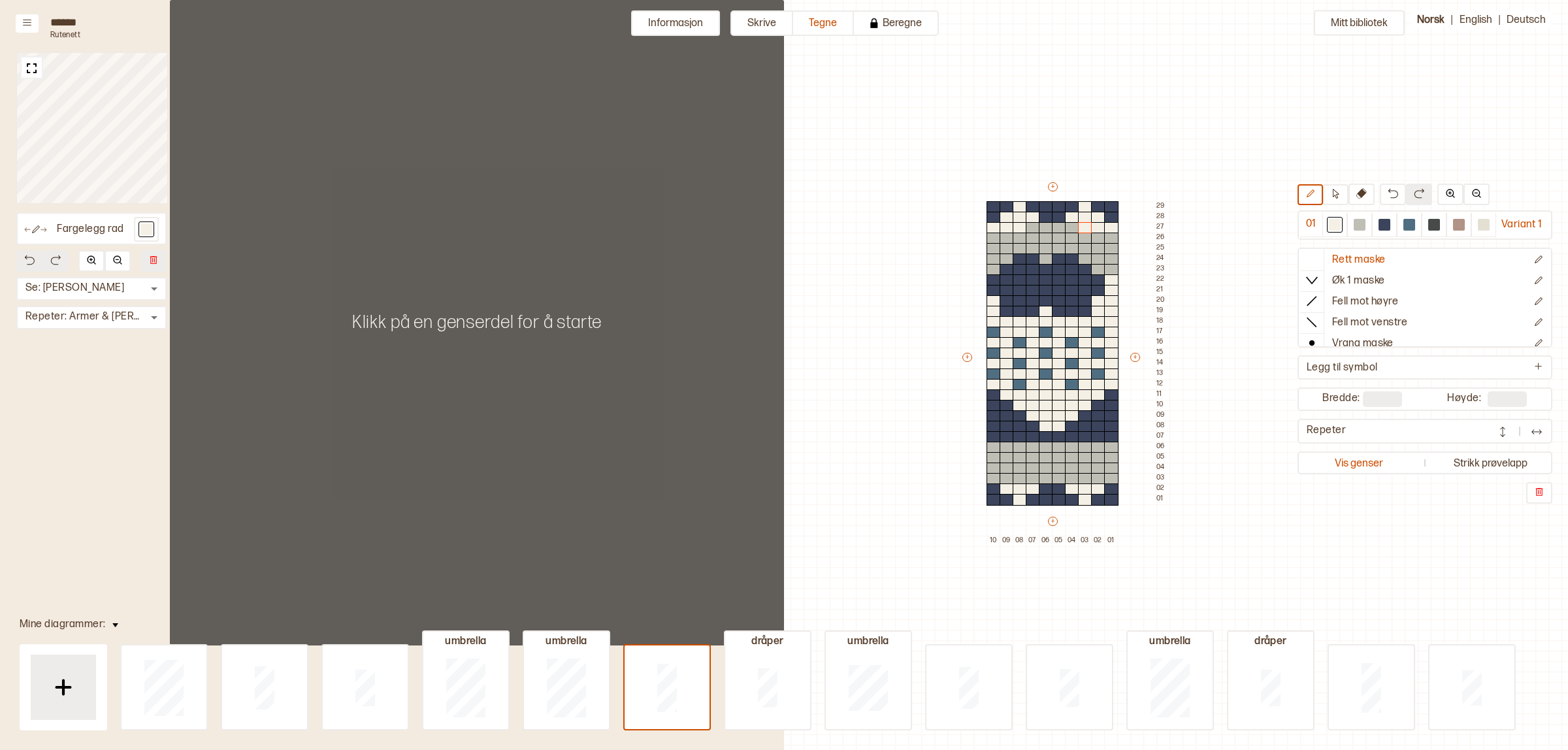
click at [1357, 222] on div at bounding box center [1359, 224] width 12 height 12
drag, startPoint x: 995, startPoint y: 224, endPoint x: 1011, endPoint y: 228, distance: 16.5
click at [1011, 228] on div "+ + + + 10 09 08 07 06 05 04 03 02 01 29 28 27 26 25 24 23 22 21 20 19 18 17 16…" at bounding box center [1064, 363] width 209 height 366
click at [1023, 226] on div at bounding box center [1019, 228] width 14 height 12
drag, startPoint x: 1078, startPoint y: 229, endPoint x: 1130, endPoint y: 222, distance: 52.5
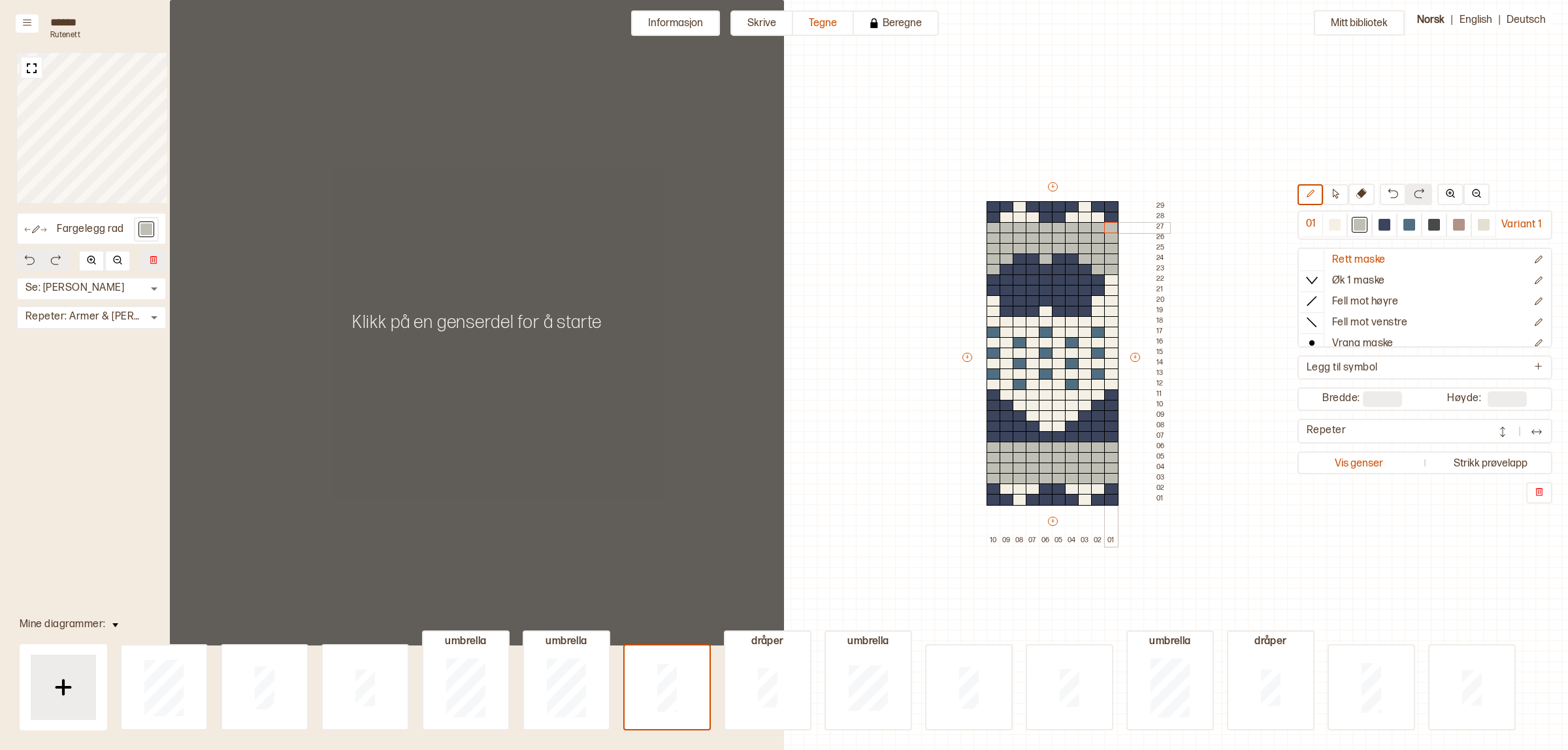
click at [1111, 229] on div "+ + + + 10 09 08 07 06 05 04 03 02 01 29 28 27 26 25 24 23 22 21 20 19 18 17 16…" at bounding box center [1064, 363] width 209 height 366
drag, startPoint x: 1323, startPoint y: 227, endPoint x: 1098, endPoint y: 223, distance: 225.0
click at [1334, 224] on div at bounding box center [1334, 224] width 16 height 16
drag, startPoint x: 1098, startPoint y: 223, endPoint x: 1106, endPoint y: 226, distance: 8.5
click at [1106, 226] on div "+ + + + 10 09 08 07 06 05 04 03 02 01 29 28 27 26 25 24 23 22 21 20 19 18 17 16…" at bounding box center [1064, 363] width 209 height 366
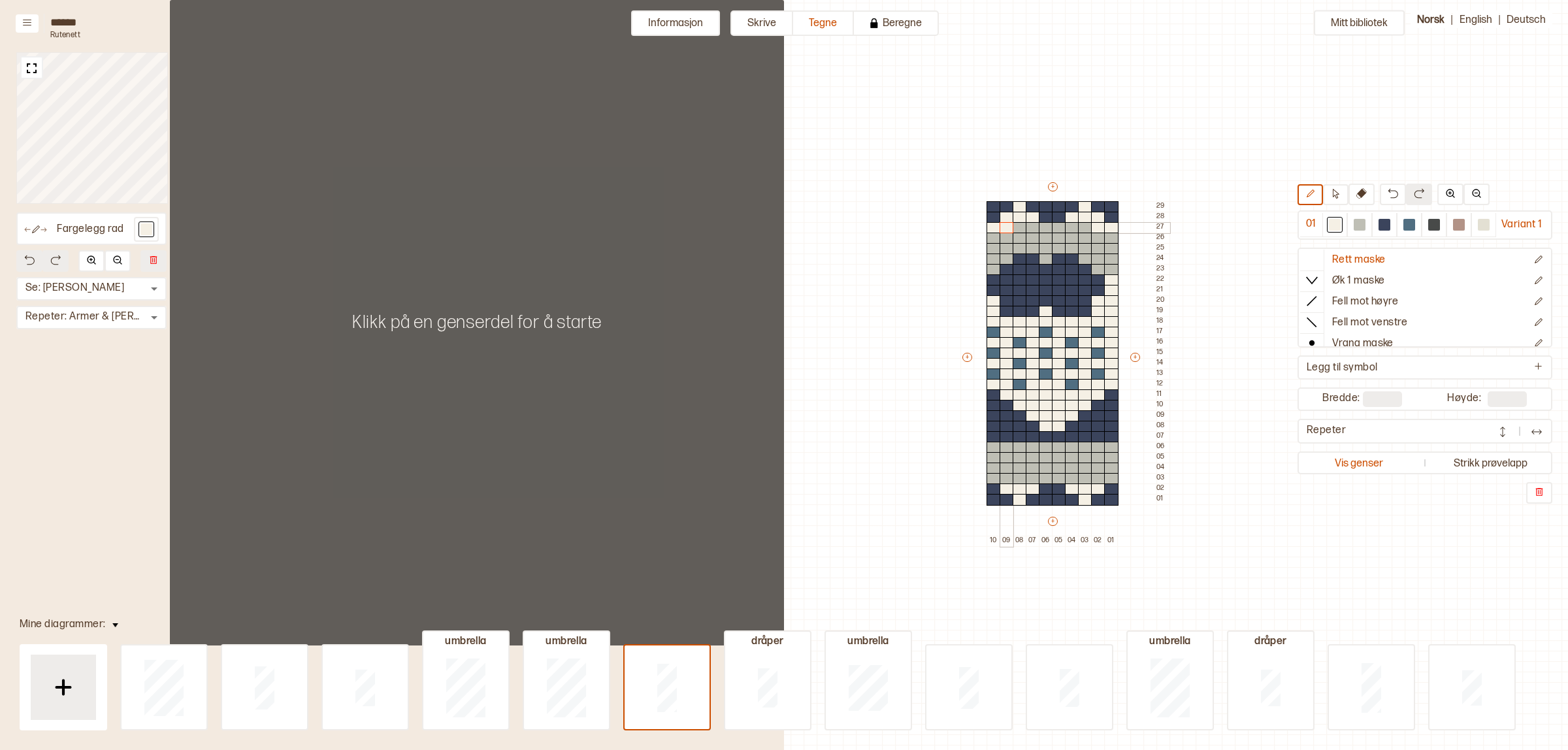
drag, startPoint x: 989, startPoint y: 229, endPoint x: 1004, endPoint y: 228, distance: 15.0
click at [1004, 228] on div "+ + + + 10 09 08 07 06 05 04 03 02 01 29 28 27 26 25 24 23 22 21 20 19 18 17 16…" at bounding box center [1064, 363] width 209 height 366
click at [1017, 224] on div at bounding box center [1019, 228] width 14 height 12
click at [1086, 224] on div at bounding box center [1085, 228] width 14 height 12
drag, startPoint x: 994, startPoint y: 478, endPoint x: 1000, endPoint y: 475, distance: 6.7
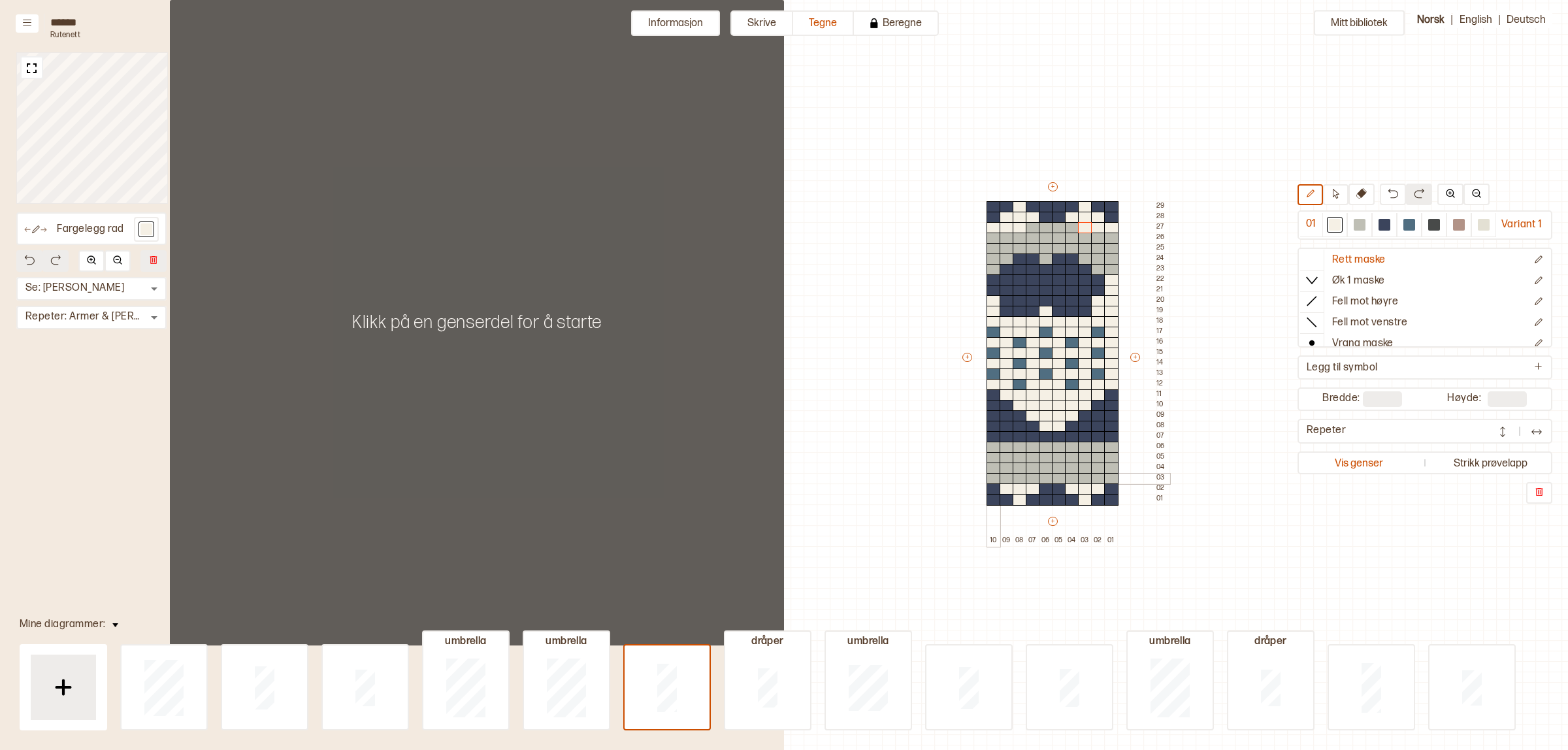
click at [994, 478] on div at bounding box center [993, 479] width 14 height 12
click at [1004, 477] on div at bounding box center [1006, 479] width 14 height 12
click at [1111, 474] on div at bounding box center [1111, 479] width 14 height 12
click at [1097, 478] on div at bounding box center [1098, 479] width 14 height 12
click at [1044, 476] on div at bounding box center [1045, 479] width 14 height 12
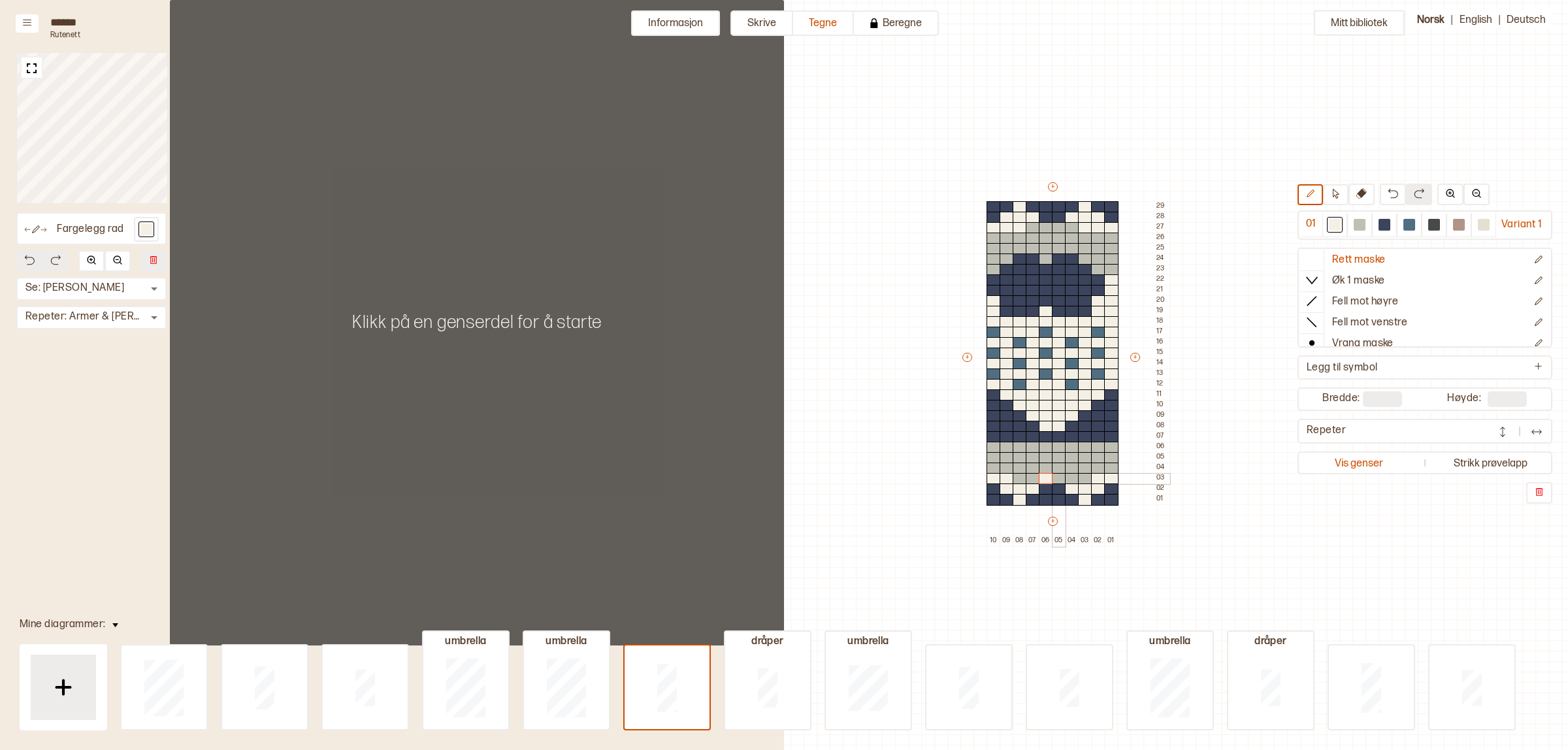
drag, startPoint x: 1056, startPoint y: 475, endPoint x: 1069, endPoint y: 472, distance: 13.3
click at [1057, 475] on div at bounding box center [1058, 479] width 14 height 12
click at [1353, 226] on div at bounding box center [1359, 224] width 12 height 12
drag, startPoint x: 1021, startPoint y: 224, endPoint x: 994, endPoint y: 229, distance: 27.5
click at [994, 229] on div "+ + + + 10 09 08 07 06 05 04 03 02 01 29 28 27 26 25 24 23 22 21 20 19 18 17 16…" at bounding box center [1064, 363] width 209 height 366
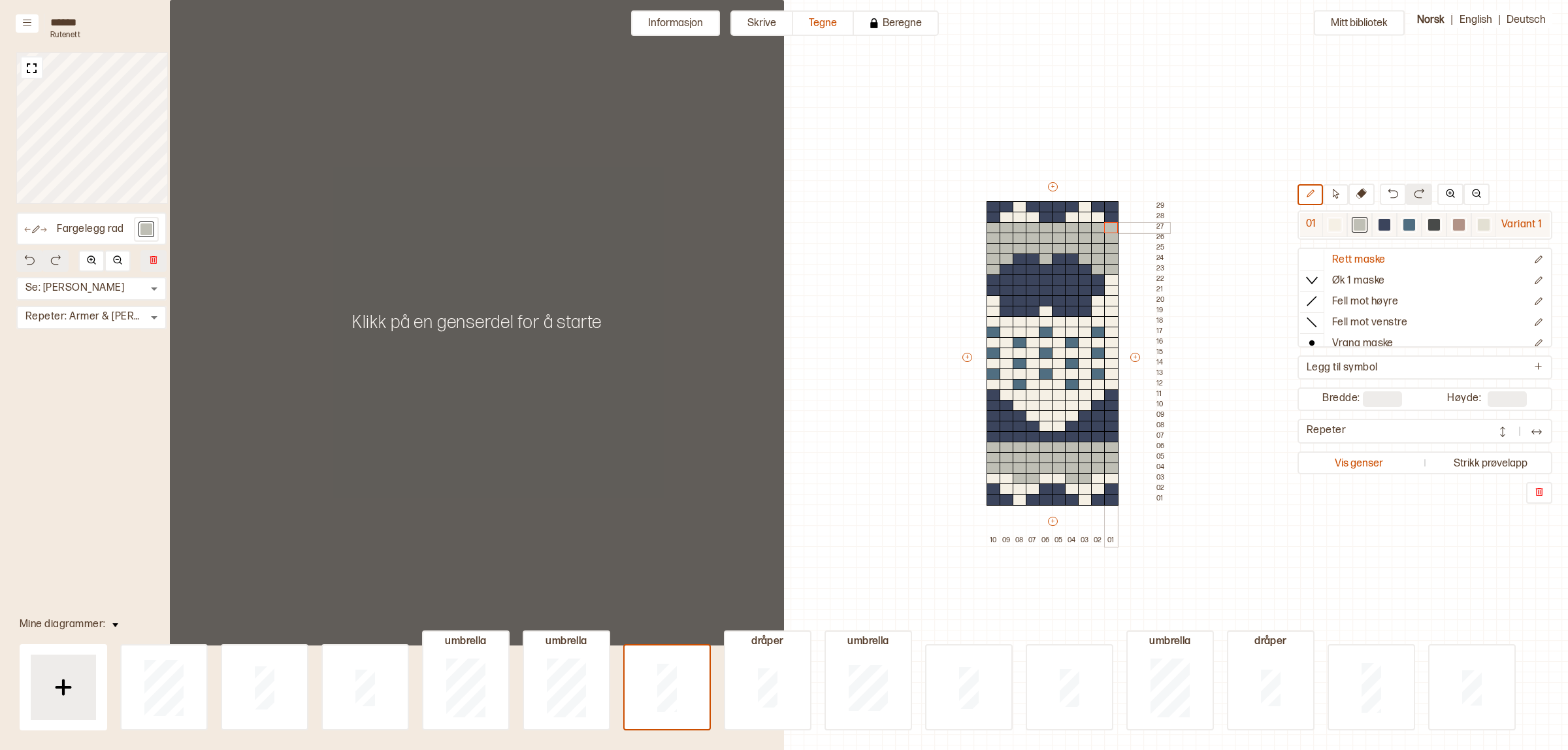
drag, startPoint x: 1084, startPoint y: 228, endPoint x: 1375, endPoint y: 226, distance: 291.0
click at [1118, 226] on div "+ + + + 10 09 08 07 06 05 04 03 02 01 29 28 27 26 25 24 23 22 21 20 19 18 17 16…" at bounding box center [1064, 363] width 209 height 366
click at [1331, 222] on div at bounding box center [1334, 224] width 12 height 12
click at [994, 230] on div at bounding box center [993, 228] width 14 height 12
click at [1006, 226] on div at bounding box center [1006, 228] width 14 height 12
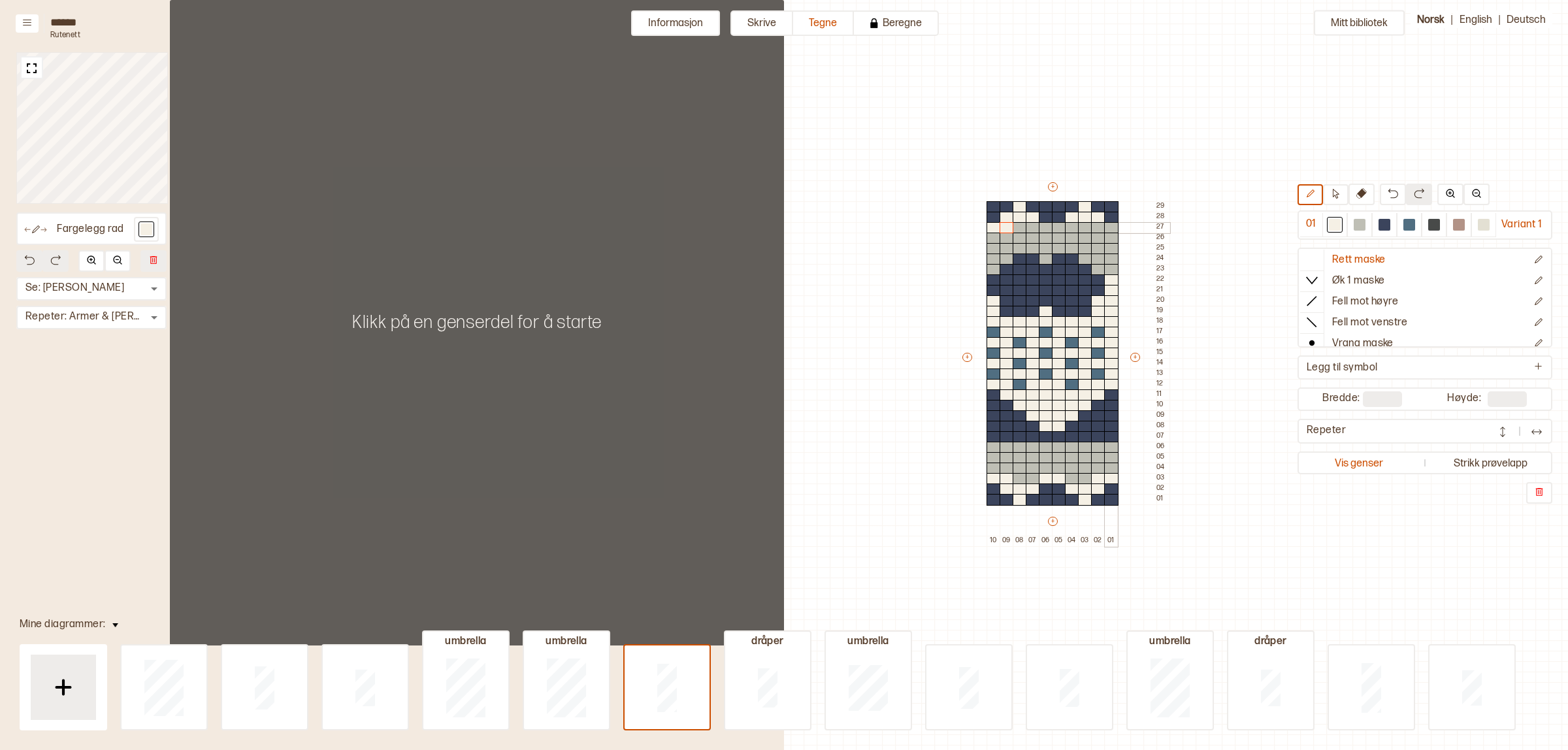
click at [1107, 228] on div at bounding box center [1111, 228] width 14 height 12
click at [1098, 229] on div at bounding box center [1098, 228] width 14 height 12
click at [1060, 229] on div at bounding box center [1058, 228] width 14 height 12
click at [1049, 226] on div at bounding box center [1045, 228] width 14 height 12
click at [34, 67] on img at bounding box center [32, 68] width 16 height 16
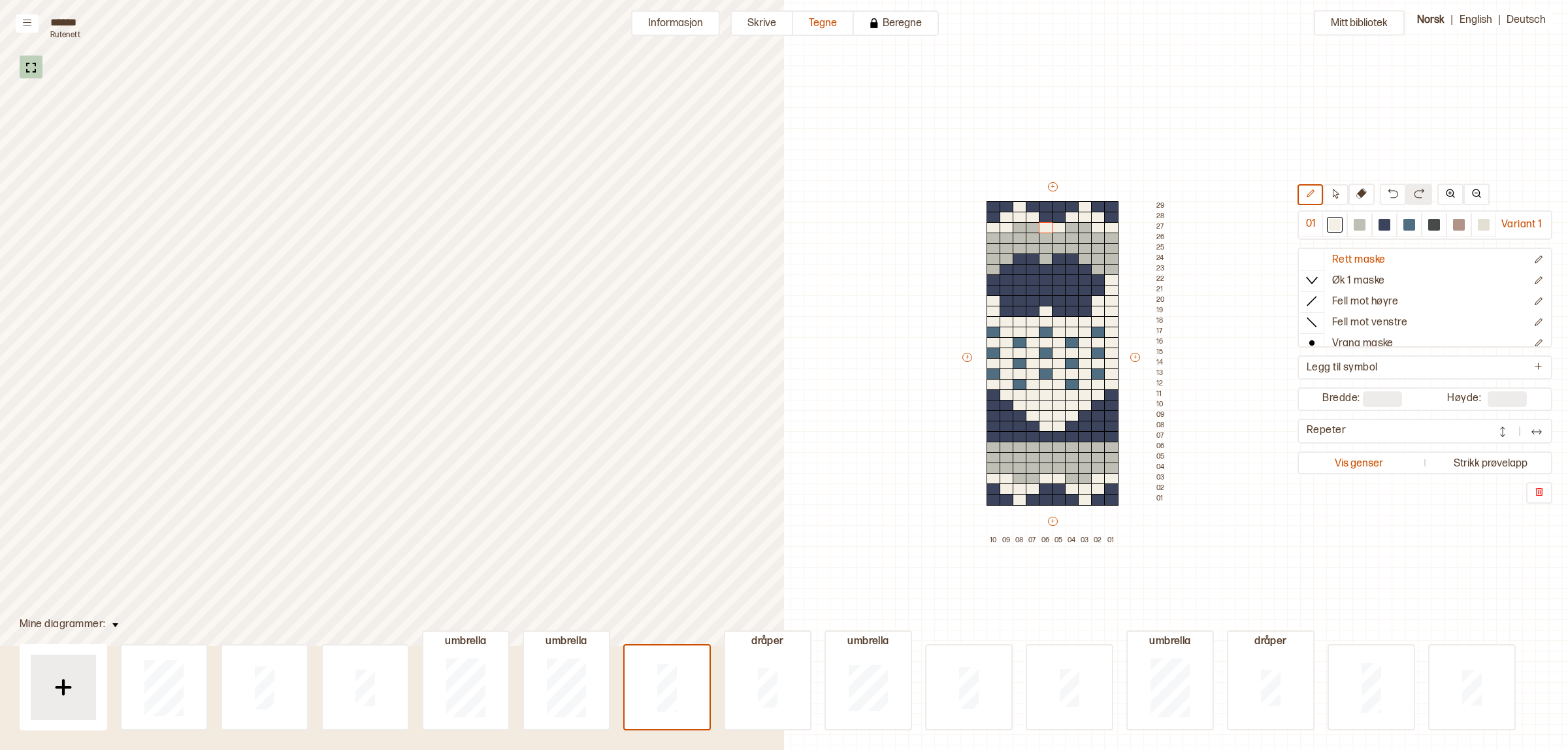
click at [27, 59] on img at bounding box center [31, 68] width 16 height 16
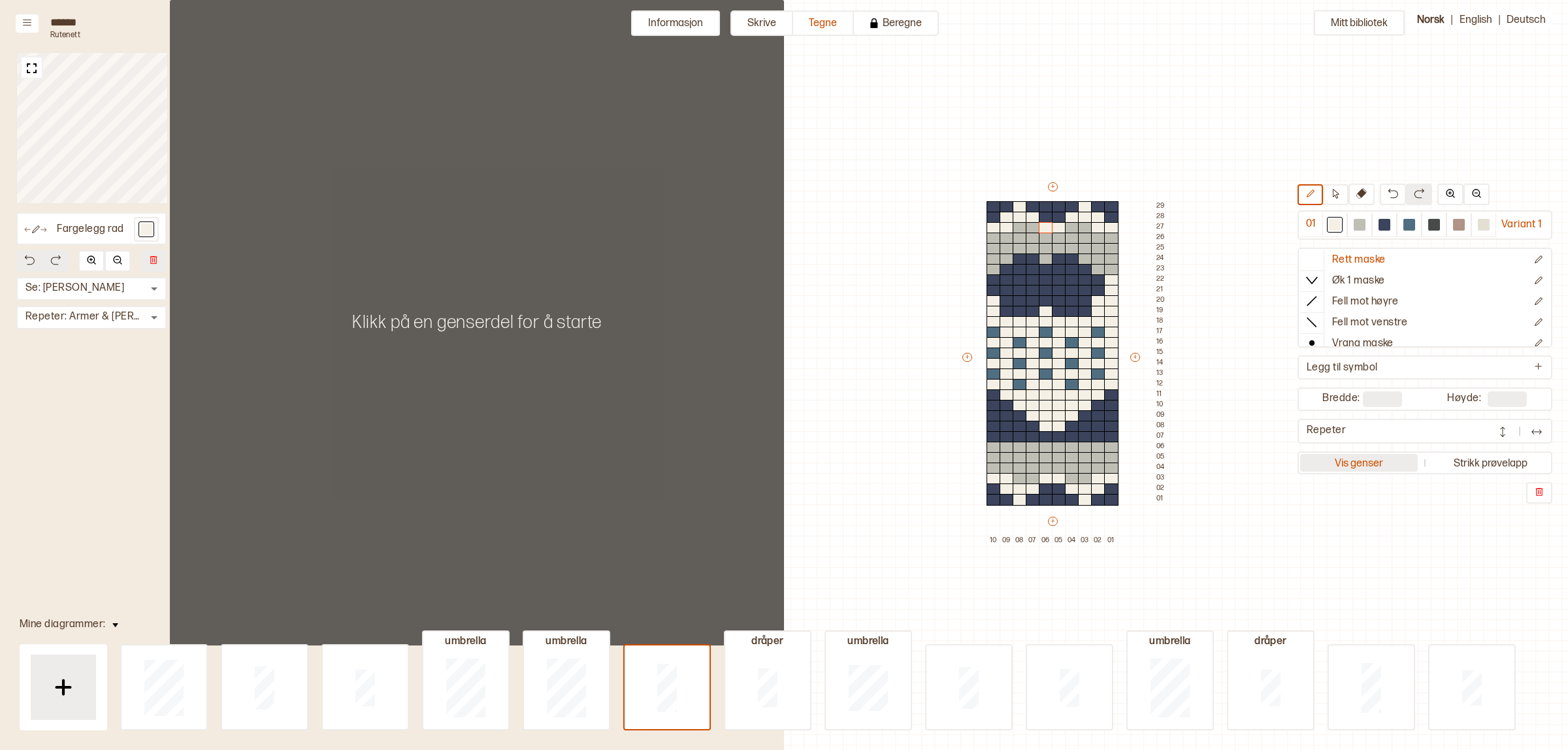
click at [1352, 461] on button "Vis genser" at bounding box center [1359, 463] width 118 height 18
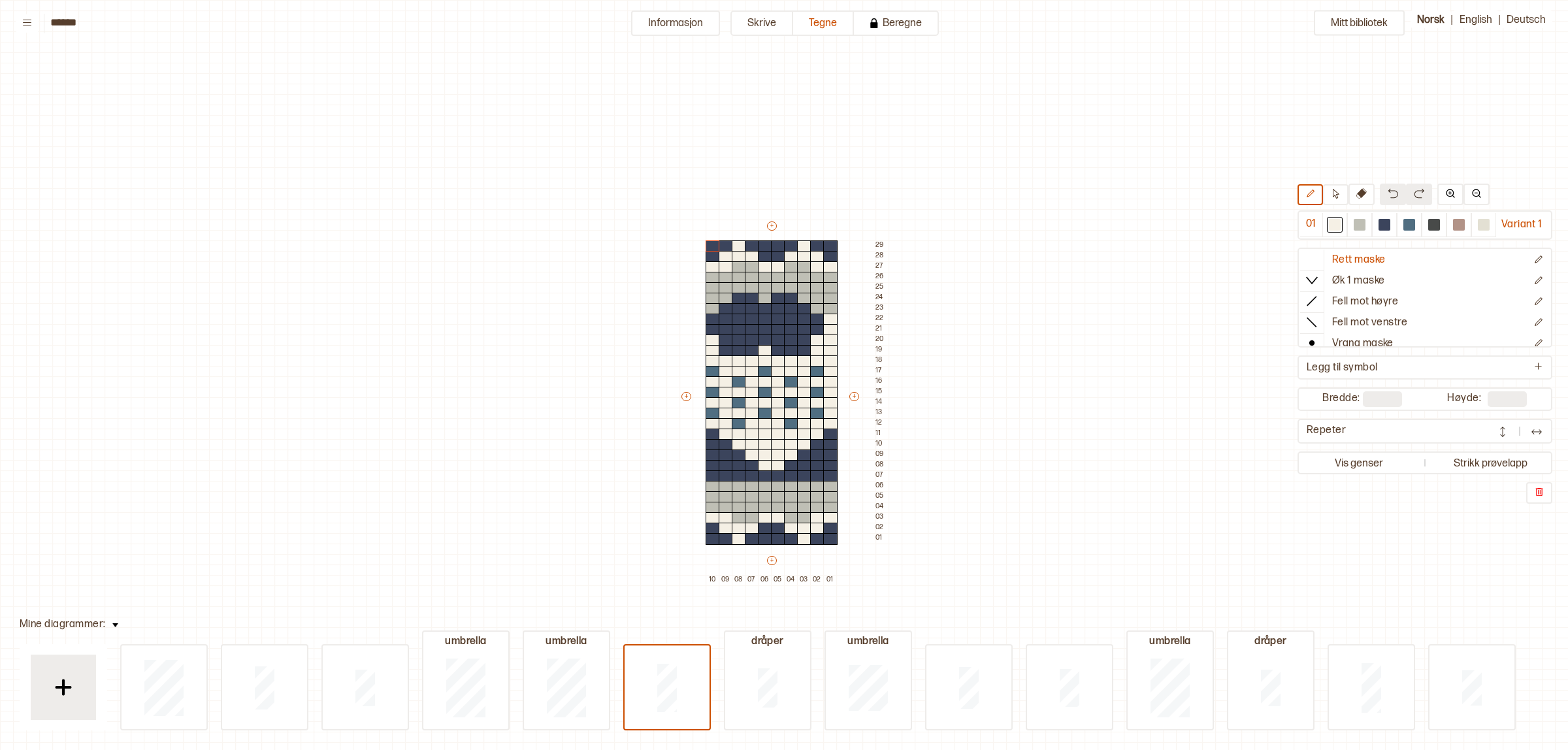
scroll to position [33, 7]
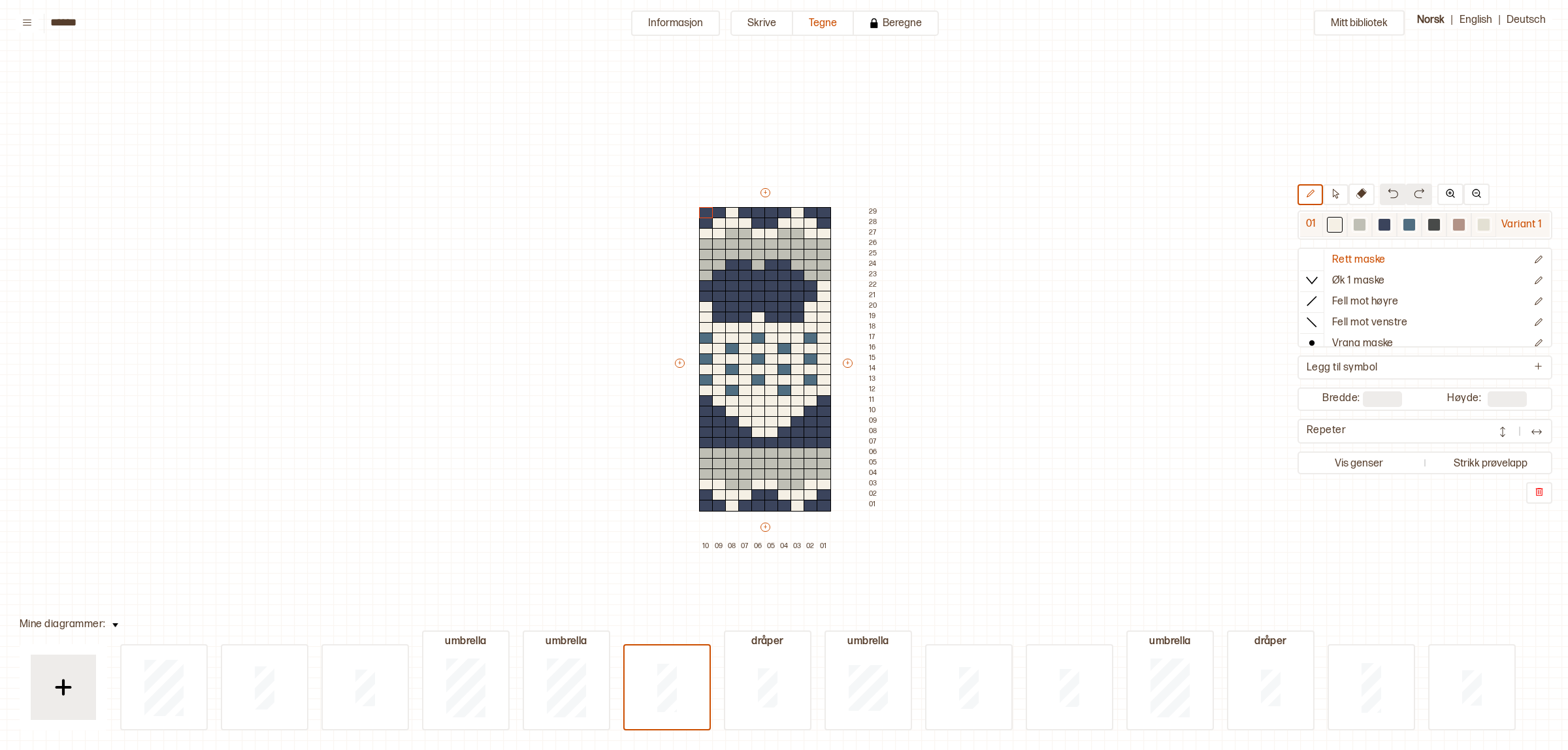
click at [1379, 222] on div at bounding box center [1384, 224] width 12 height 12
click at [709, 380] on div at bounding box center [706, 380] width 14 height 12
click at [706, 340] on div at bounding box center [706, 338] width 14 height 12
click at [704, 354] on div at bounding box center [706, 359] width 14 height 12
drag, startPoint x: 731, startPoint y: 387, endPoint x: 735, endPoint y: 372, distance: 15.5
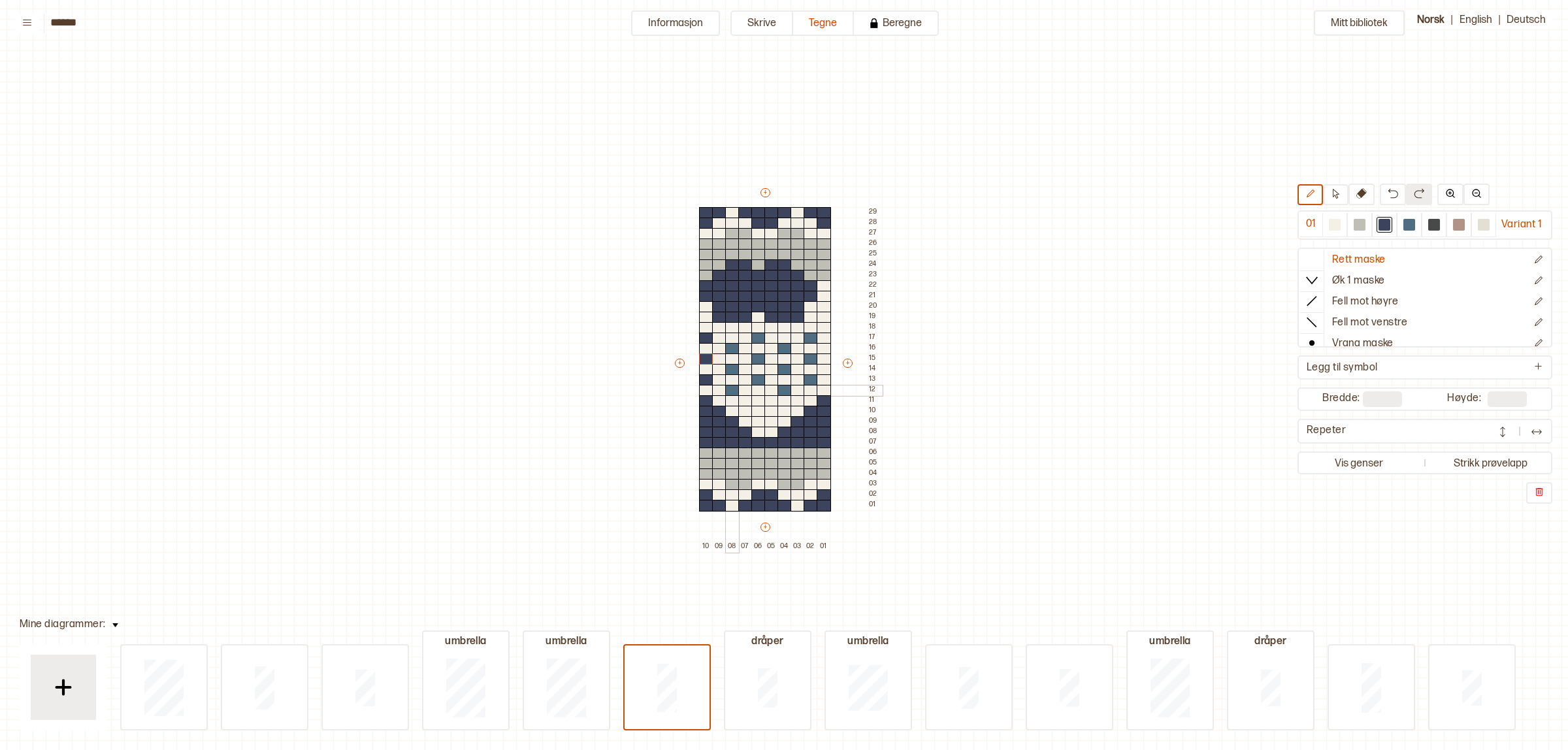
click at [731, 387] on div at bounding box center [732, 391] width 14 height 12
click at [733, 371] on div at bounding box center [732, 370] width 14 height 12
click at [731, 347] on div at bounding box center [732, 348] width 14 height 12
click at [756, 374] on div at bounding box center [758, 380] width 14 height 12
drag, startPoint x: 755, startPoint y: 356, endPoint x: 765, endPoint y: 338, distance: 20.6
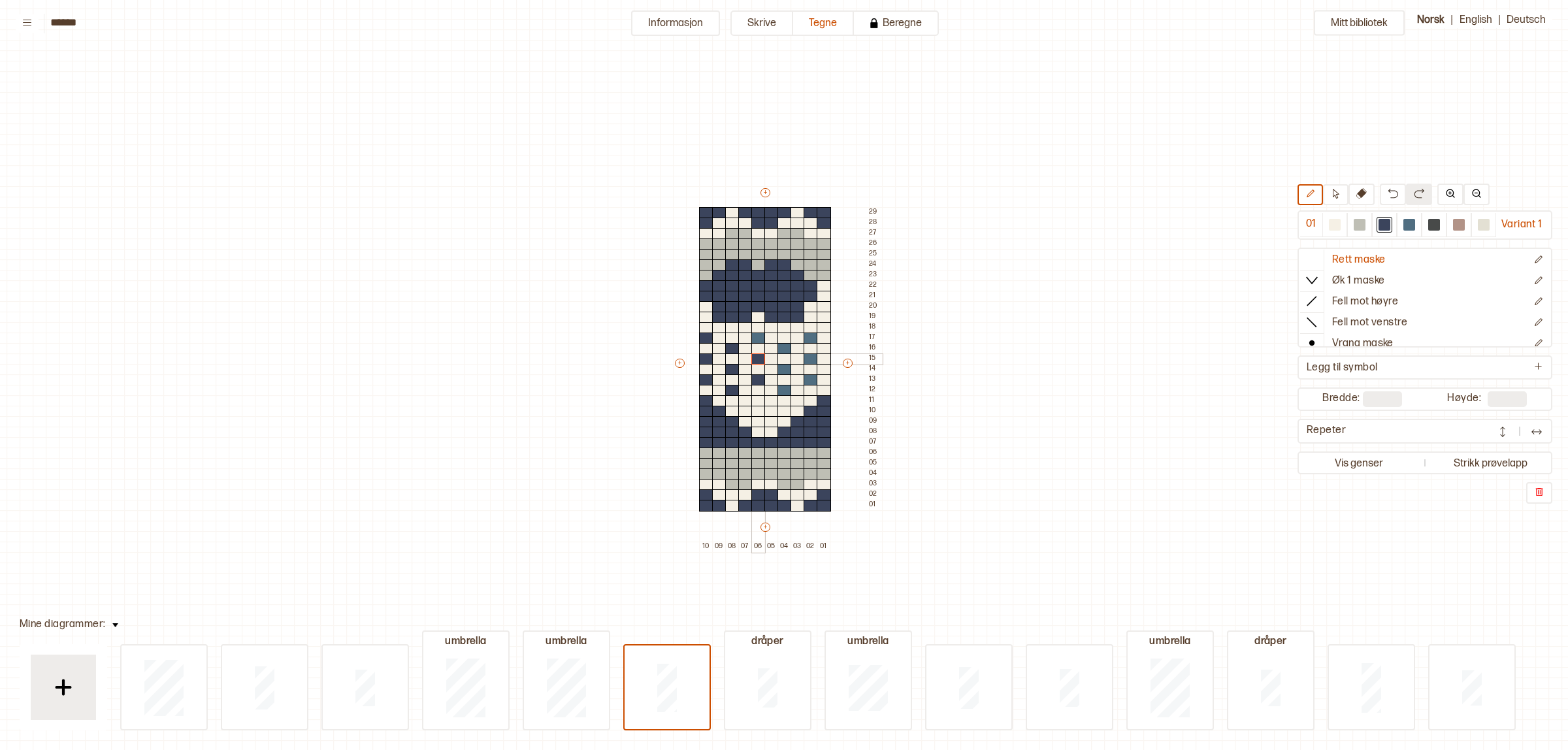
click at [758, 355] on div at bounding box center [758, 359] width 14 height 12
drag, startPoint x: 758, startPoint y: 338, endPoint x: 785, endPoint y: 348, distance: 28.8
click at [758, 338] on div at bounding box center [758, 338] width 14 height 12
click at [785, 389] on div at bounding box center [784, 391] width 14 height 12
click at [784, 370] on div at bounding box center [784, 370] width 14 height 12
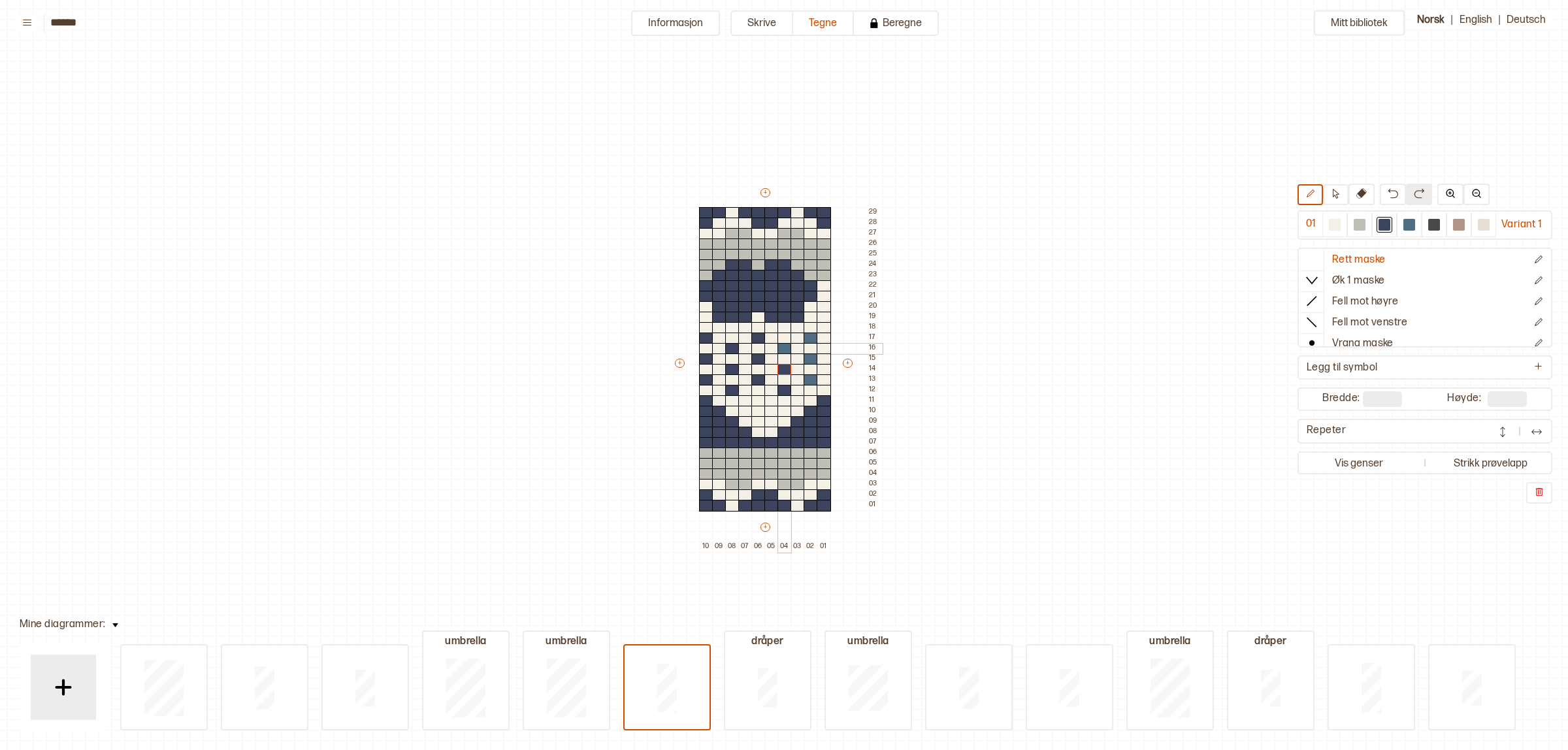
click at [786, 348] on div at bounding box center [784, 348] width 14 height 12
click at [811, 379] on div at bounding box center [810, 380] width 14 height 12
drag, startPoint x: 808, startPoint y: 357, endPoint x: 811, endPoint y: 344, distance: 13.3
click at [808, 356] on div at bounding box center [810, 359] width 14 height 12
click at [808, 334] on div at bounding box center [810, 338] width 14 height 12
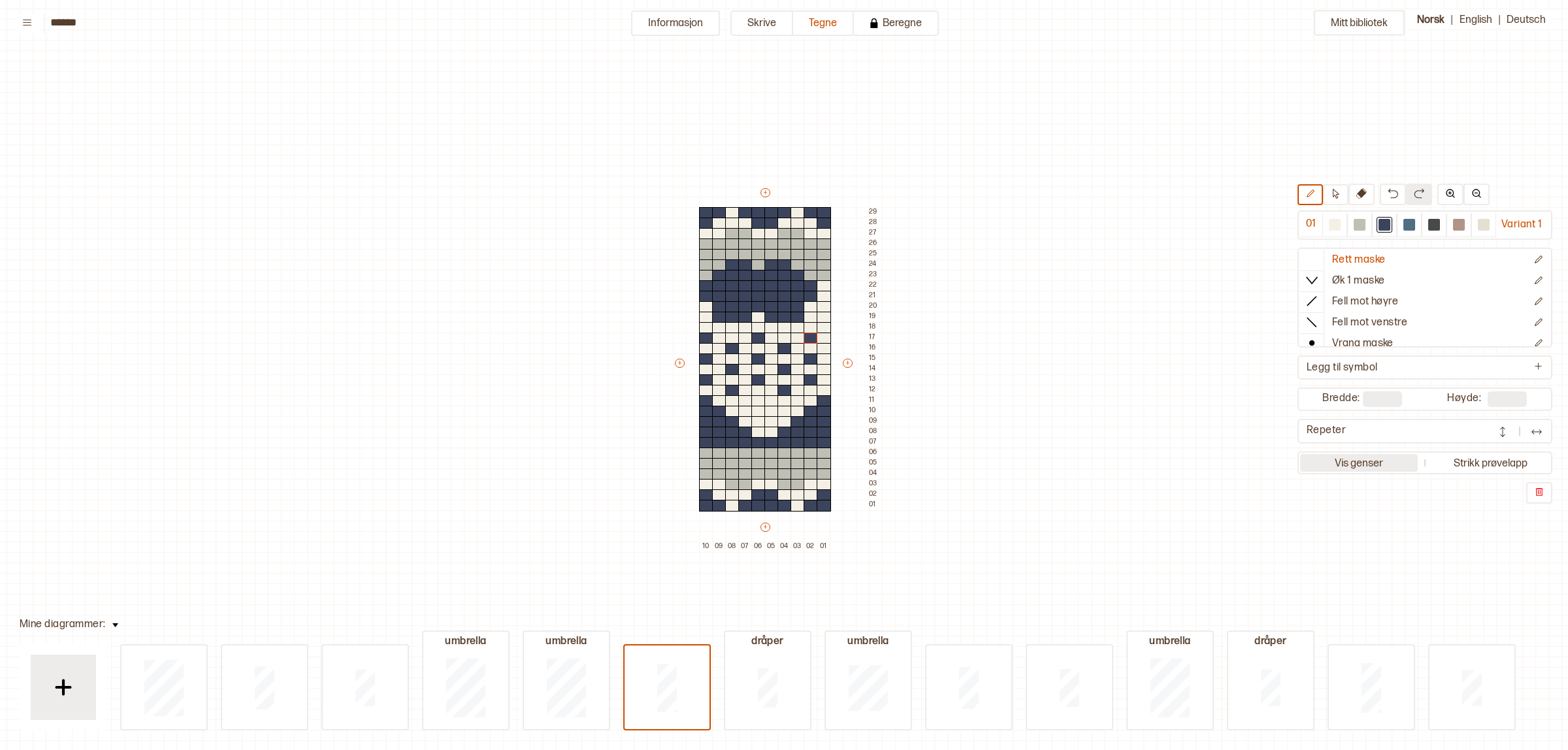
click at [1359, 455] on button "Vis genser" at bounding box center [1359, 463] width 118 height 18
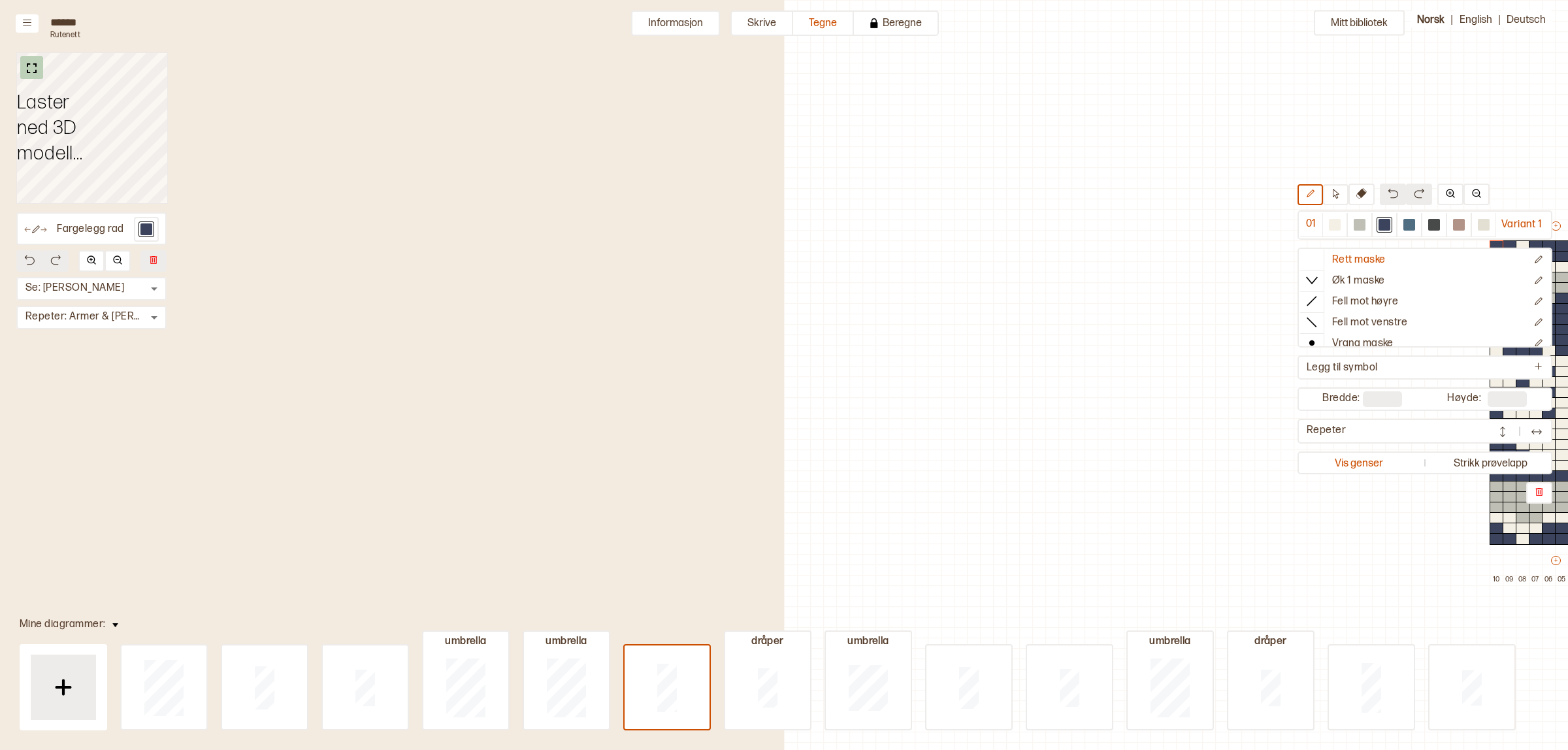
scroll to position [33, 503]
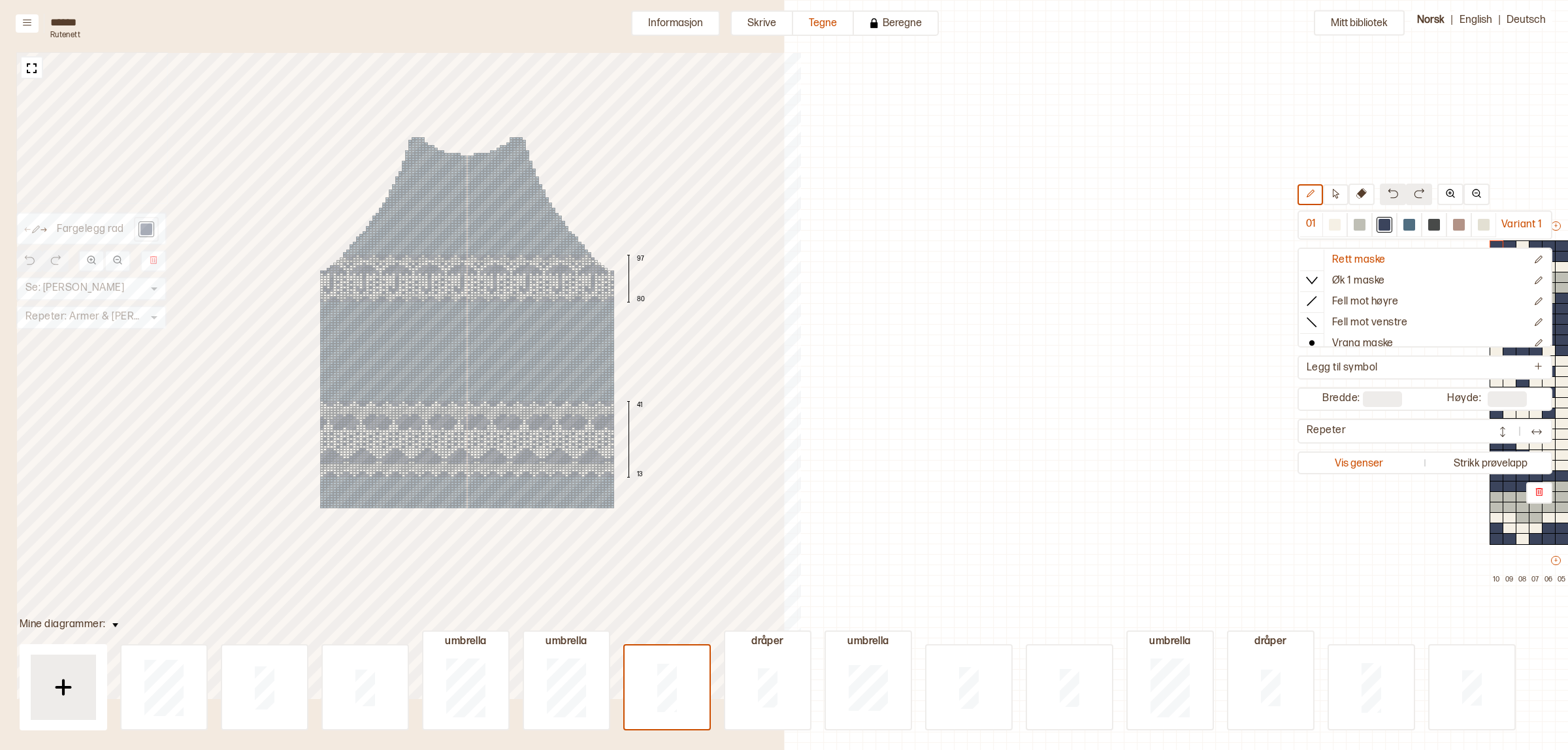
scroll to position [33, 503]
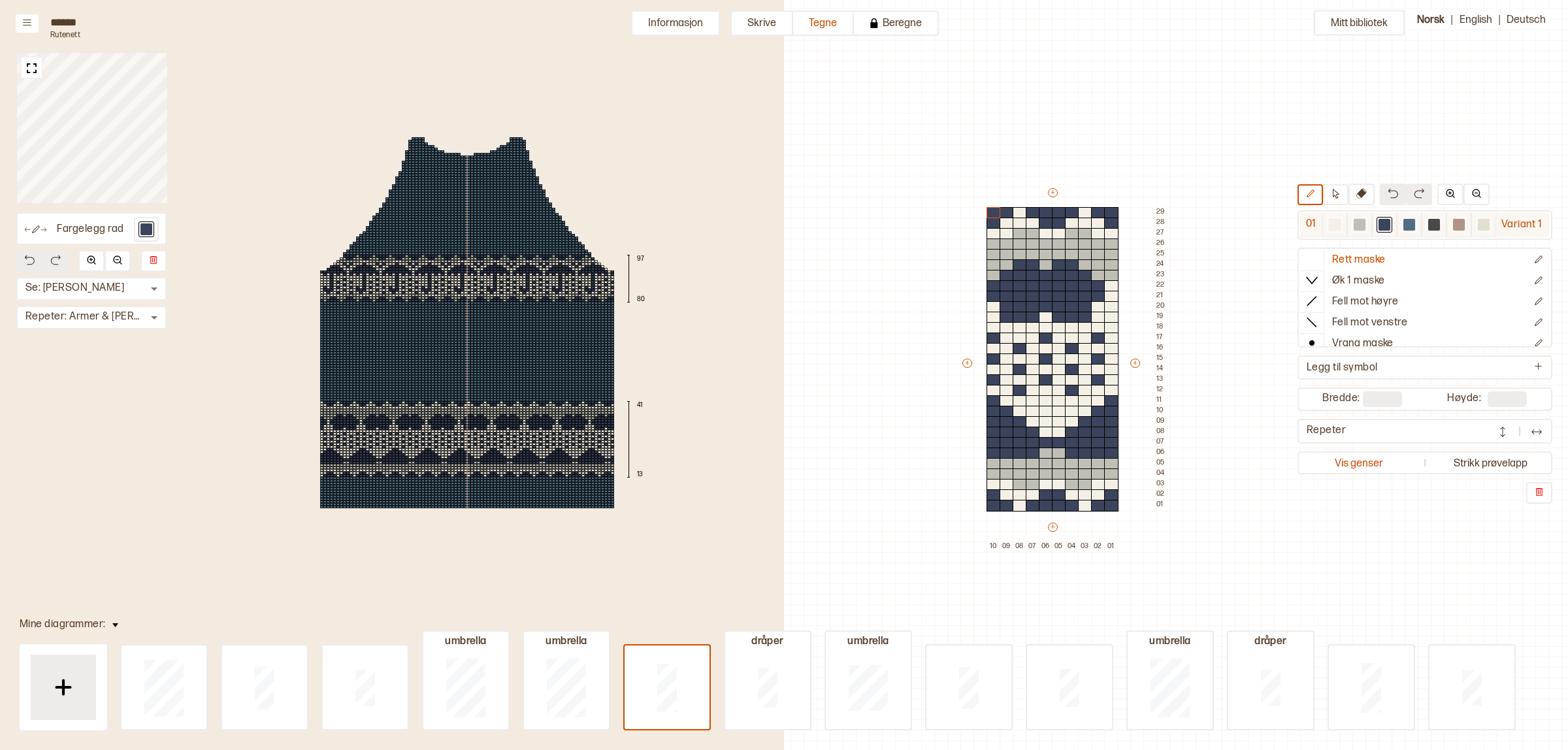
click at [1353, 220] on div at bounding box center [1359, 224] width 12 height 12
click at [1020, 455] on div "+ + + + 10 09 08 07 06 05 04 03 02 01 29 28 27 26 25 24 23 22 21 20 19 18 17 16…" at bounding box center [1064, 369] width 209 height 366
click at [1013, 453] on div at bounding box center [1019, 453] width 14 height 12
drag, startPoint x: 1004, startPoint y: 452, endPoint x: 1070, endPoint y: 450, distance: 66.0
click at [985, 452] on div "+ + + + 10 09 08 07 06 05 04 03 02 01 29 28 27 26 25 24 23 22 21 20 19 18 17 16…" at bounding box center [1064, 369] width 209 height 366
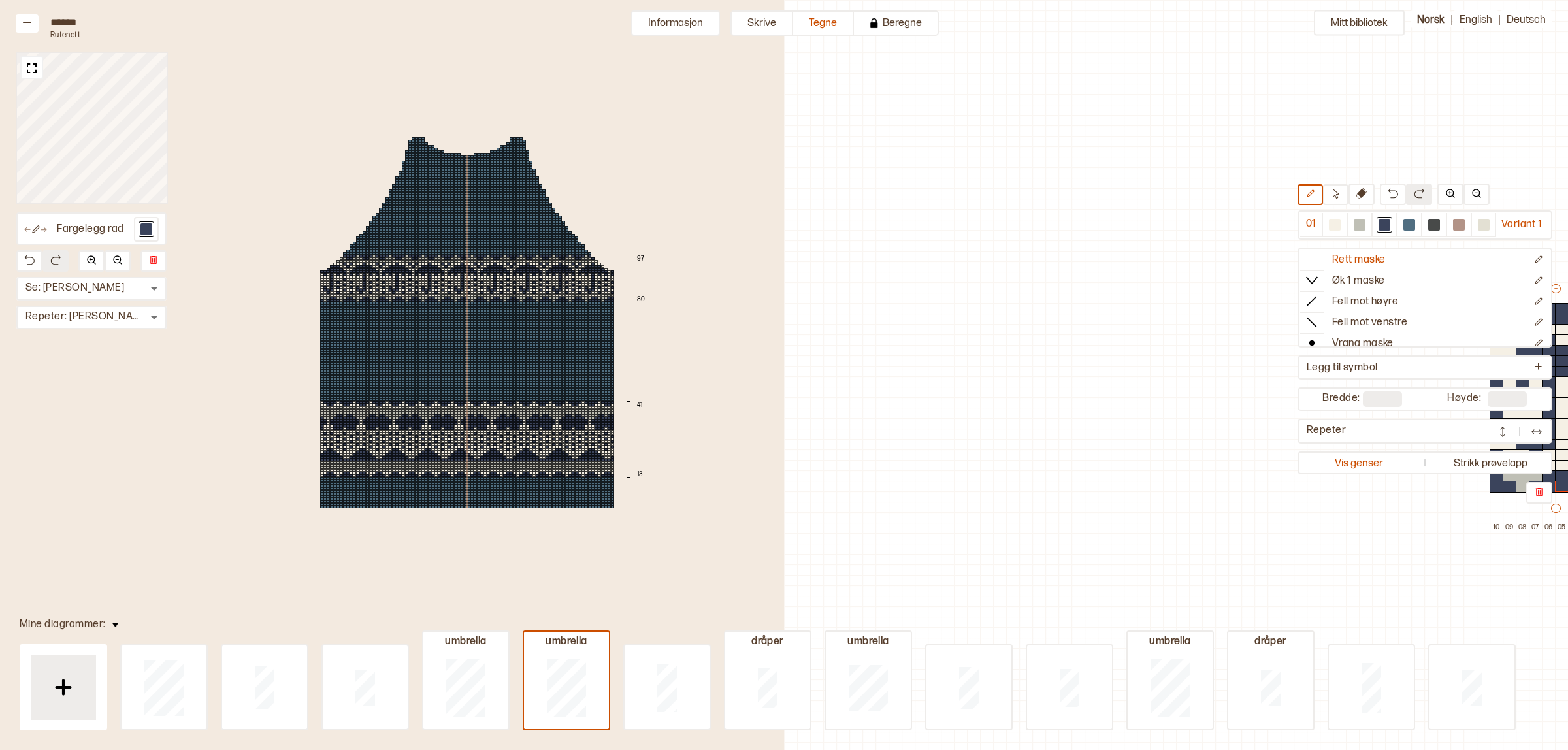
scroll to position [33, 503]
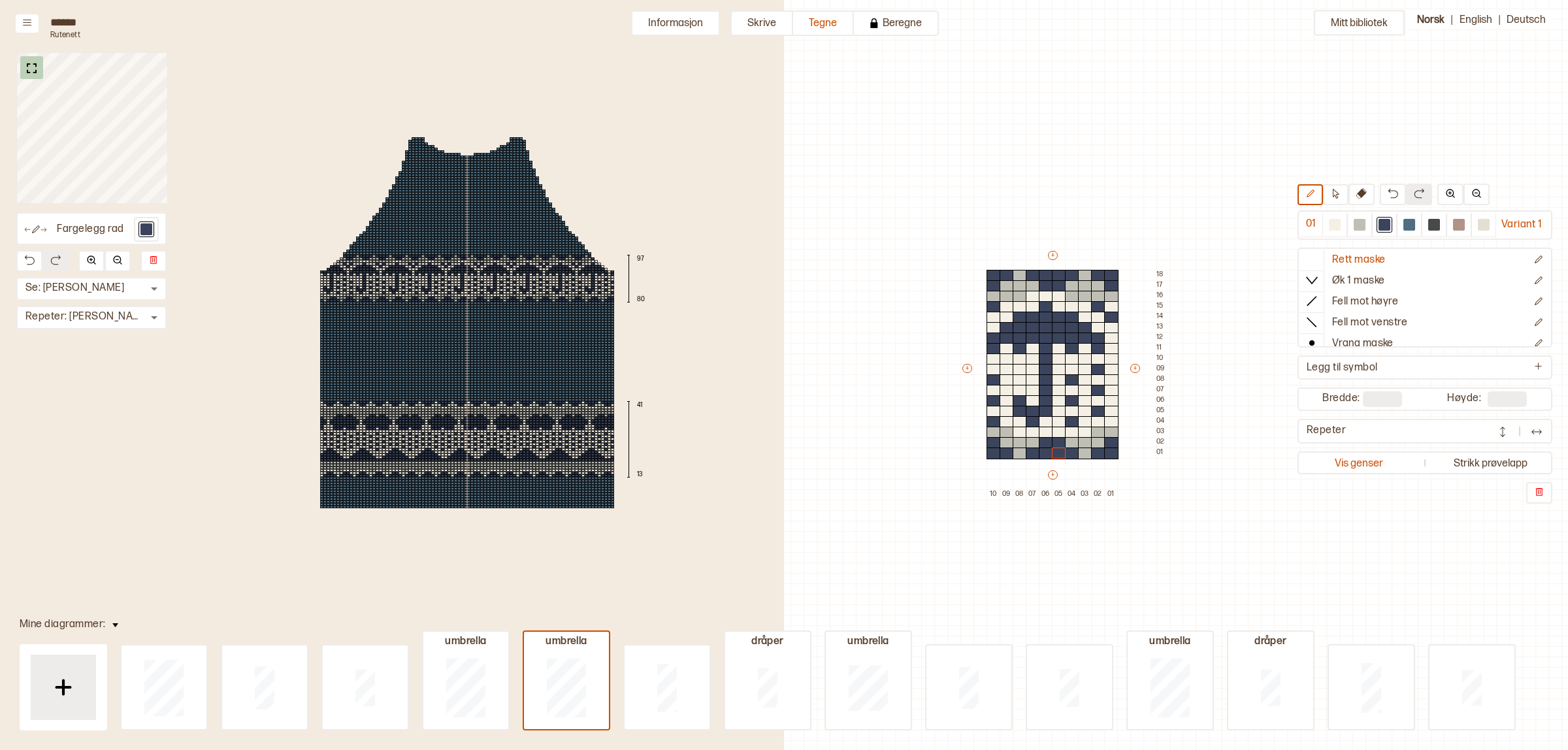
click at [37, 63] on img at bounding box center [32, 68] width 16 height 16
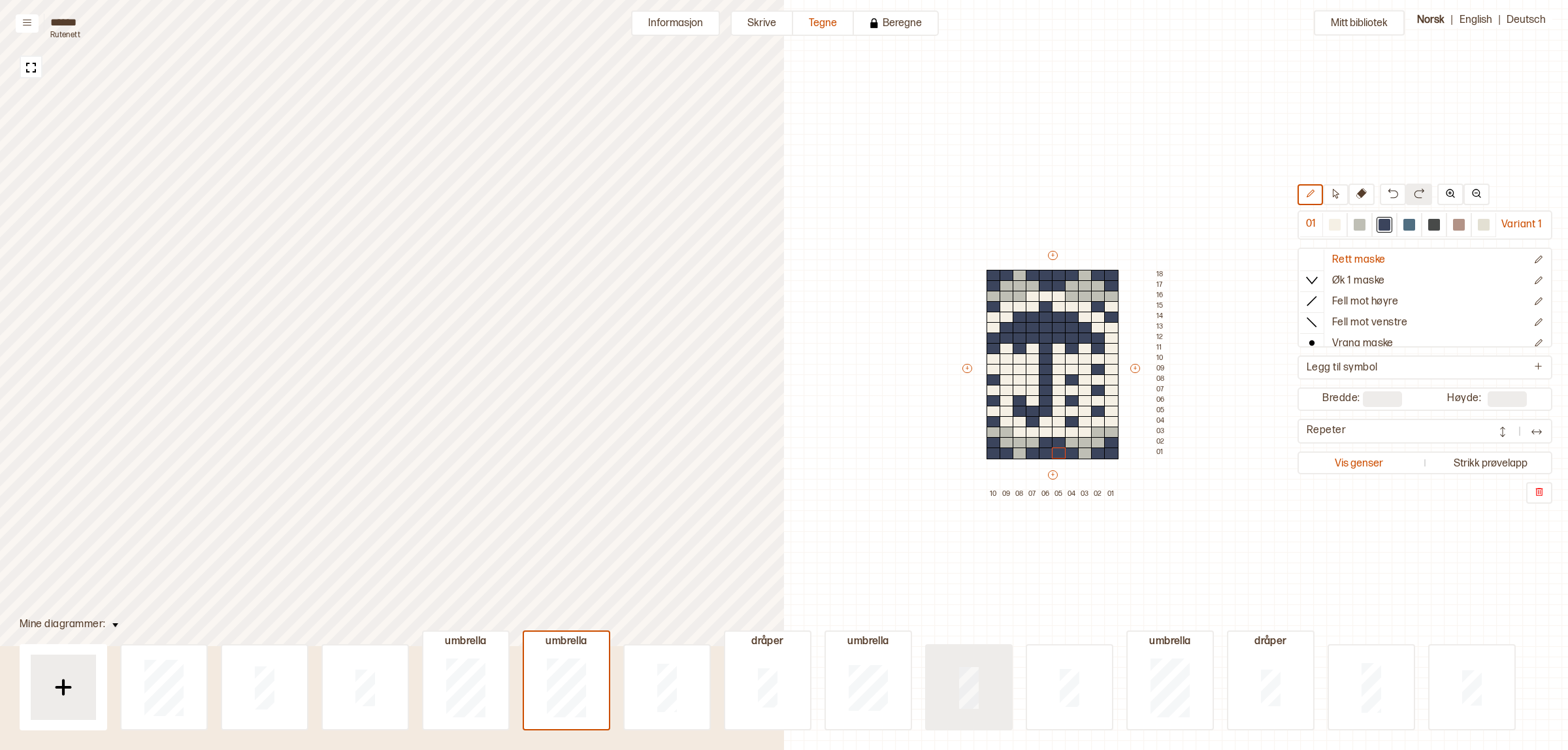
click at [206, 688] on div at bounding box center [164, 687] width 85 height 84
type input "**"
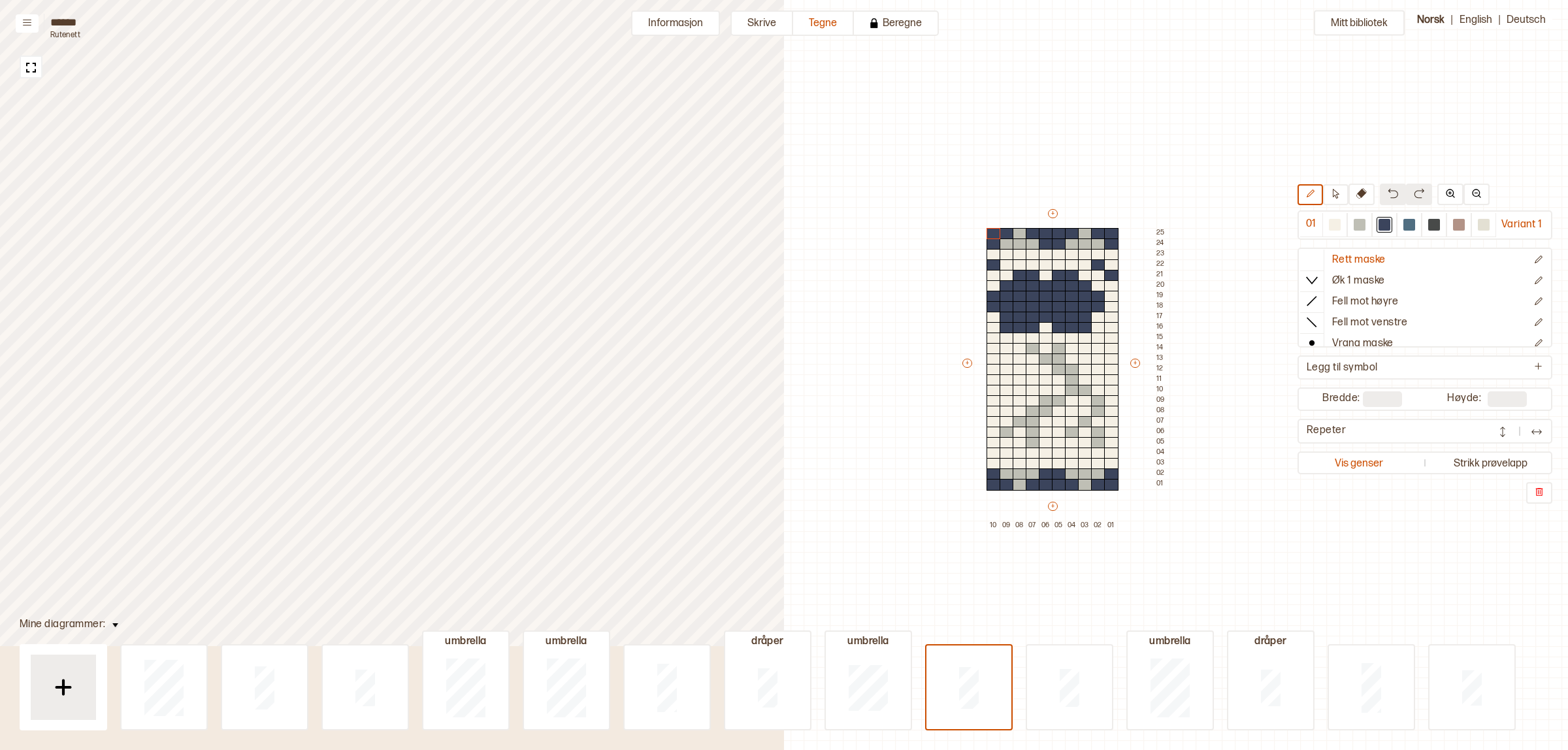
drag, startPoint x: 1412, startPoint y: 227, endPoint x: 1047, endPoint y: 348, distance: 384.5
click at [1412, 227] on div at bounding box center [1409, 224] width 12 height 12
click at [1033, 348] on div at bounding box center [1032, 348] width 14 height 12
click at [1045, 357] on div at bounding box center [1045, 359] width 14 height 12
click at [1060, 350] on div at bounding box center [1058, 348] width 14 height 12
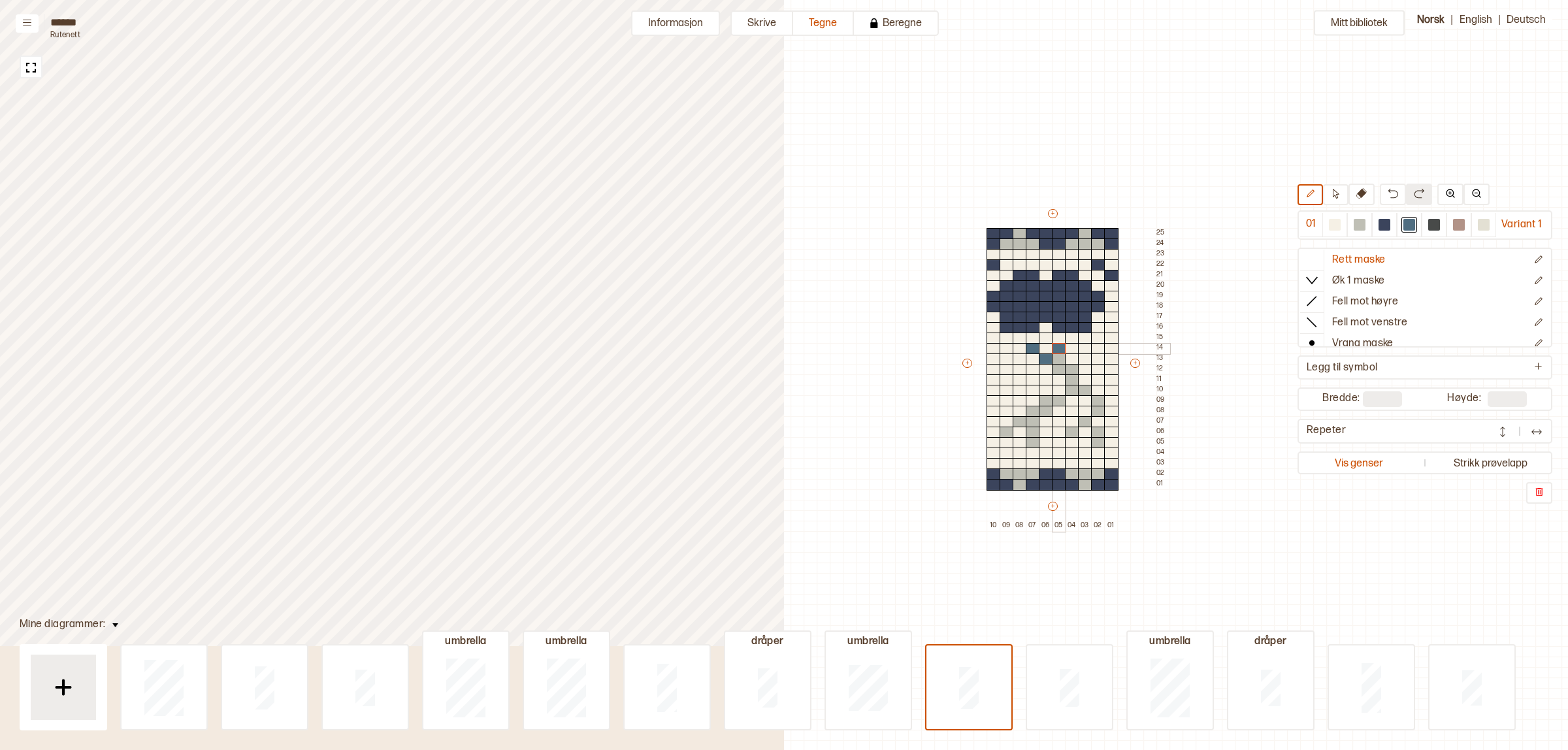
click at [1058, 360] on div at bounding box center [1058, 359] width 14 height 12
click at [1057, 368] on div at bounding box center [1058, 370] width 14 height 12
click at [1066, 367] on div at bounding box center [1071, 370] width 14 height 12
click at [1380, 220] on div at bounding box center [1384, 224] width 12 height 12
click at [1004, 430] on div at bounding box center [1006, 432] width 14 height 12
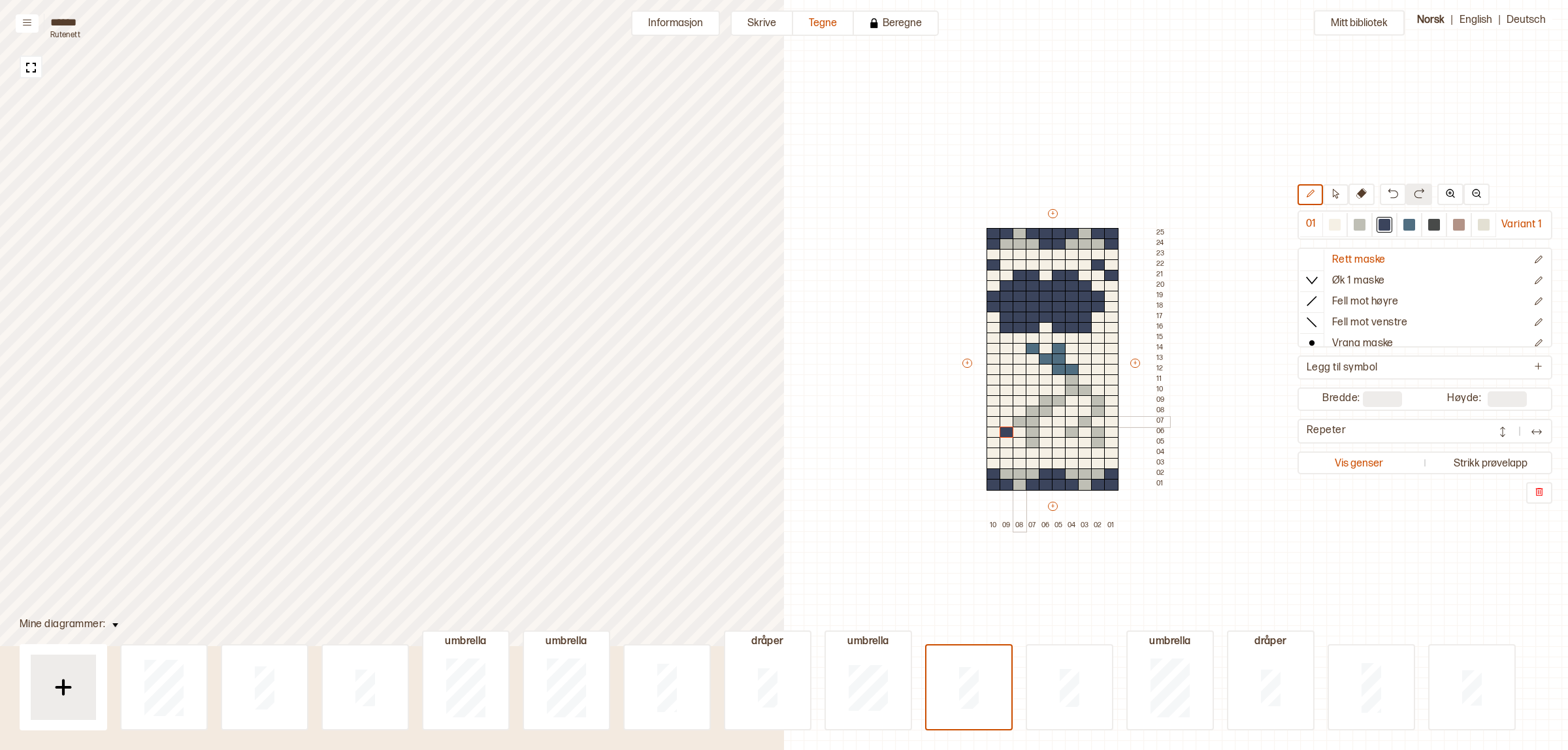
click at [1015, 419] on div at bounding box center [1019, 422] width 14 height 12
drag, startPoint x: 1030, startPoint y: 438, endPoint x: 1033, endPoint y: 409, distance: 29.2
click at [1032, 415] on div "+ + + + 10 09 08 07 06 05 04 03 02 01 25 24 23 22 21 20 19 18 17 16 15 14 13 12…" at bounding box center [1064, 369] width 209 height 324
drag, startPoint x: 1033, startPoint y: 409, endPoint x: 1116, endPoint y: 391, distance: 84.9
click at [1056, 397] on div "+ + + + 10 09 08 07 06 05 04 03 02 01 25 24 23 22 21 20 19 18 17 16 15 14 13 12…" at bounding box center [1064, 369] width 209 height 324
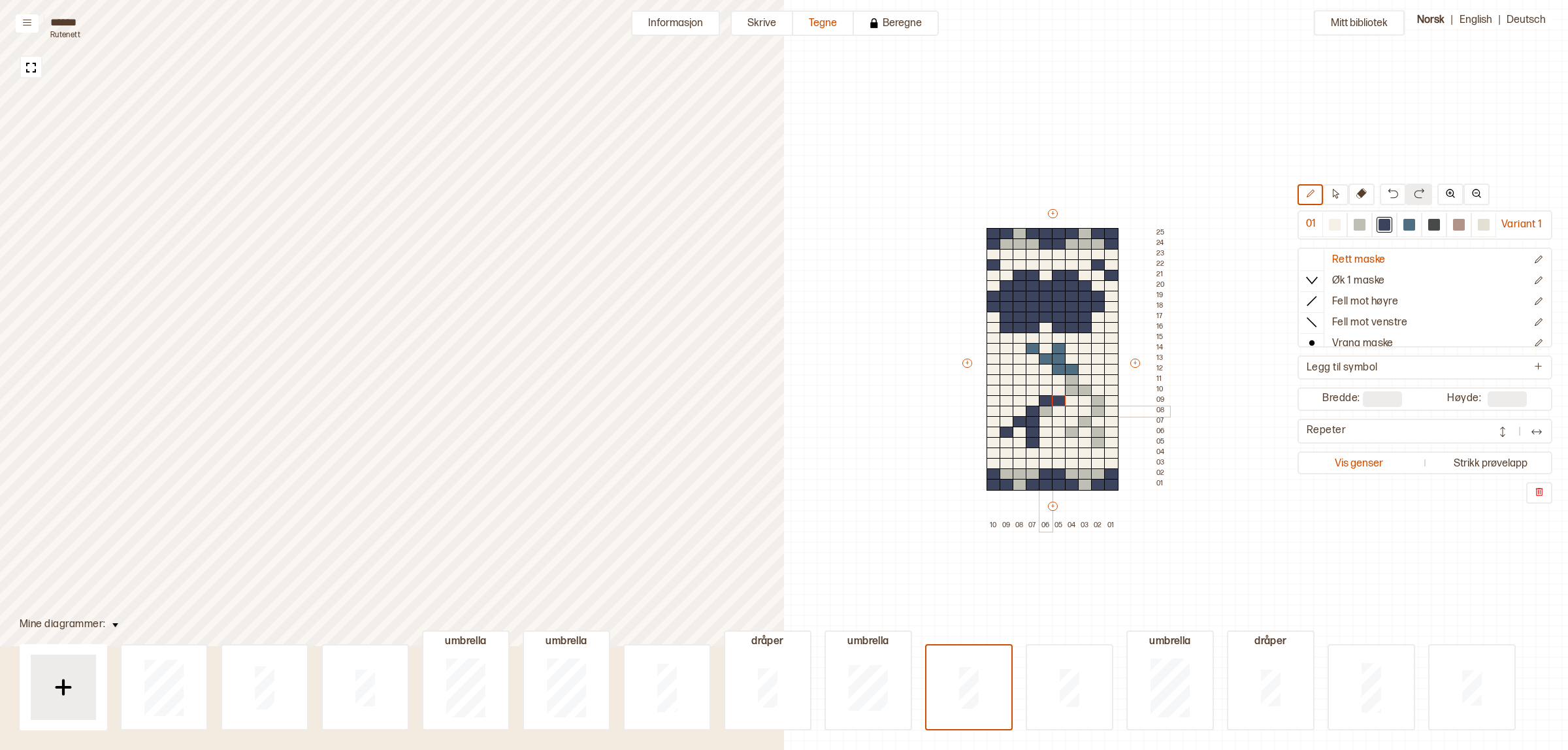
drag, startPoint x: 1044, startPoint y: 410, endPoint x: 1052, endPoint y: 361, distance: 49.6
click at [1044, 410] on div at bounding box center [1045, 411] width 14 height 12
click at [1031, 346] on div at bounding box center [1032, 348] width 14 height 12
click at [1049, 357] on div at bounding box center [1045, 359] width 14 height 12
click at [1059, 344] on div "+ + + + 10 09 08 07 06 05 04 03 02 01 25 24 23 22 21 20 19 18 17 16 15 14 13 12…" at bounding box center [1064, 369] width 209 height 324
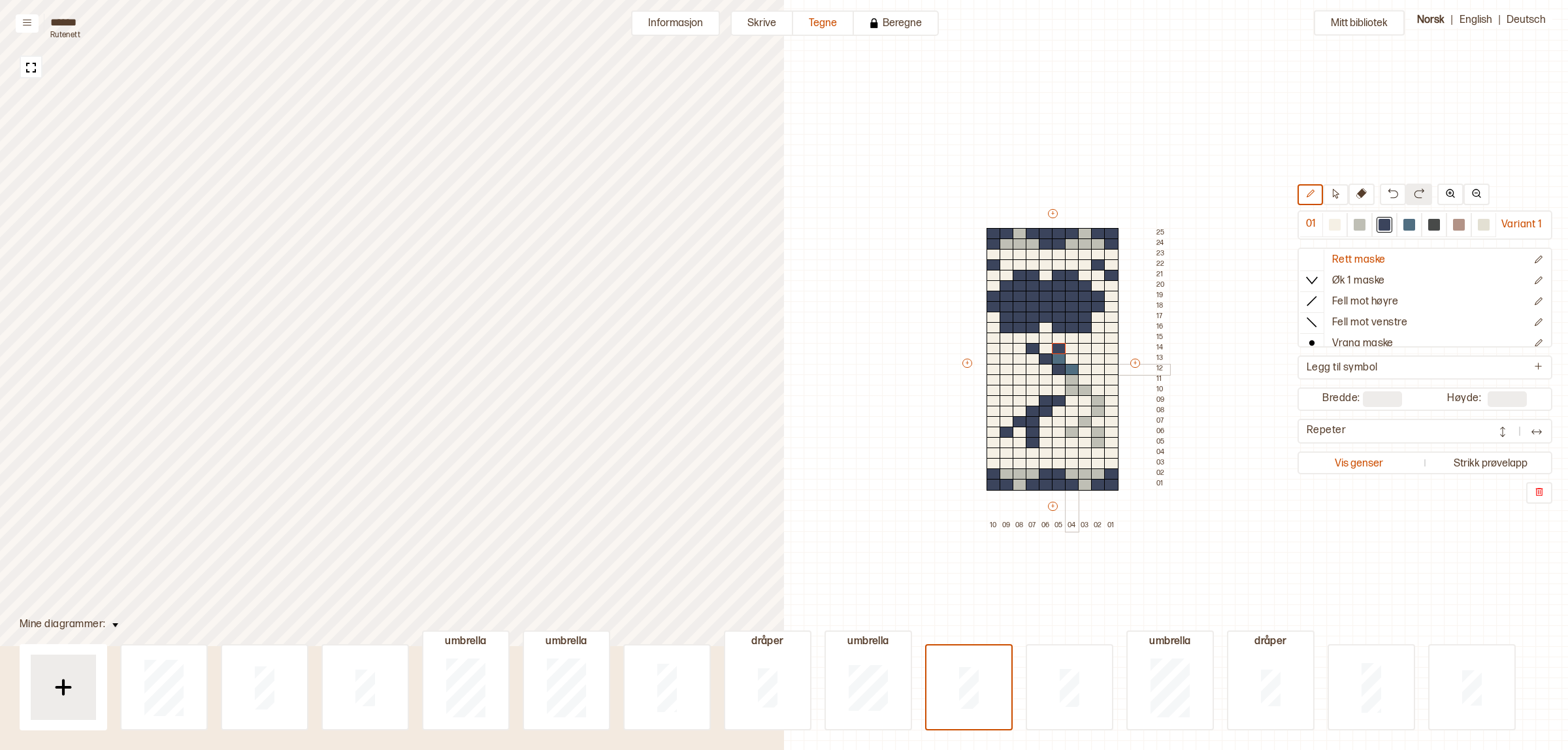
click at [1069, 365] on div at bounding box center [1071, 370] width 14 height 12
drag, startPoint x: 1069, startPoint y: 387, endPoint x: 1095, endPoint y: 432, distance: 52.0
click at [1069, 387] on div at bounding box center [1071, 391] width 14 height 12
click at [1084, 392] on div at bounding box center [1085, 391] width 14 height 12
click at [1099, 413] on div "+ + + + 10 09 08 07 06 05 04 03 02 01 25 24 23 22 21 20 19 18 17 16 15 14 13 12…" at bounding box center [1064, 369] width 209 height 324
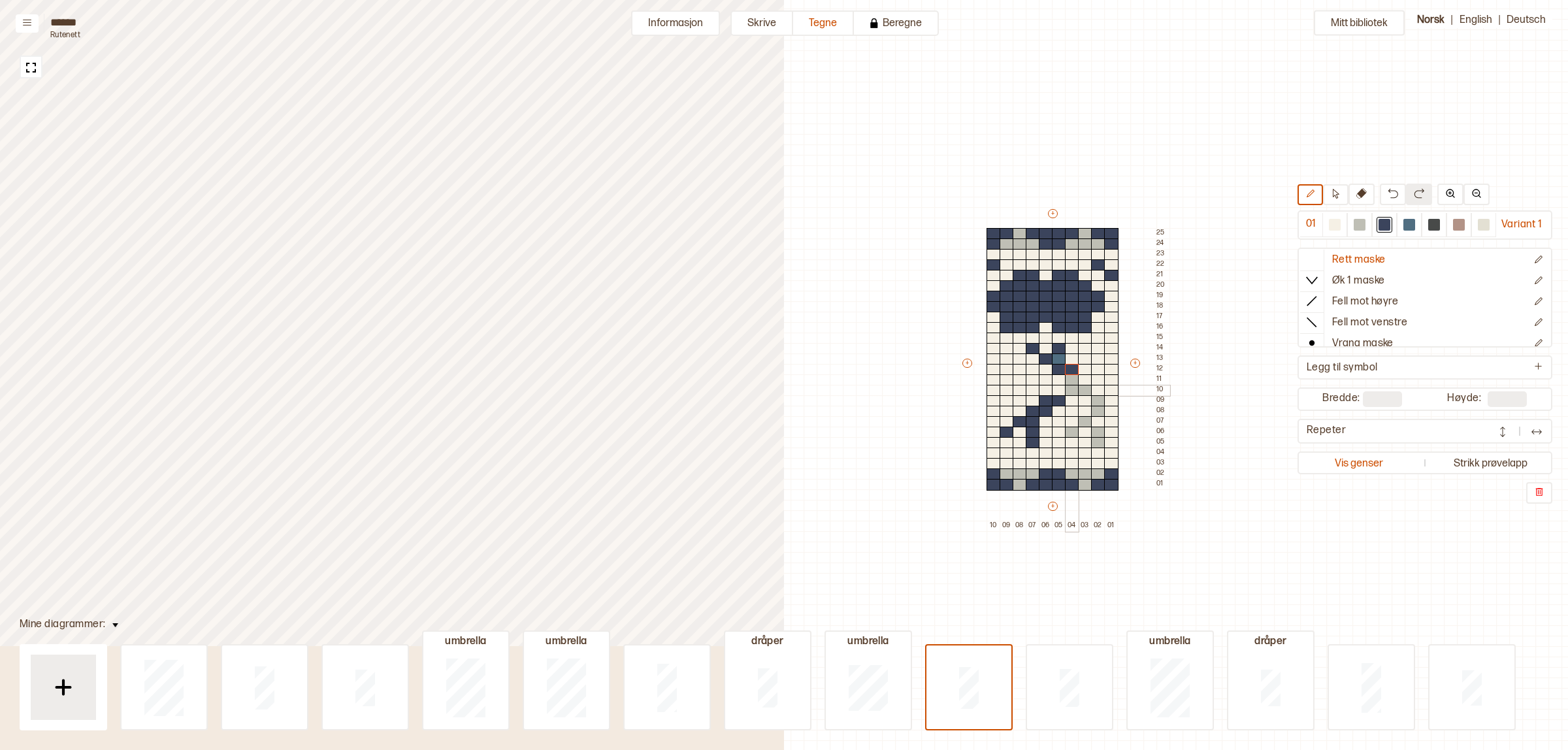
click at [1084, 419] on div at bounding box center [1085, 422] width 14 height 12
click at [1072, 432] on div at bounding box center [1071, 432] width 14 height 12
click at [1095, 432] on div at bounding box center [1098, 432] width 14 height 12
click at [1097, 441] on div at bounding box center [1098, 442] width 14 height 12
click at [1069, 378] on div at bounding box center [1071, 380] width 14 height 12
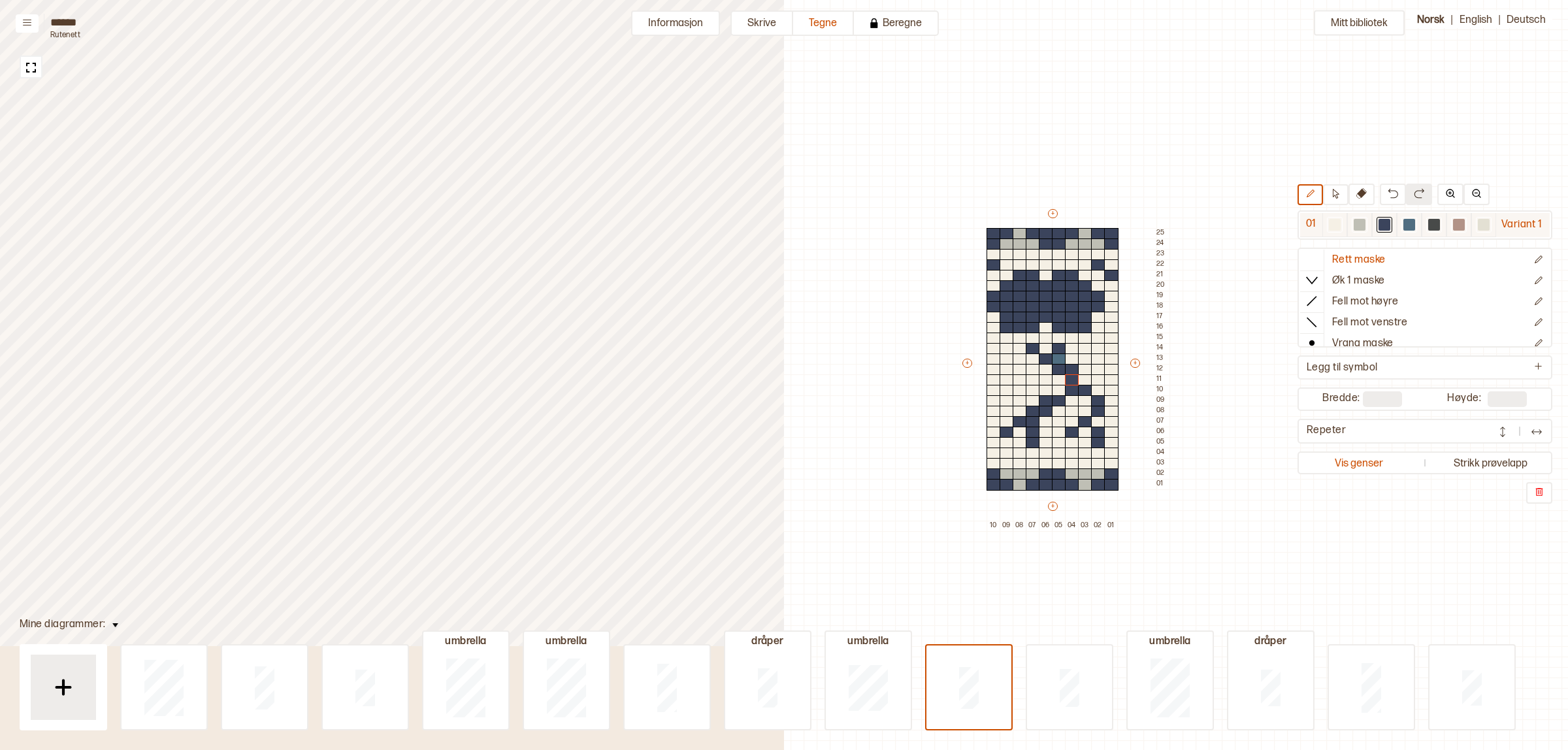
click at [1331, 222] on div at bounding box center [1334, 224] width 12 height 12
click at [1062, 357] on div at bounding box center [1058, 359] width 14 height 12
drag, startPoint x: 1383, startPoint y: 222, endPoint x: 1245, endPoint y: 355, distance: 191.7
click at [1383, 223] on div at bounding box center [1384, 224] width 12 height 12
click at [1055, 357] on div at bounding box center [1058, 359] width 14 height 12
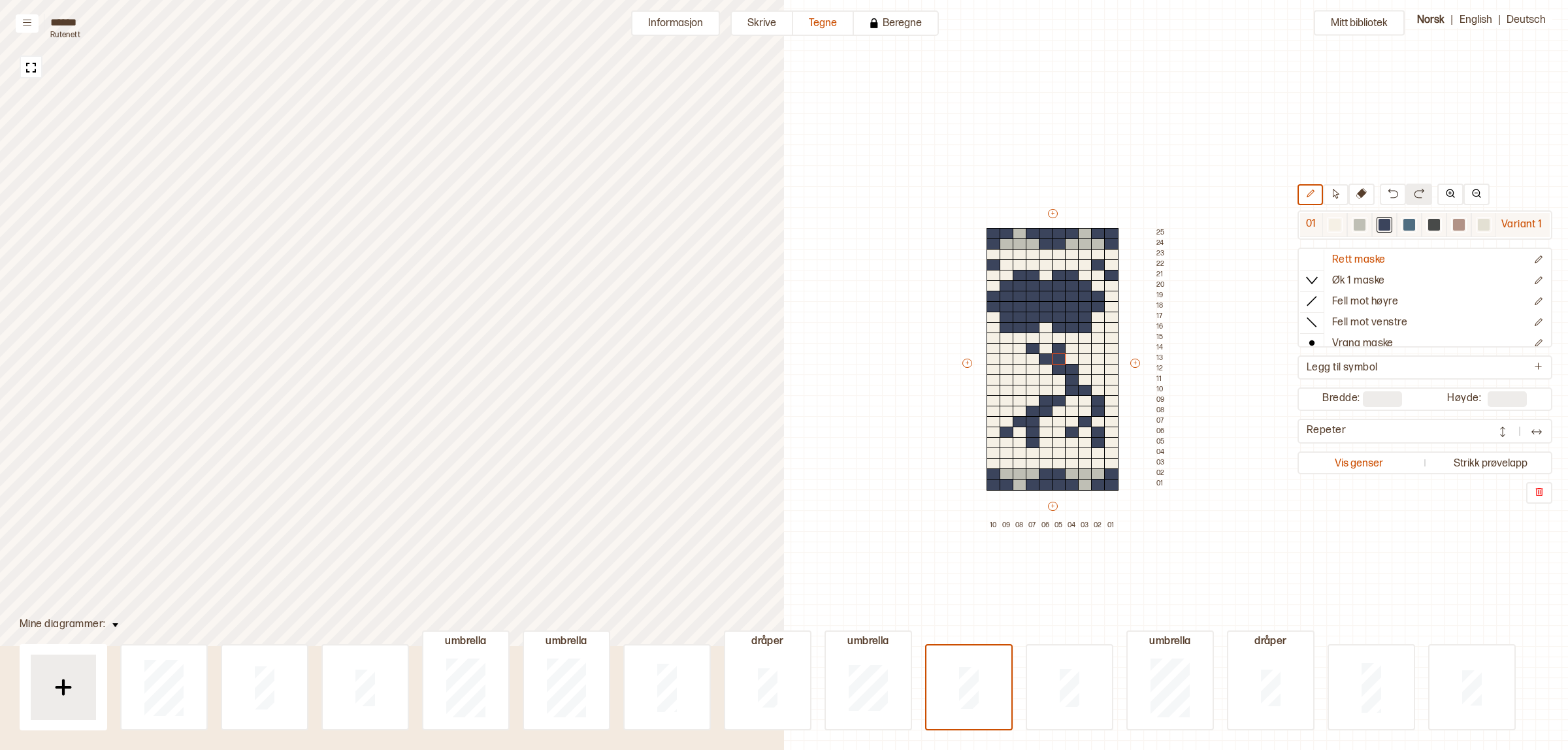
click at [1357, 229] on div at bounding box center [1359, 224] width 12 height 12
click at [995, 464] on div at bounding box center [993, 464] width 14 height 12
click at [1006, 465] on div at bounding box center [1006, 464] width 14 height 12
click at [1105, 462] on div at bounding box center [1111, 464] width 14 height 12
click at [1095, 462] on div at bounding box center [1098, 464] width 14 height 12
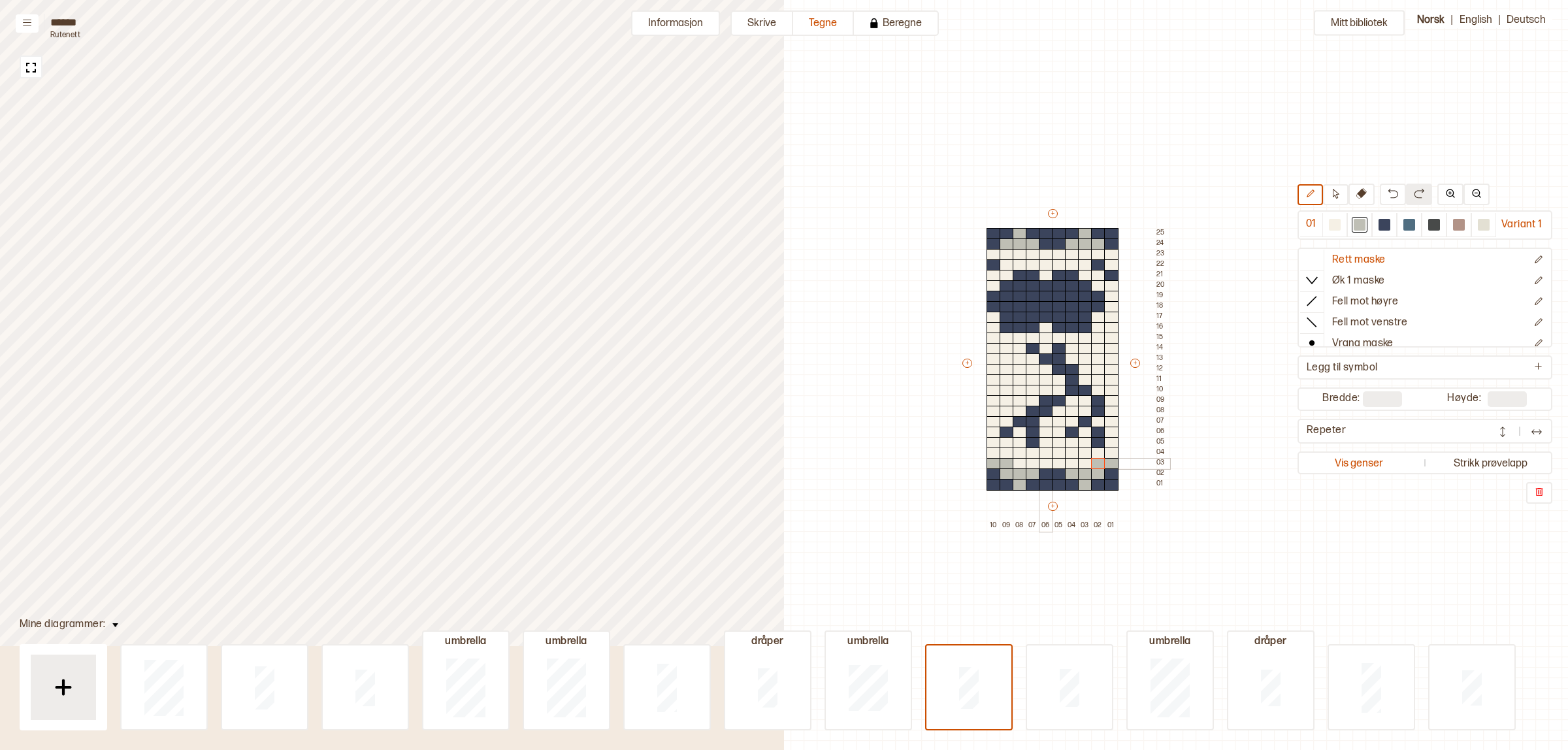
click at [1044, 465] on div at bounding box center [1045, 464] width 14 height 12
click at [1058, 465] on div at bounding box center [1058, 464] width 14 height 12
click at [995, 253] on div at bounding box center [993, 254] width 14 height 12
click at [1004, 255] on div at bounding box center [1006, 254] width 14 height 12
click at [1044, 254] on div at bounding box center [1045, 254] width 14 height 12
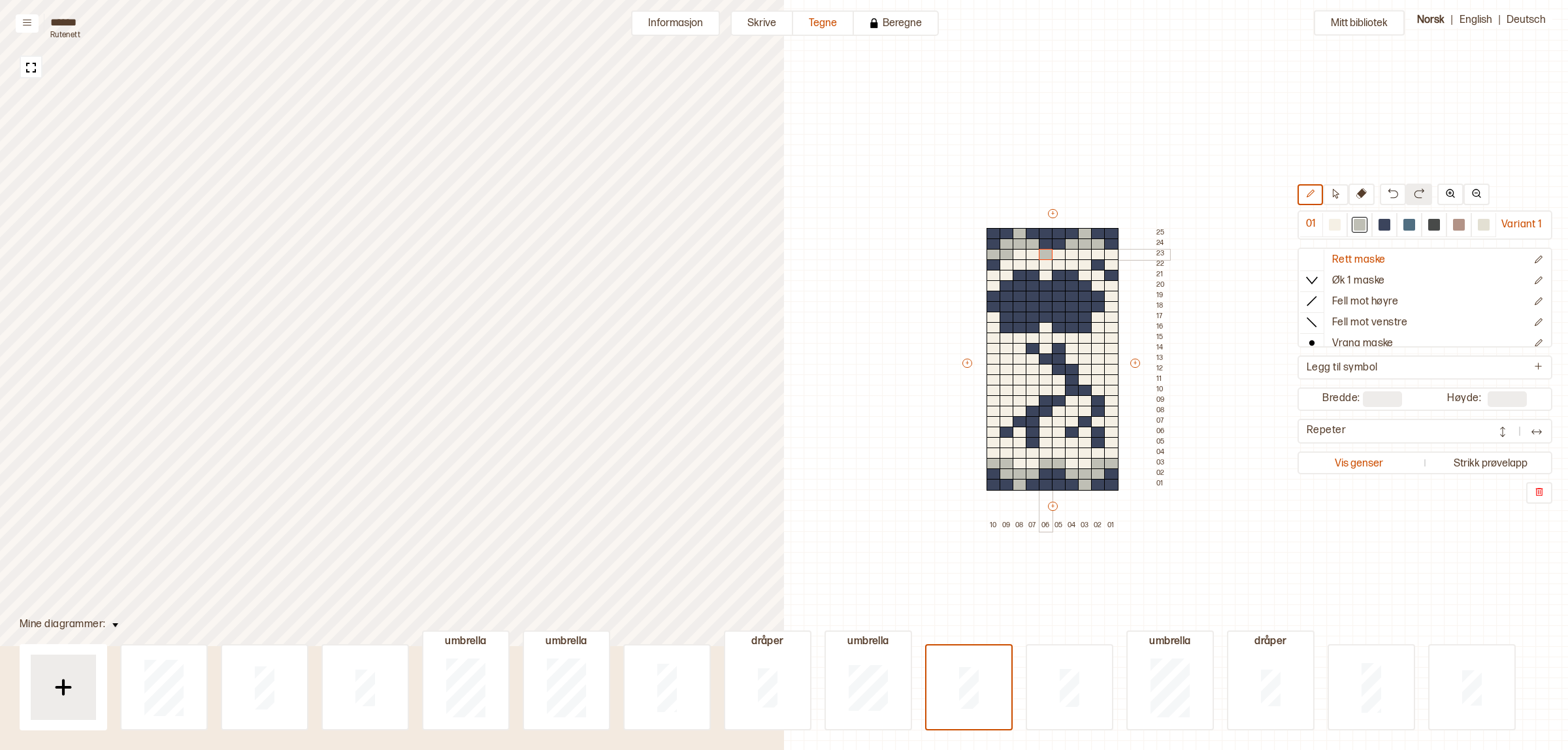
click at [1062, 256] on div at bounding box center [1058, 254] width 14 height 12
click at [1099, 252] on div at bounding box center [1098, 254] width 14 height 12
click at [1112, 253] on div at bounding box center [1111, 254] width 14 height 12
